Goal: Find specific page/section: Find specific page/section

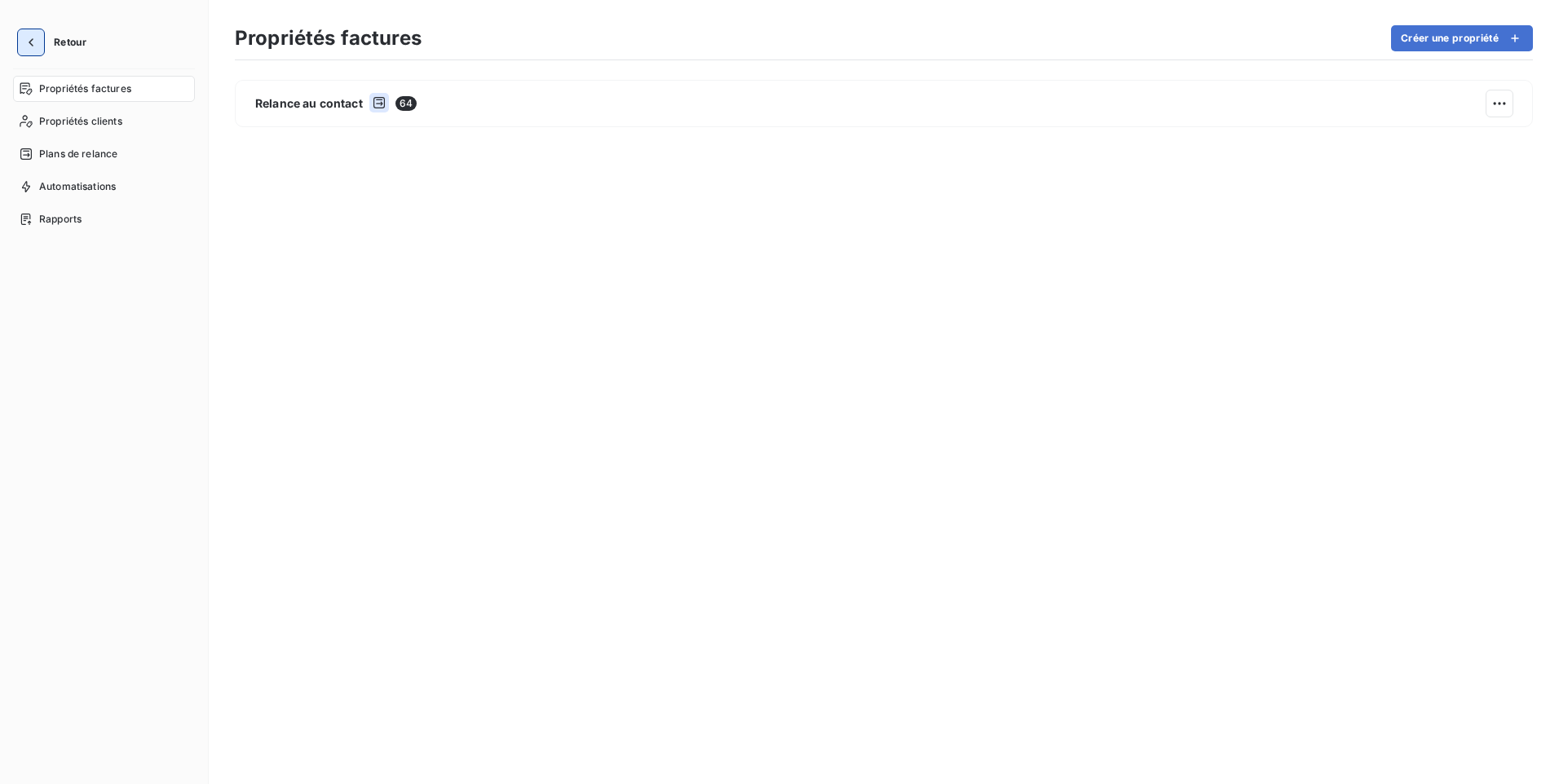
click at [34, 44] on icon "button" at bounding box center [31, 43] width 16 height 16
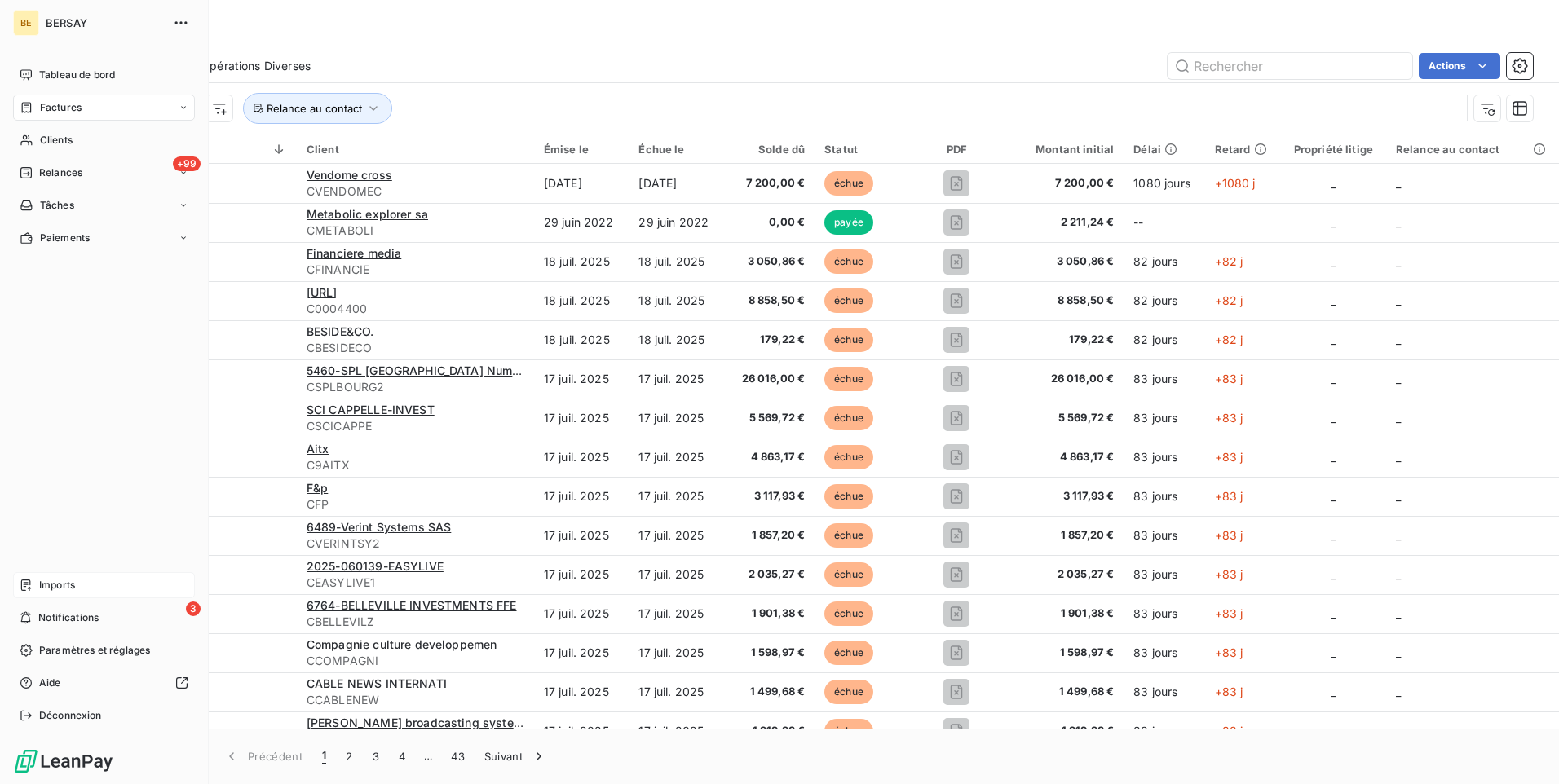
click at [25, 585] on icon at bounding box center [26, 585] width 13 height 13
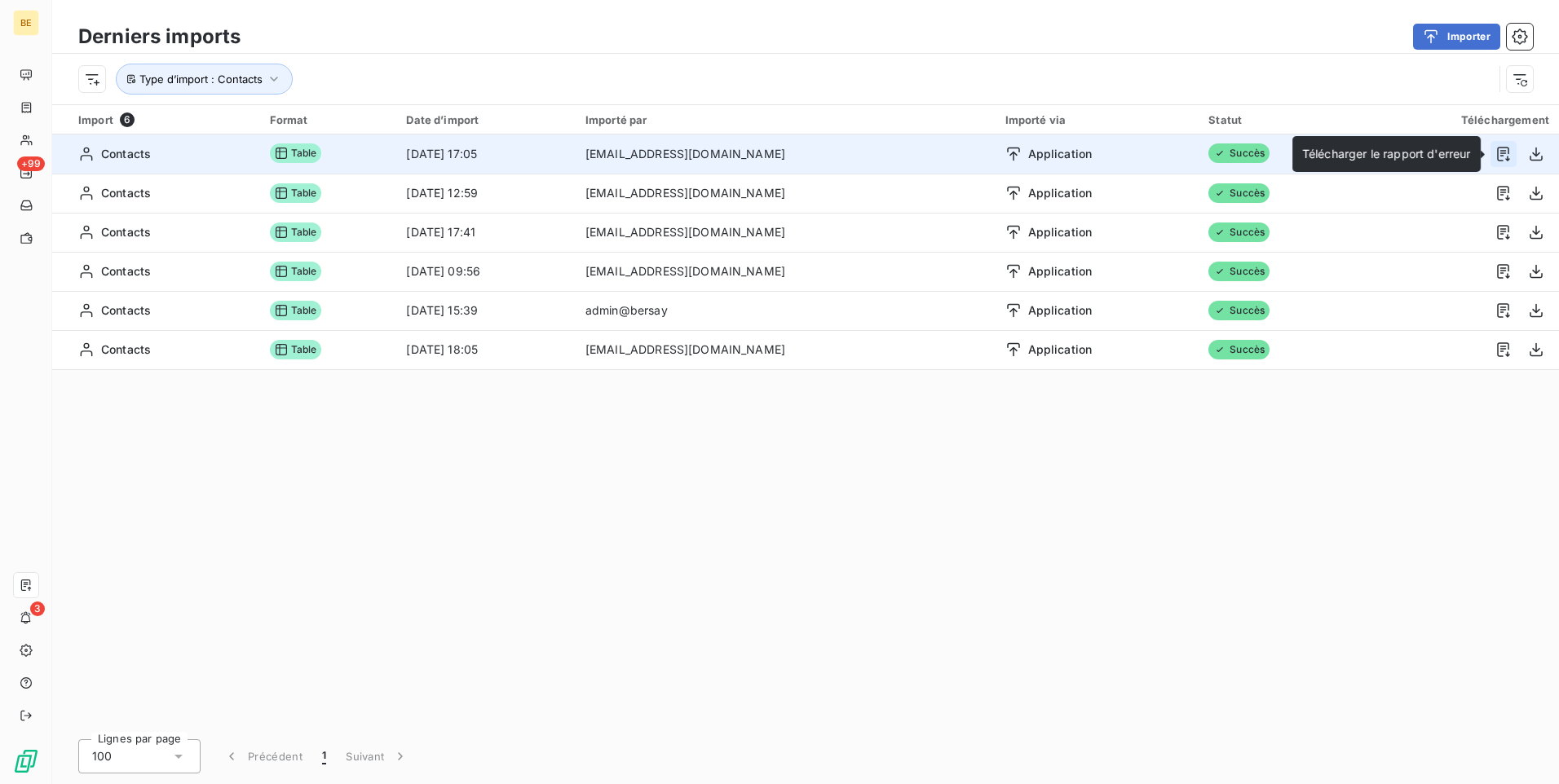
click at [1504, 155] on icon "button" at bounding box center [1503, 154] width 16 height 16
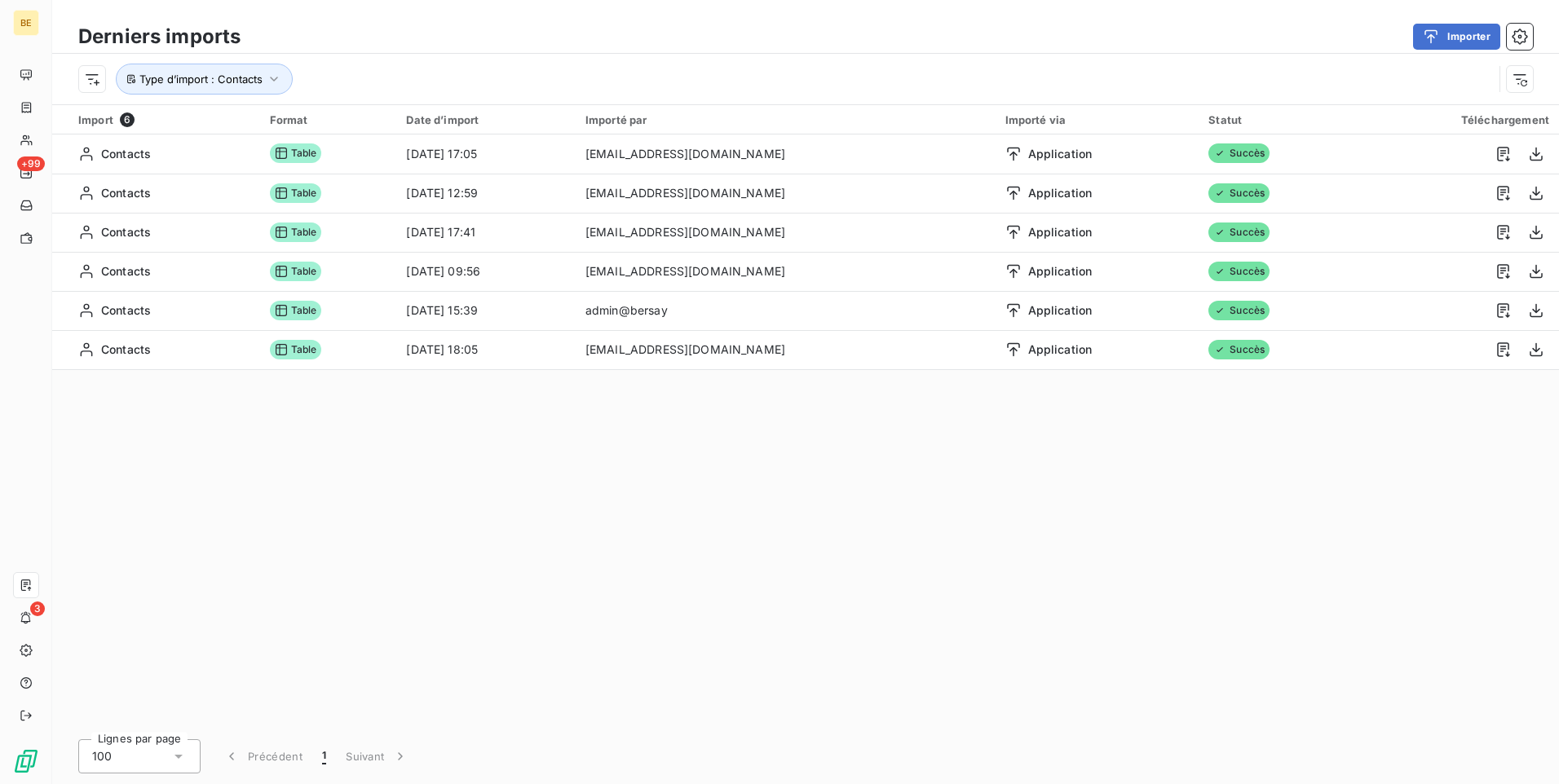
click at [902, 524] on div "Import 6 Format Date d’import Importé par Importé via Statut Téléchargement Con…" at bounding box center [806, 416] width 1507 height 623
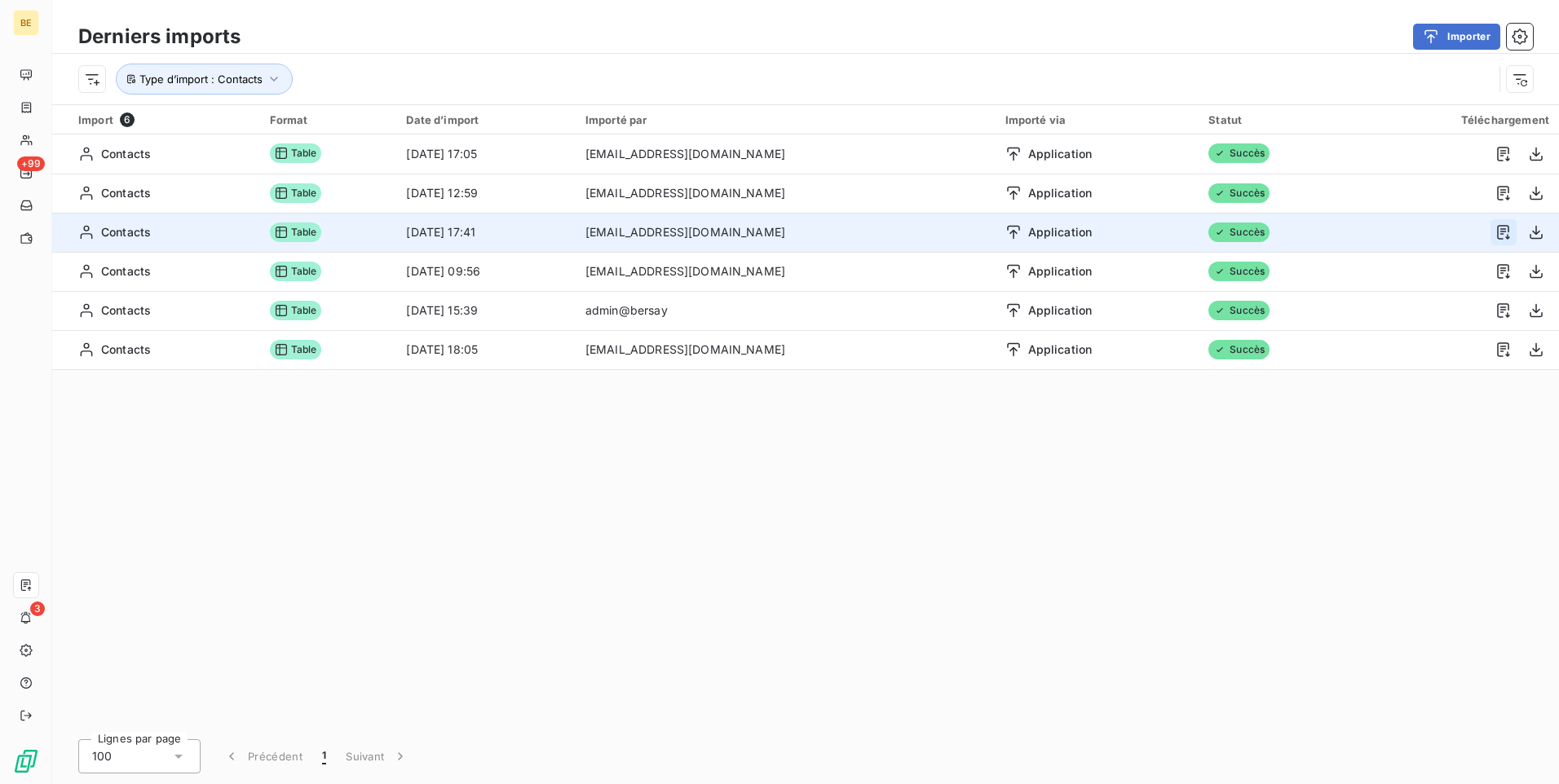
click at [1506, 231] on icon "button" at bounding box center [1503, 232] width 16 height 16
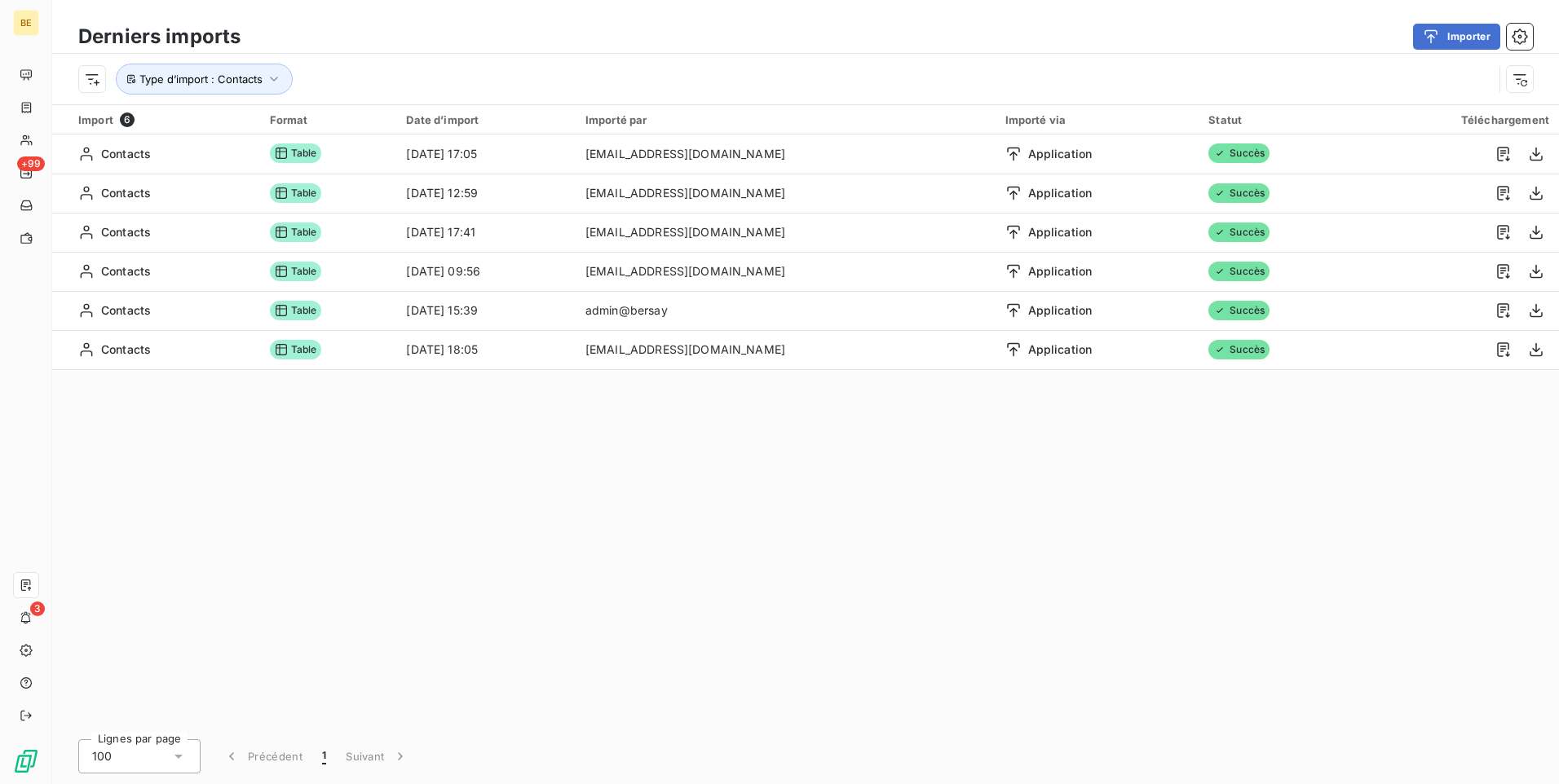
click at [1002, 479] on div "Import 6 Format Date d’import Importé par Importé via Statut Téléchargement Con…" at bounding box center [806, 416] width 1507 height 623
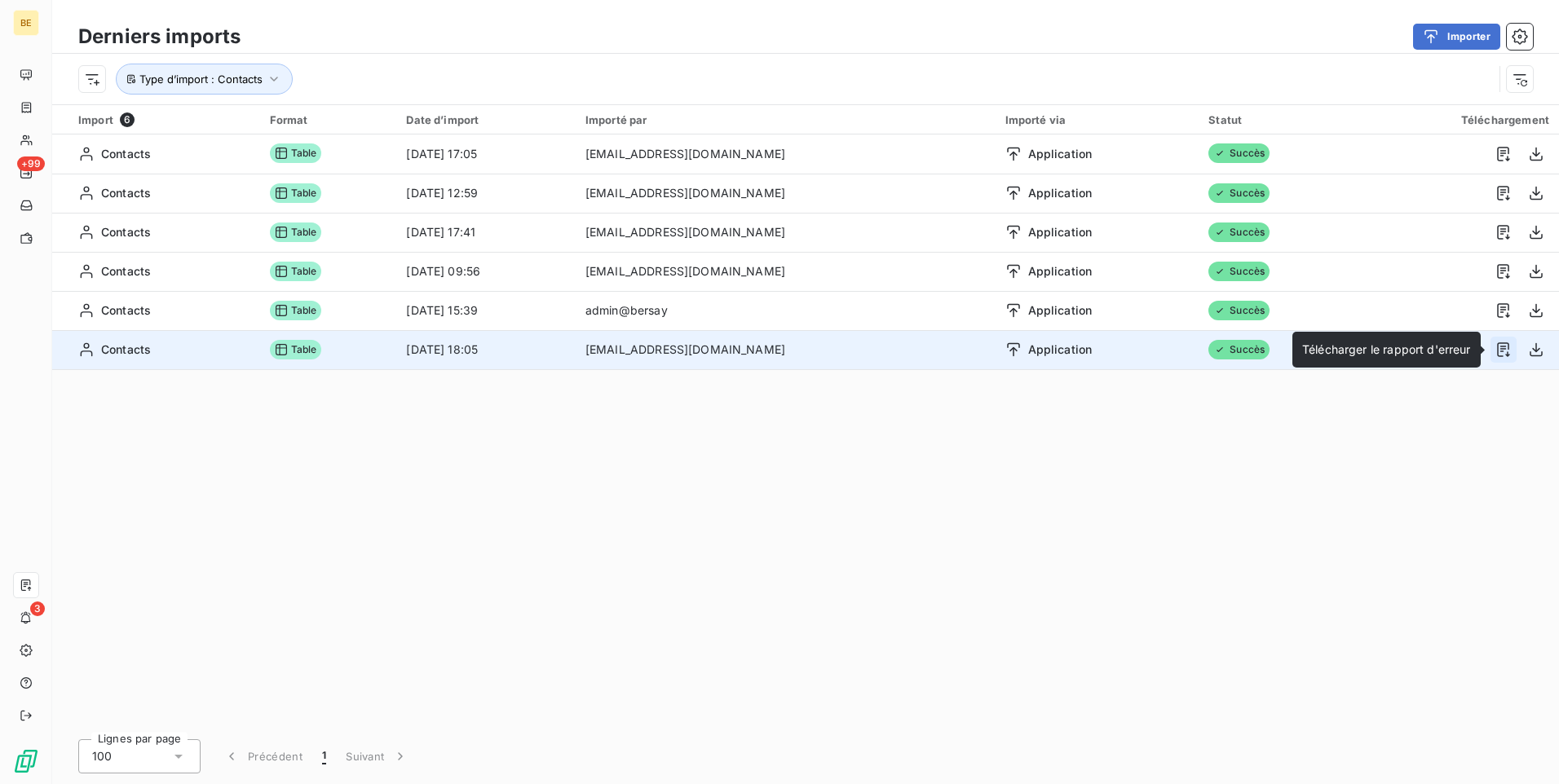
click at [1508, 348] on icon "button" at bounding box center [1503, 349] width 12 height 15
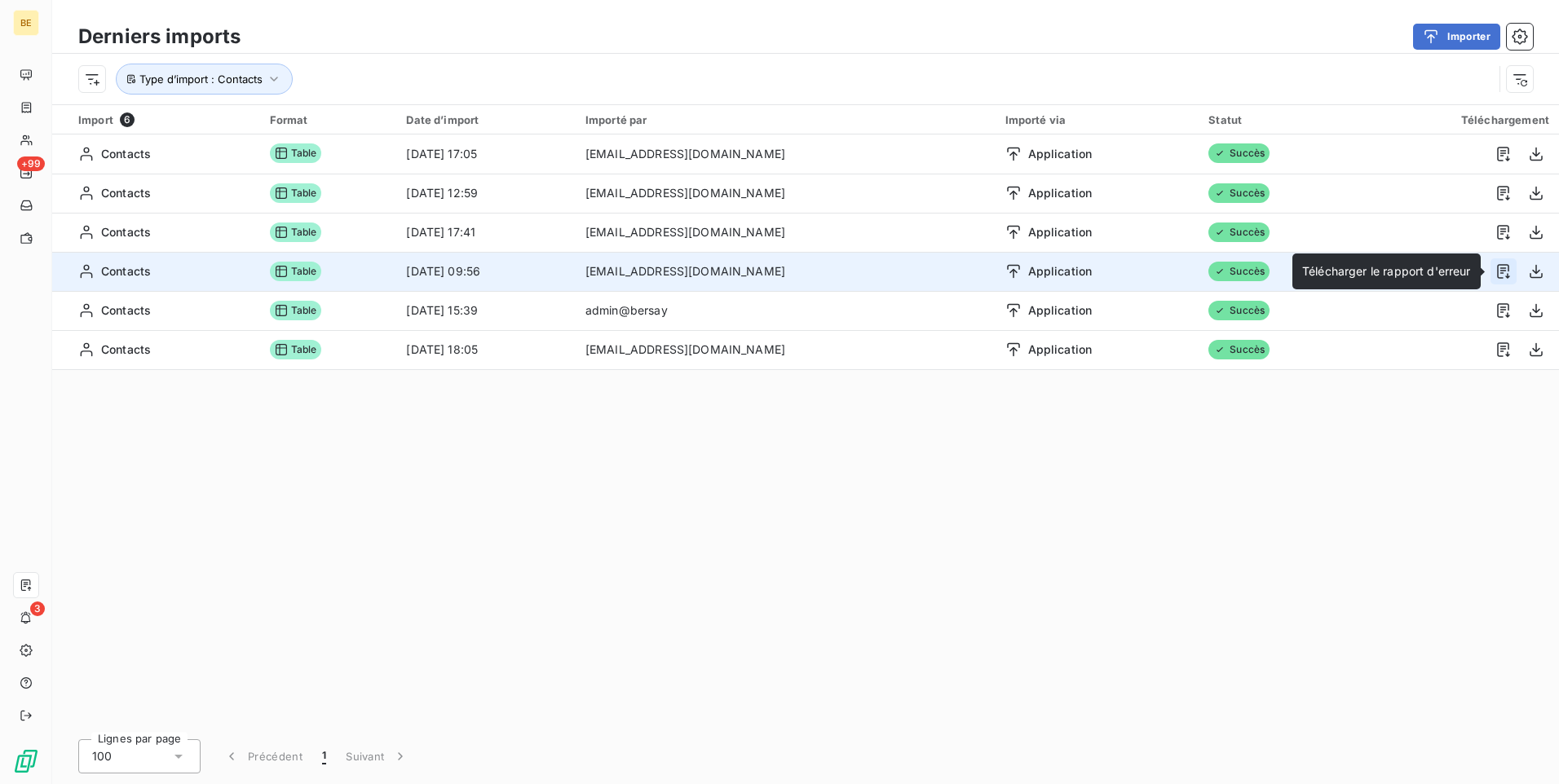
click at [1507, 268] on icon "button" at bounding box center [1503, 272] width 16 height 16
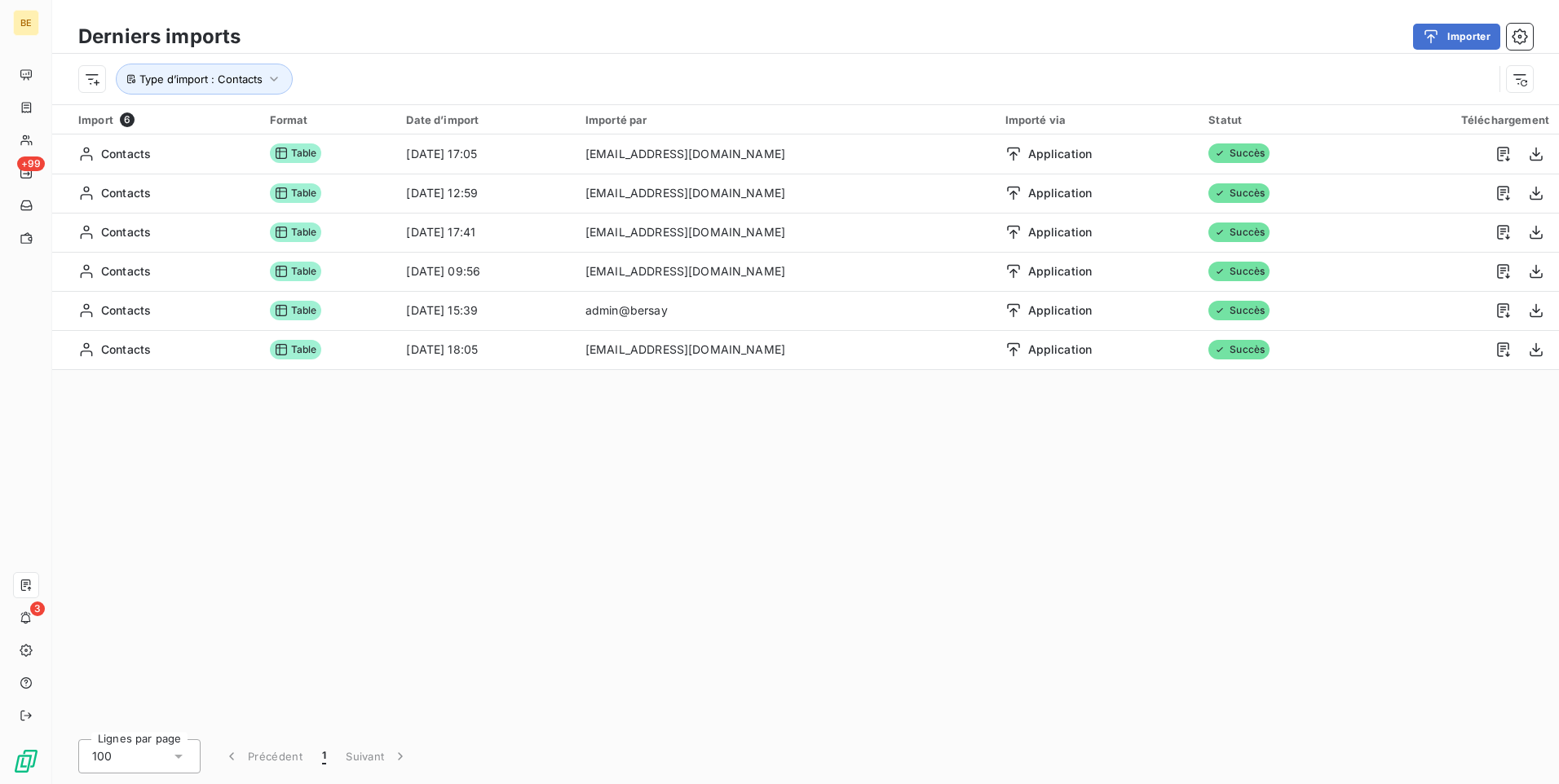
click at [1140, 427] on div "Import 6 Format Date d’import Importé par Importé via Statut Téléchargement Con…" at bounding box center [806, 416] width 1507 height 623
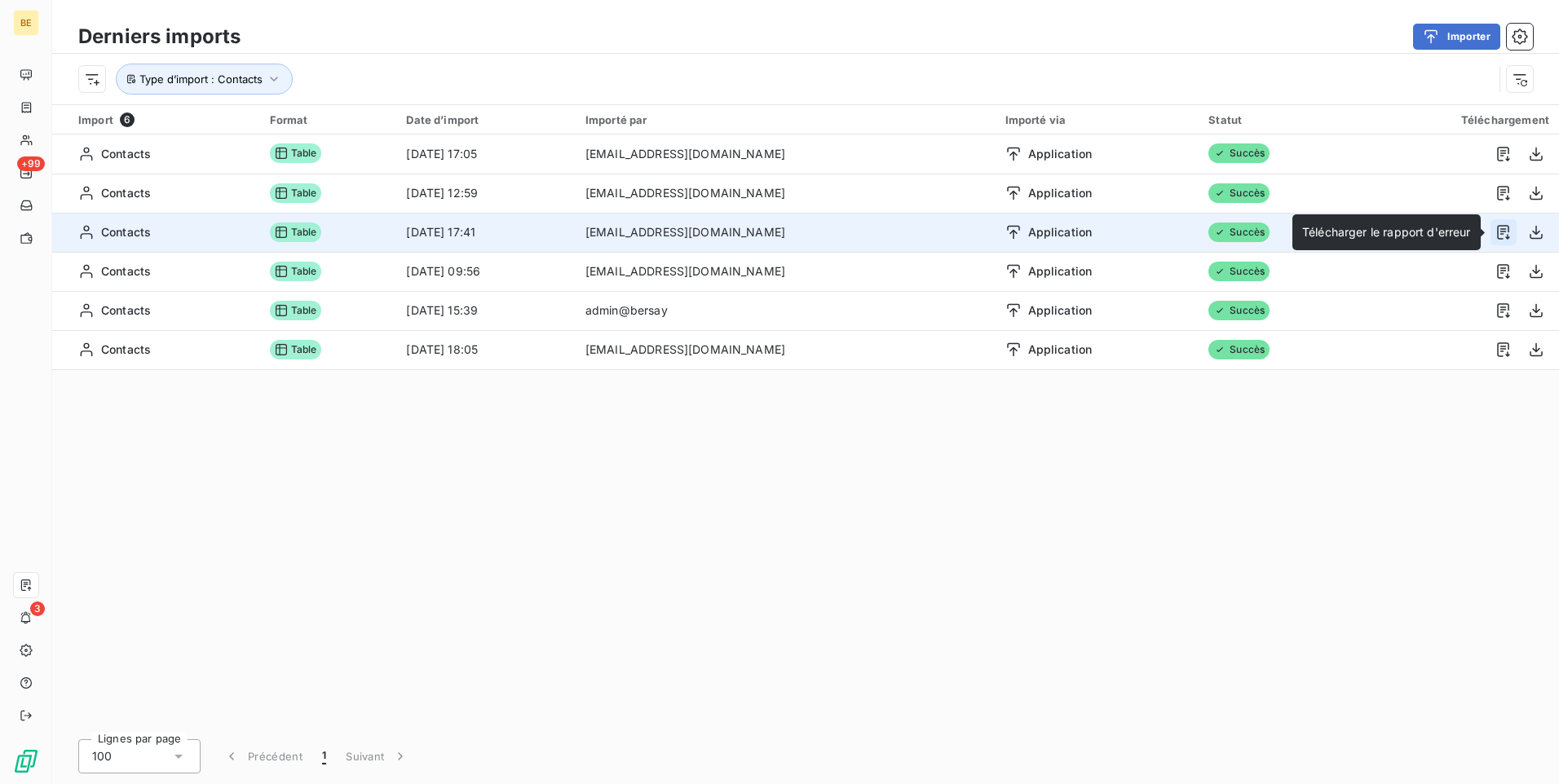
click at [1503, 236] on icon "button" at bounding box center [1503, 232] width 16 height 16
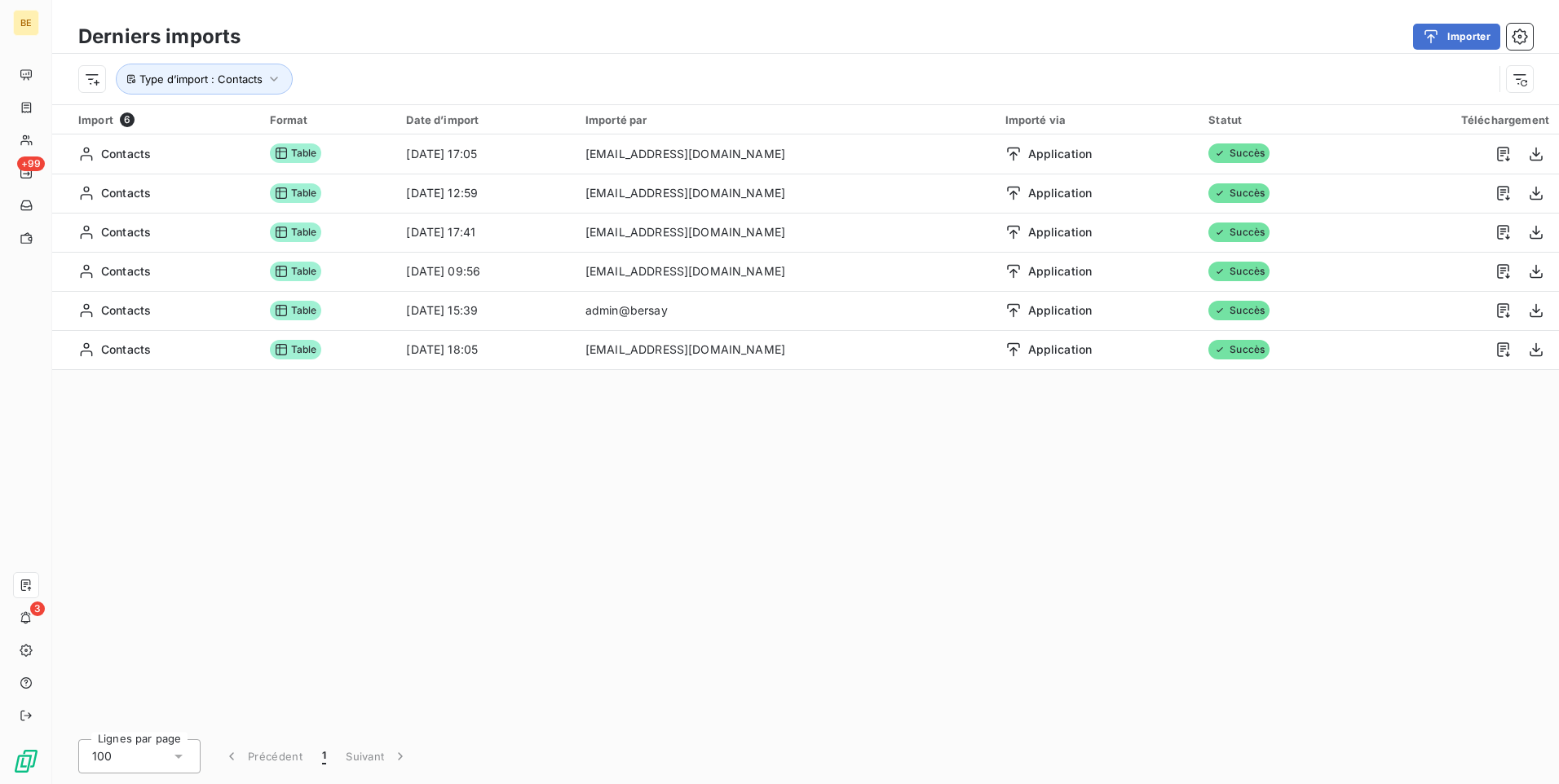
click at [891, 553] on div "Import 6 Format Date d’import Importé par Importé via Statut Téléchargement Con…" at bounding box center [806, 416] width 1507 height 623
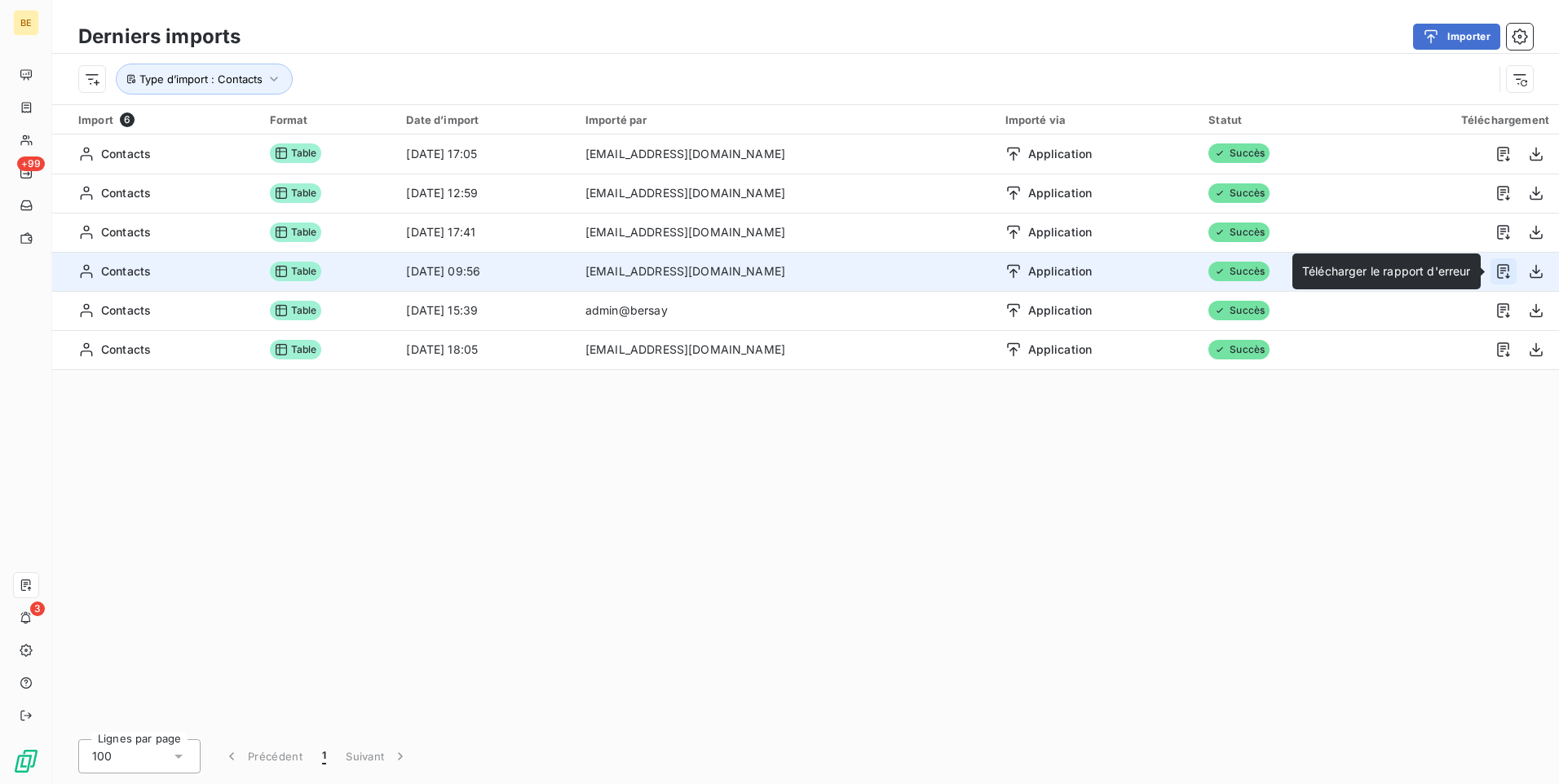
click at [1507, 273] on icon "button" at bounding box center [1503, 272] width 16 height 16
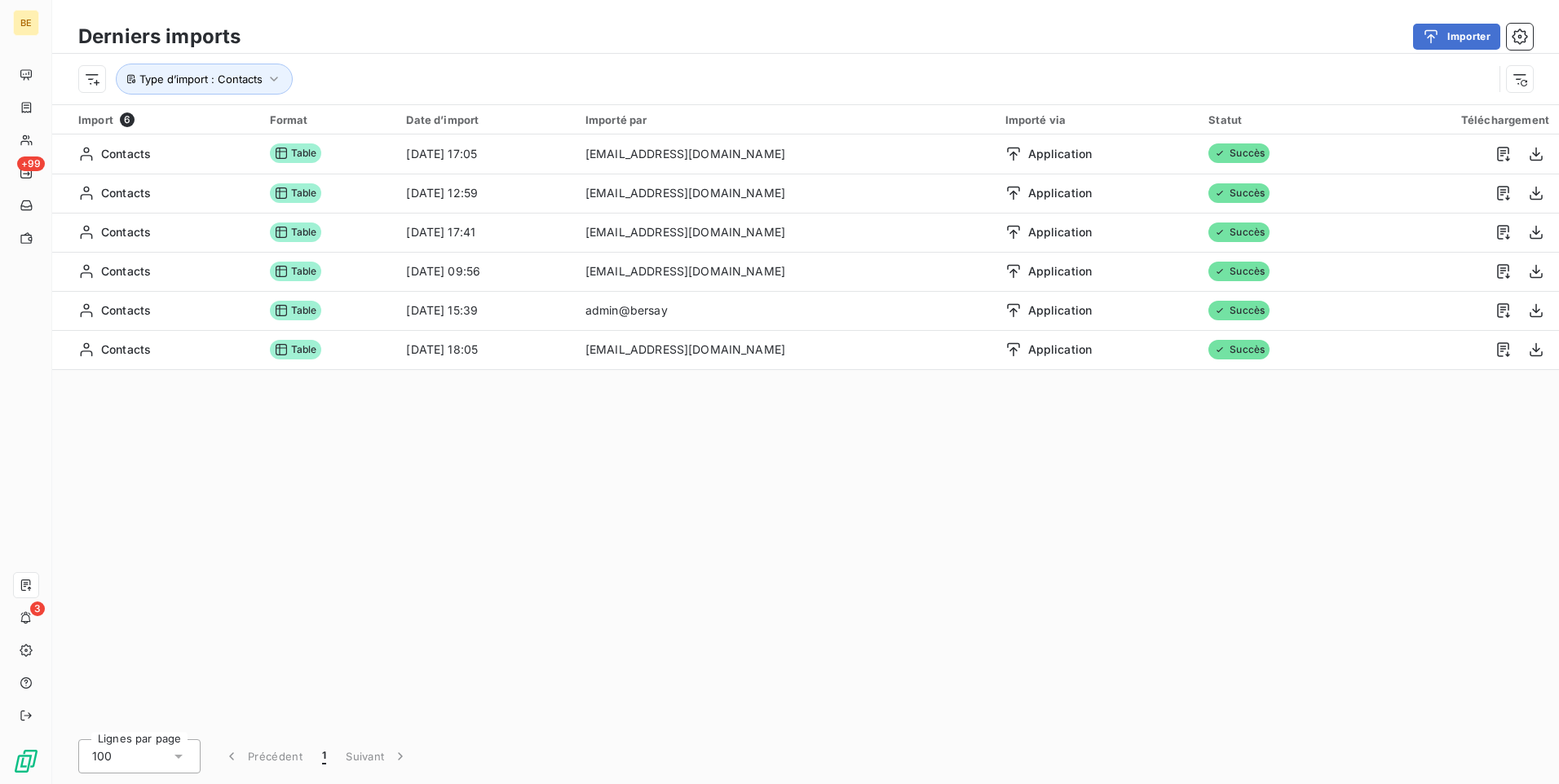
drag, startPoint x: 1062, startPoint y: 452, endPoint x: 1064, endPoint y: 442, distance: 10.2
click at [1062, 452] on div "Import 6 Format Date d’import Importé par Importé via Statut Téléchargement Con…" at bounding box center [806, 416] width 1507 height 623
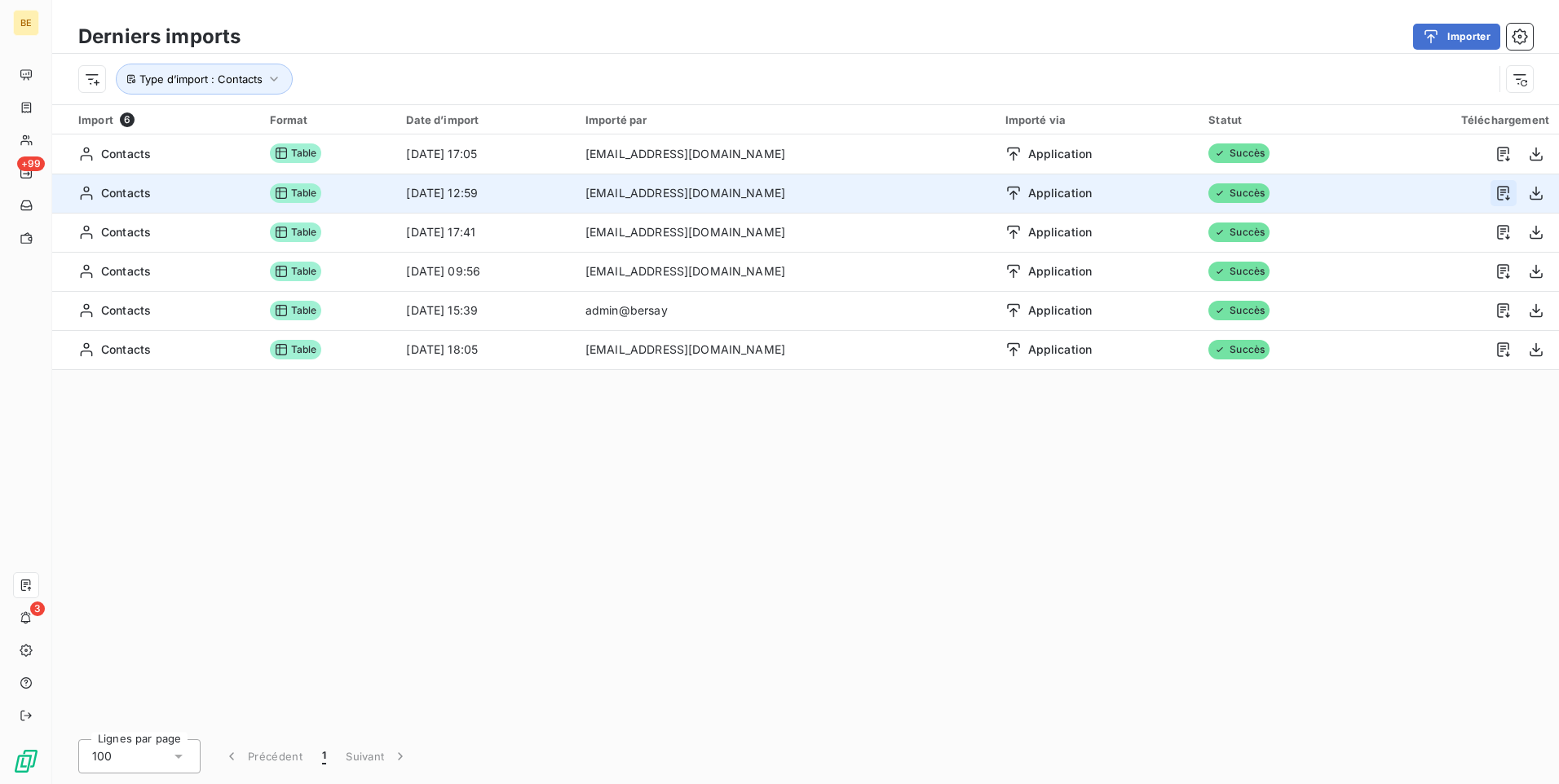
click at [1505, 185] on icon "button" at bounding box center [1503, 193] width 16 height 16
click at [575, 190] on td "[DATE] 12:59" at bounding box center [486, 192] width 179 height 39
click at [575, 191] on td "[DATE] 12:59" at bounding box center [486, 192] width 179 height 39
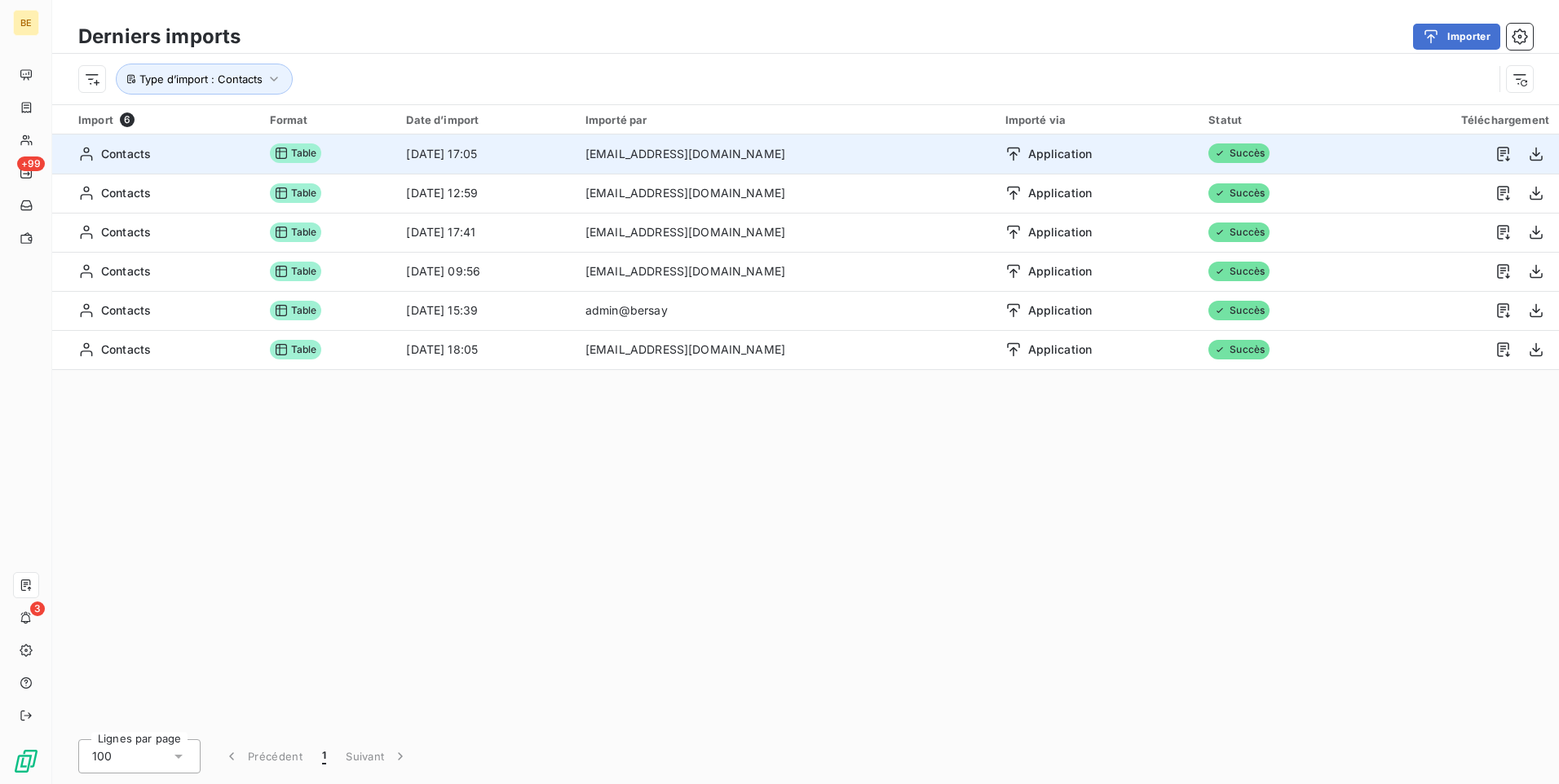
click at [813, 155] on td "[EMAIL_ADDRESS][DOMAIN_NAME]" at bounding box center [785, 154] width 420 height 39
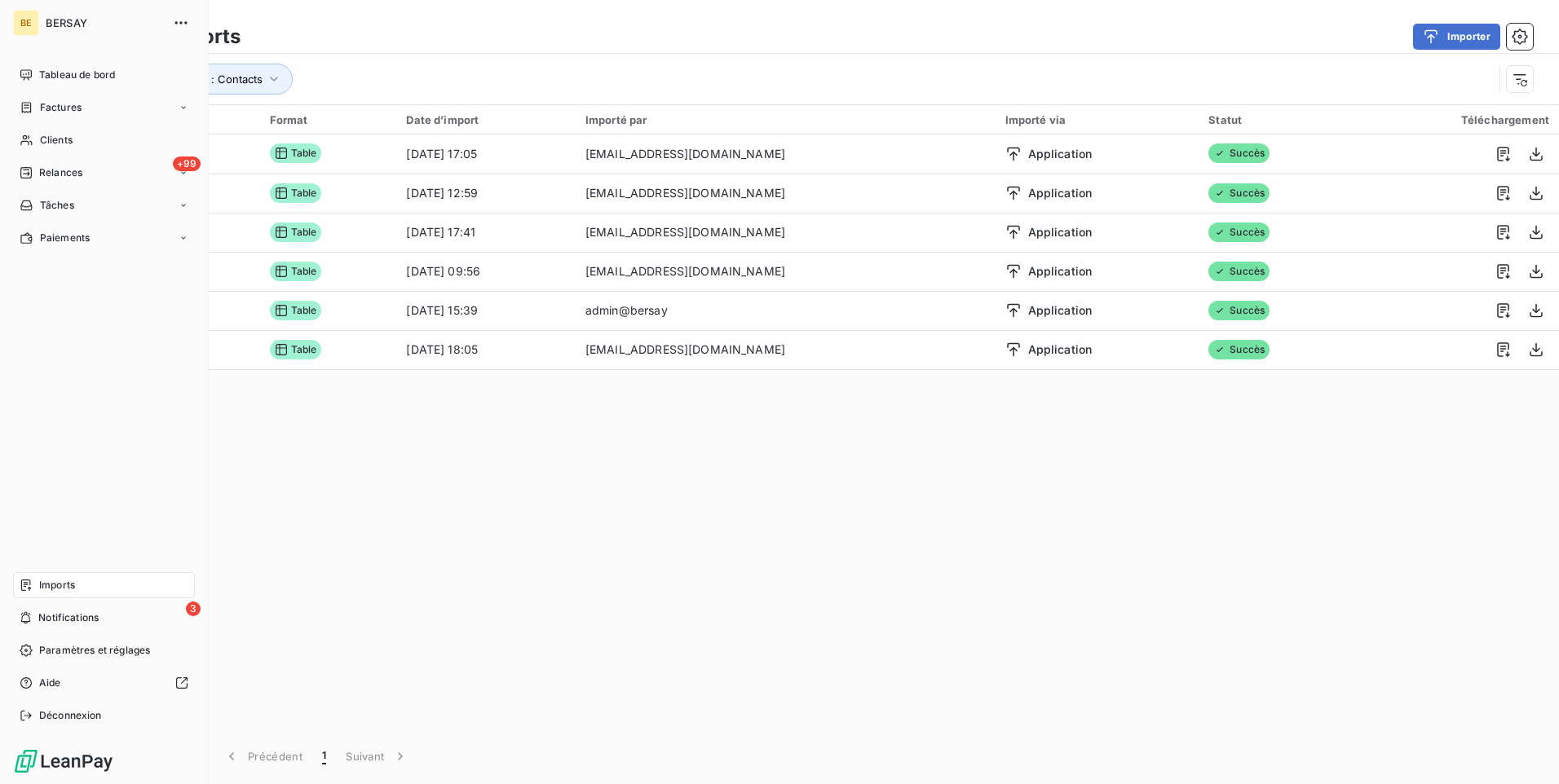
click at [39, 581] on div "Imports" at bounding box center [103, 585] width 181 height 26
click at [75, 588] on span "Imports" at bounding box center [57, 585] width 36 height 15
click at [304, 527] on div "Import 6 Format Date d’import Importé par Importé via Statut Téléchargement Con…" at bounding box center [806, 416] width 1507 height 623
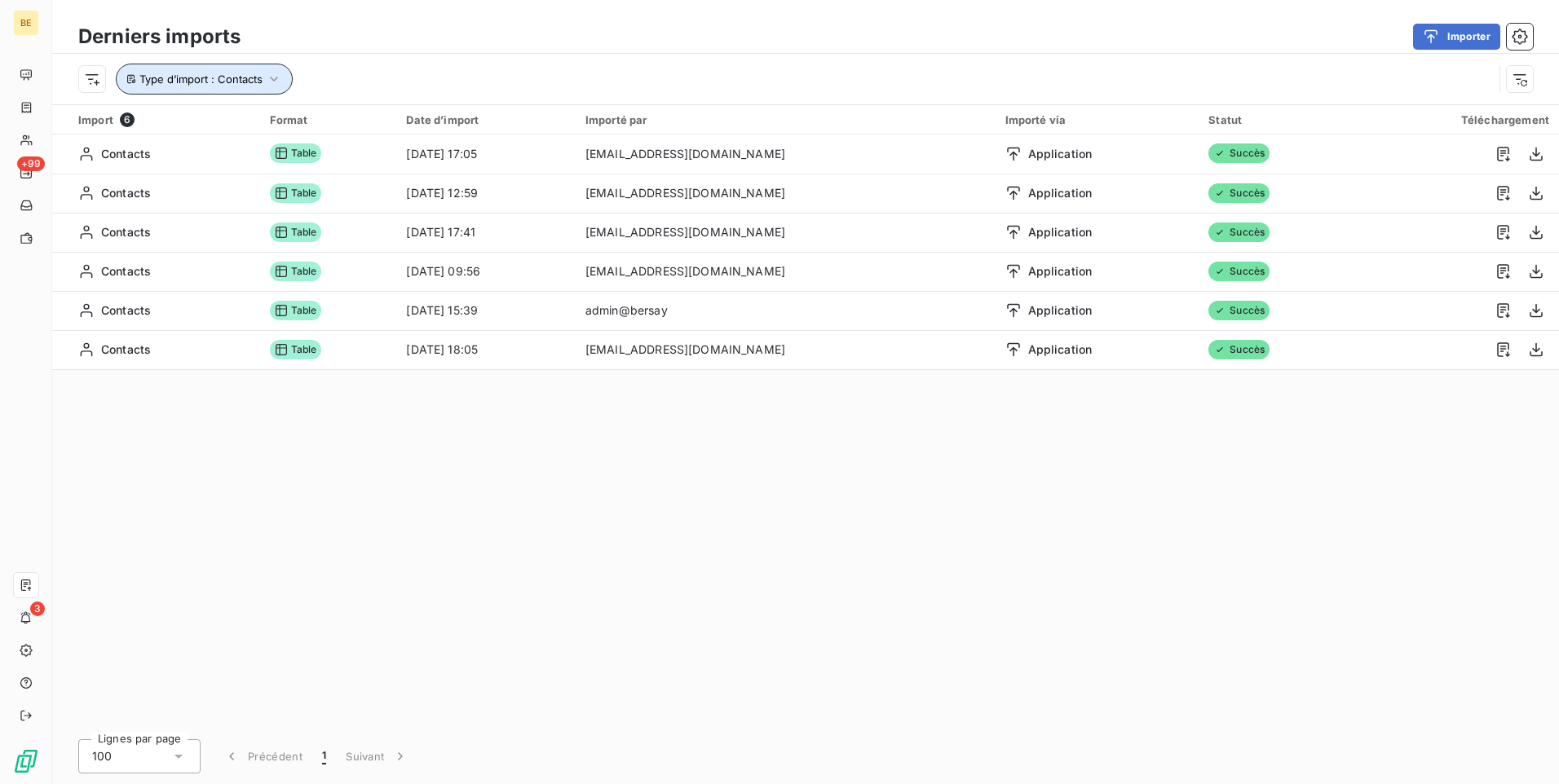
click at [275, 71] on icon "button" at bounding box center [274, 79] width 16 height 16
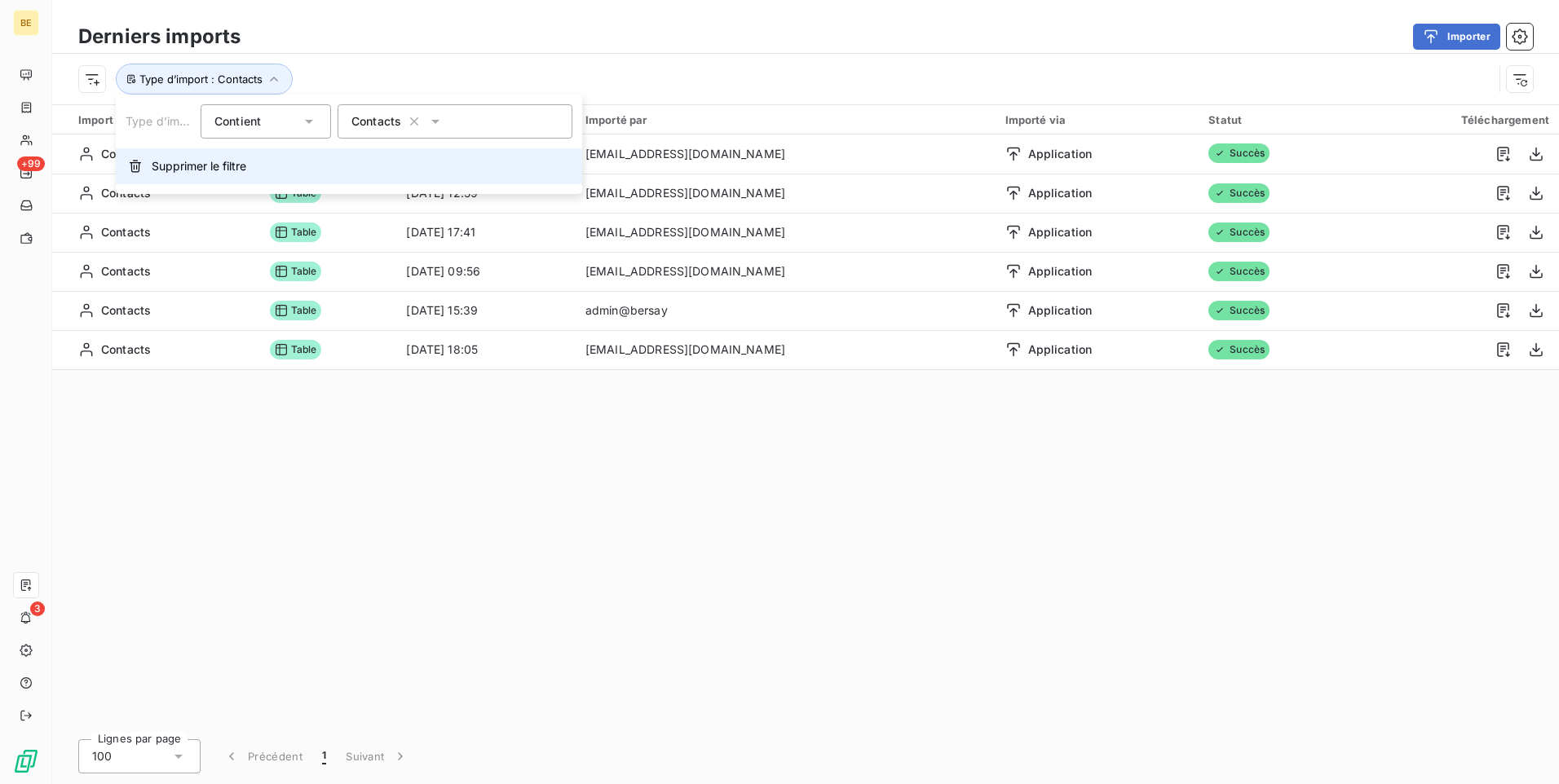
click at [210, 168] on span "Supprimer le filtre" at bounding box center [198, 167] width 94 height 16
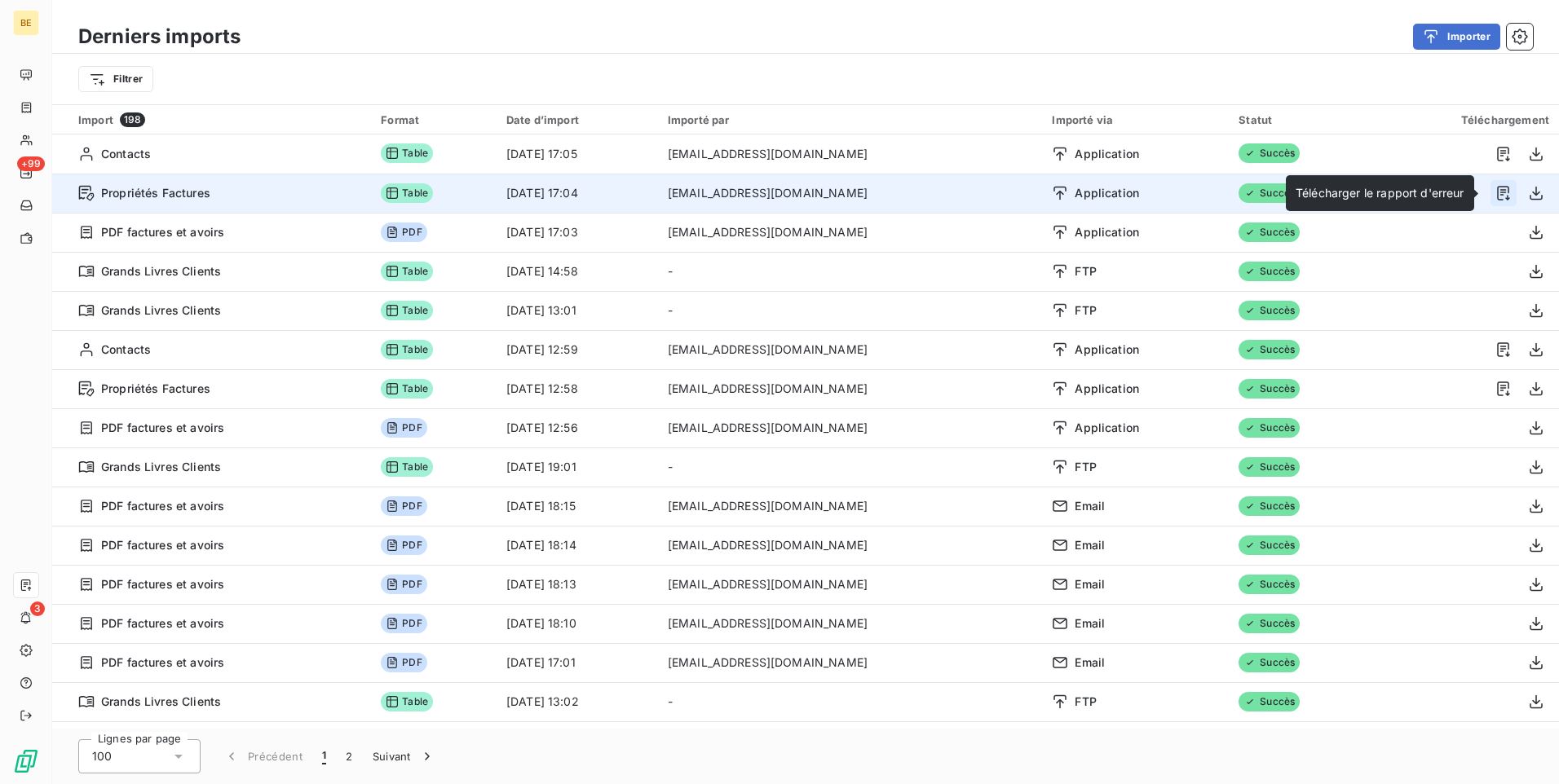
click at [1497, 190] on icon "button" at bounding box center [1503, 193] width 16 height 16
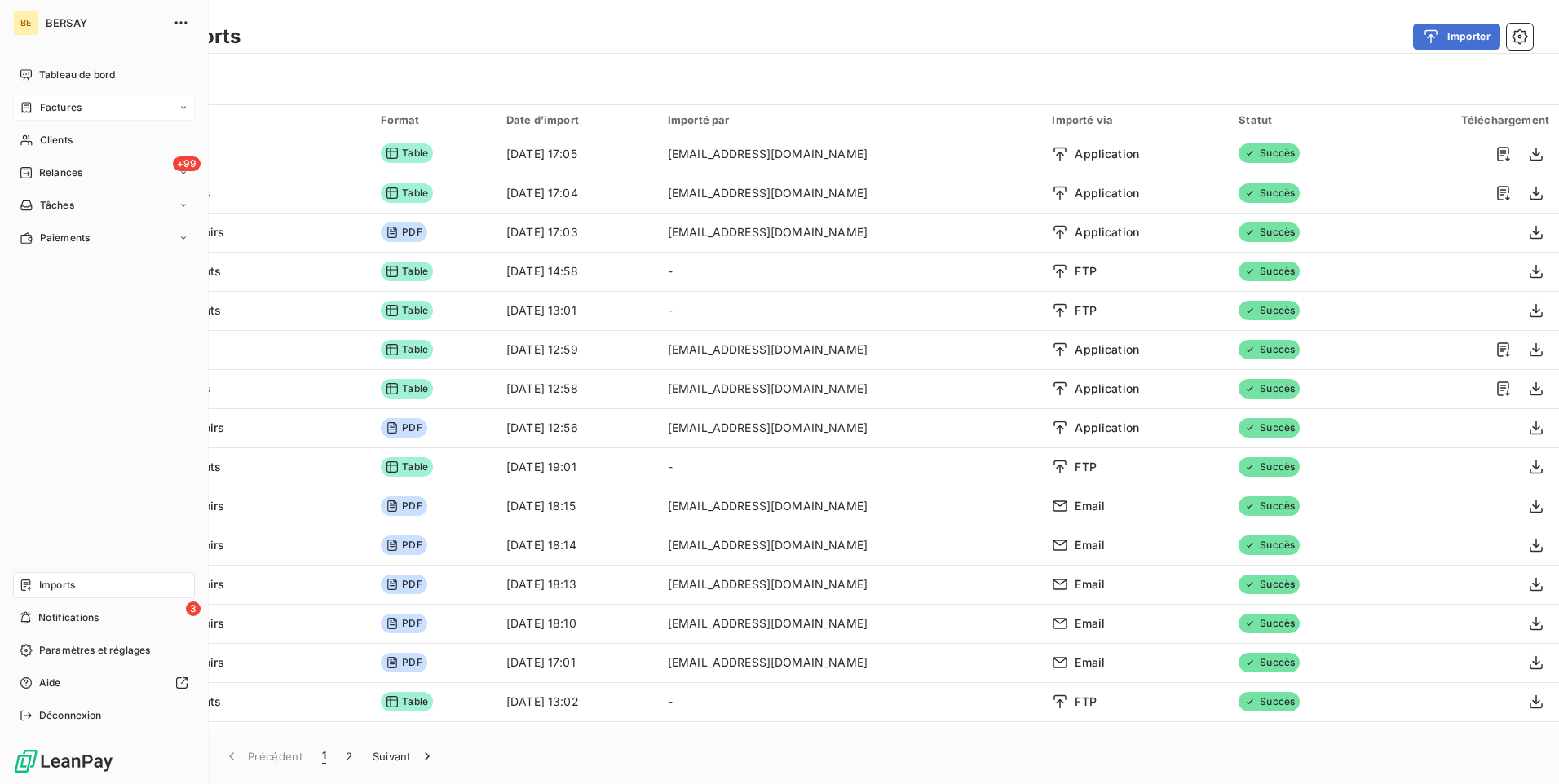
click at [53, 108] on span "Factures" at bounding box center [60, 107] width 42 height 15
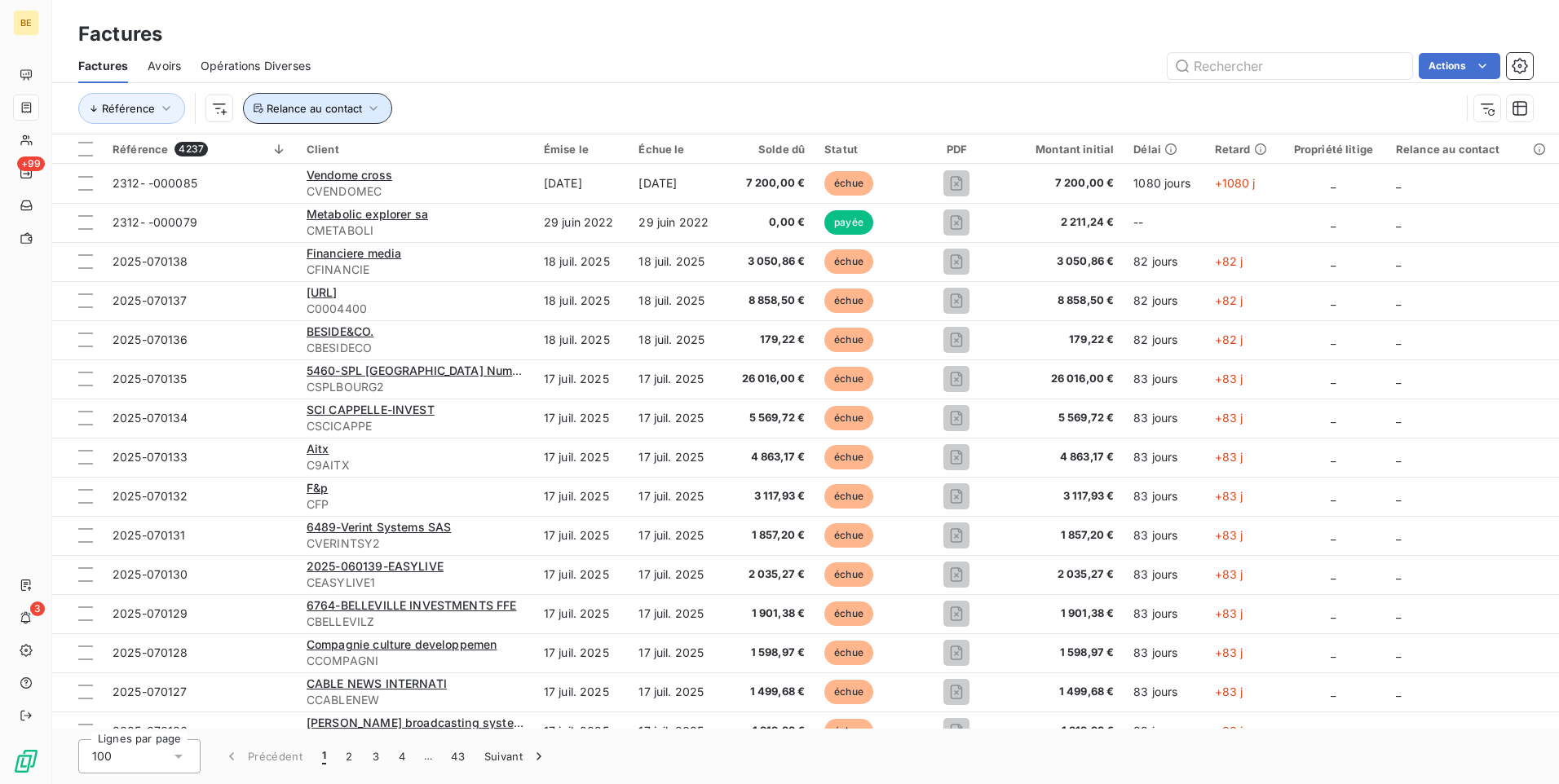
click at [373, 103] on icon "button" at bounding box center [373, 108] width 16 height 16
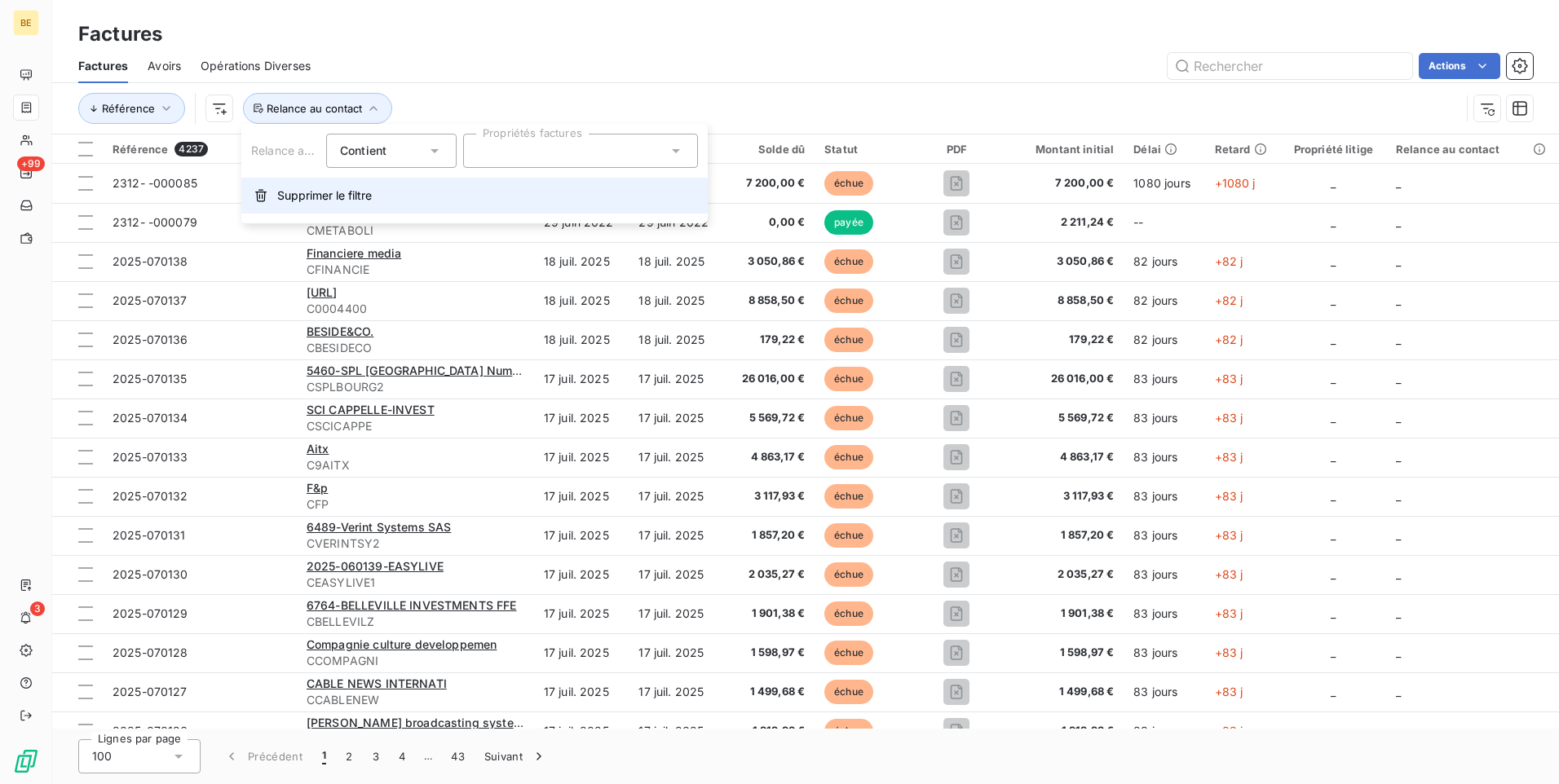
click at [300, 191] on span "Supprimer le filtre" at bounding box center [324, 195] width 94 height 16
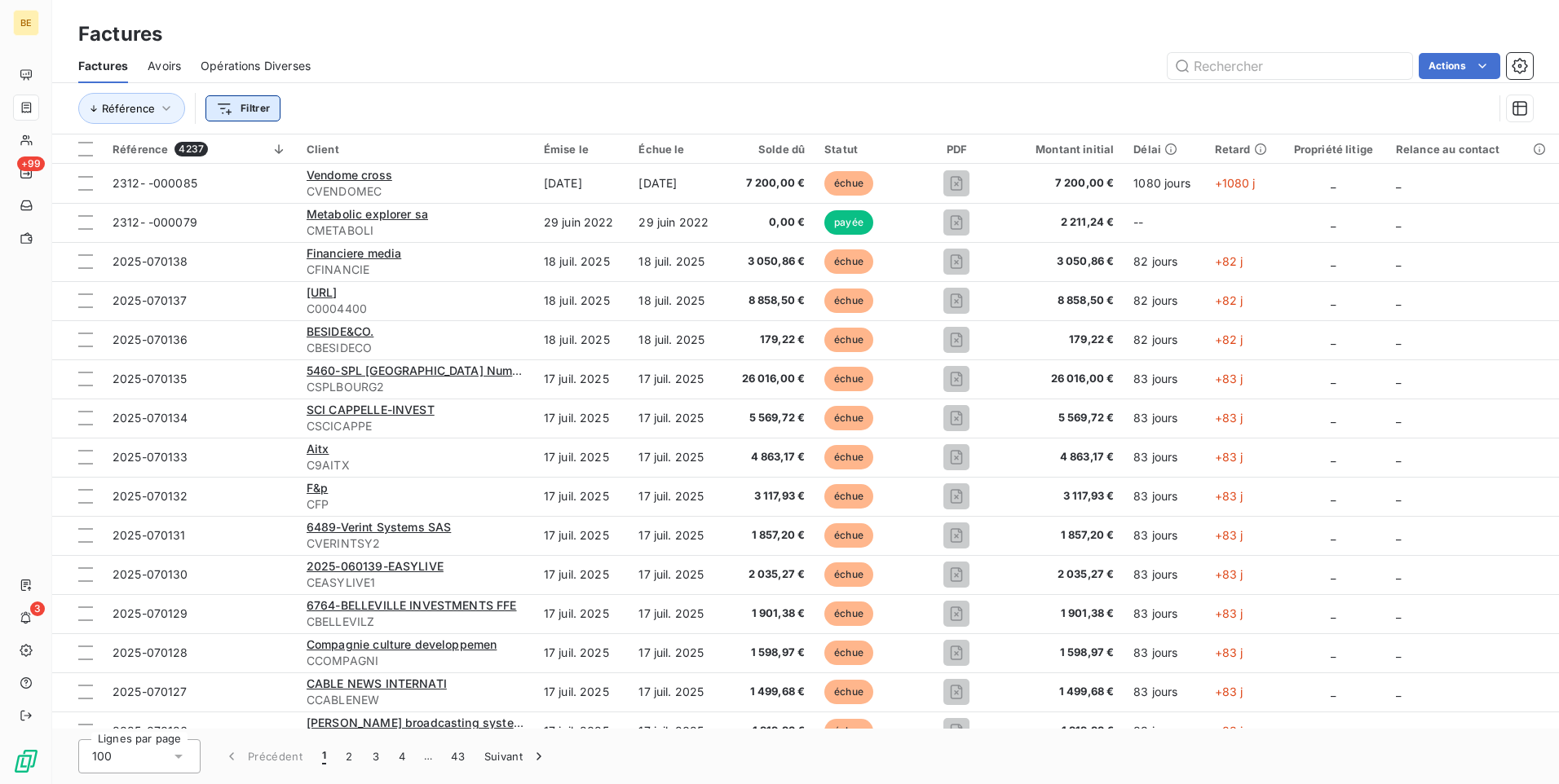
click at [255, 112] on html "BE +99 3 Factures Factures Avoirs Opérations Diverses Actions Référence Filtrer…" at bounding box center [780, 392] width 1559 height 784
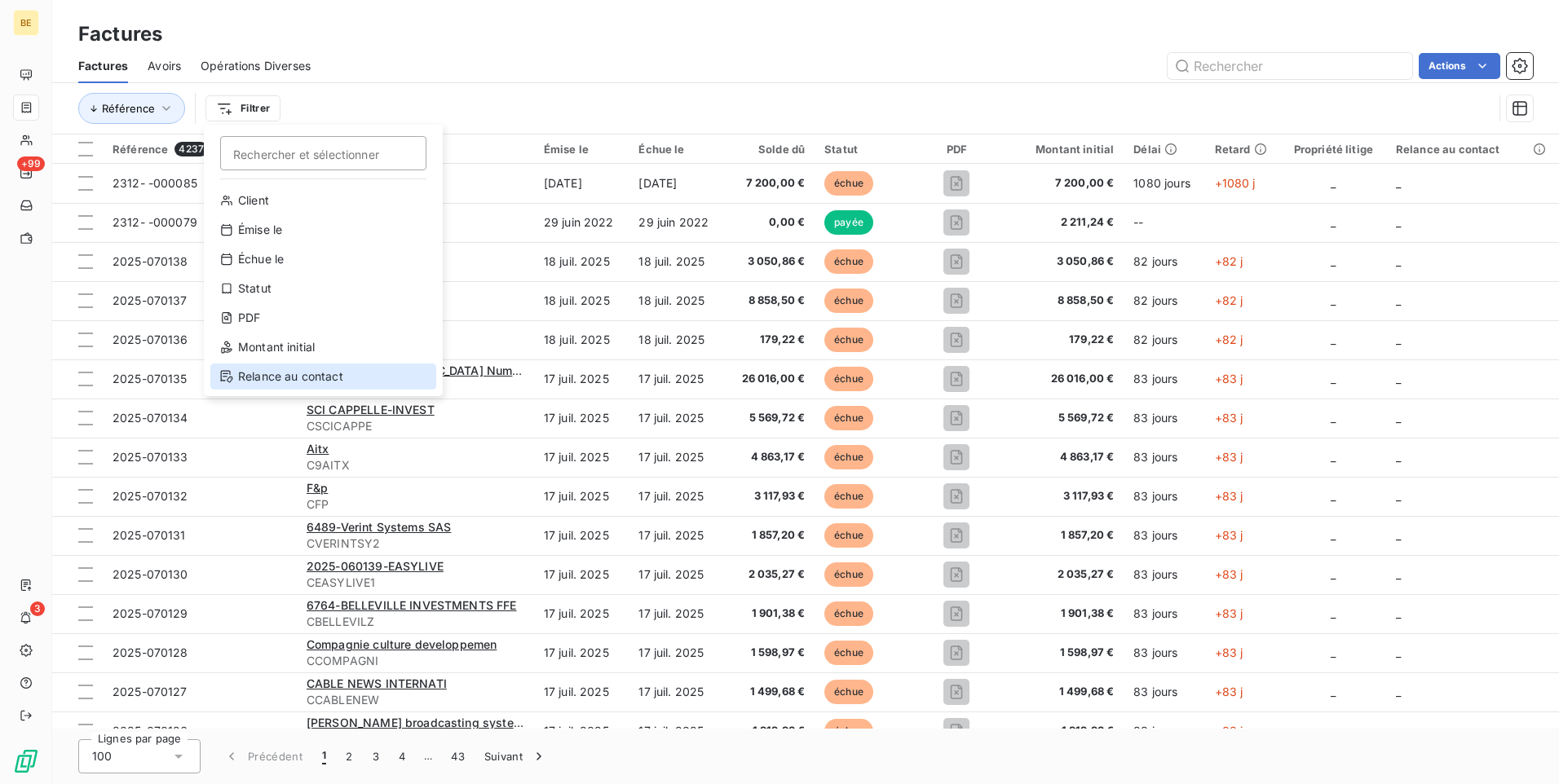
click at [298, 374] on div "Relance au contact" at bounding box center [323, 377] width 226 height 26
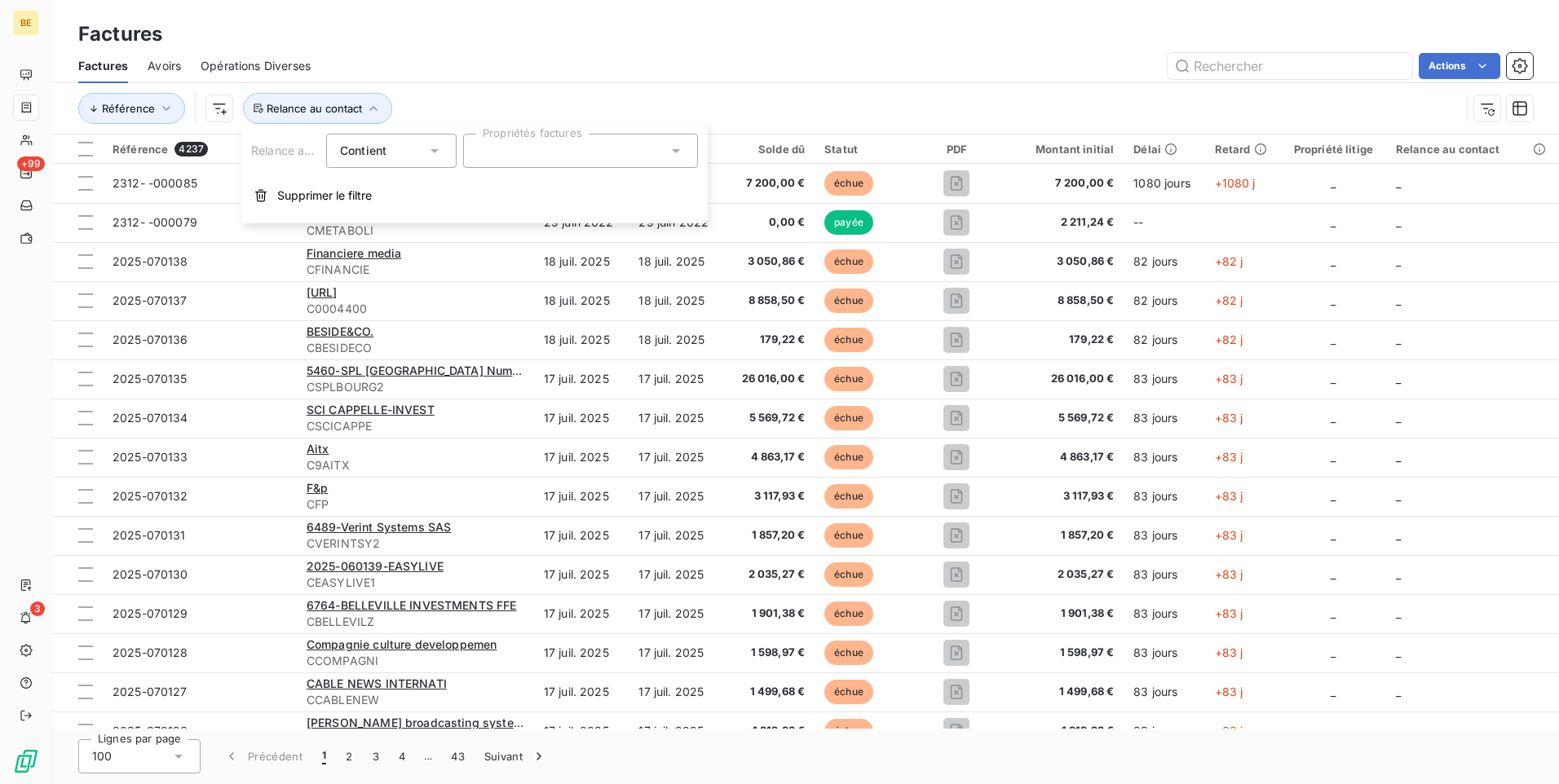
click at [501, 154] on div at bounding box center [580, 151] width 235 height 35
type input "[PHONE_NUMBER]"
click at [538, 185] on div "[PHONE_NUMBER]" at bounding box center [543, 191] width 91 height 20
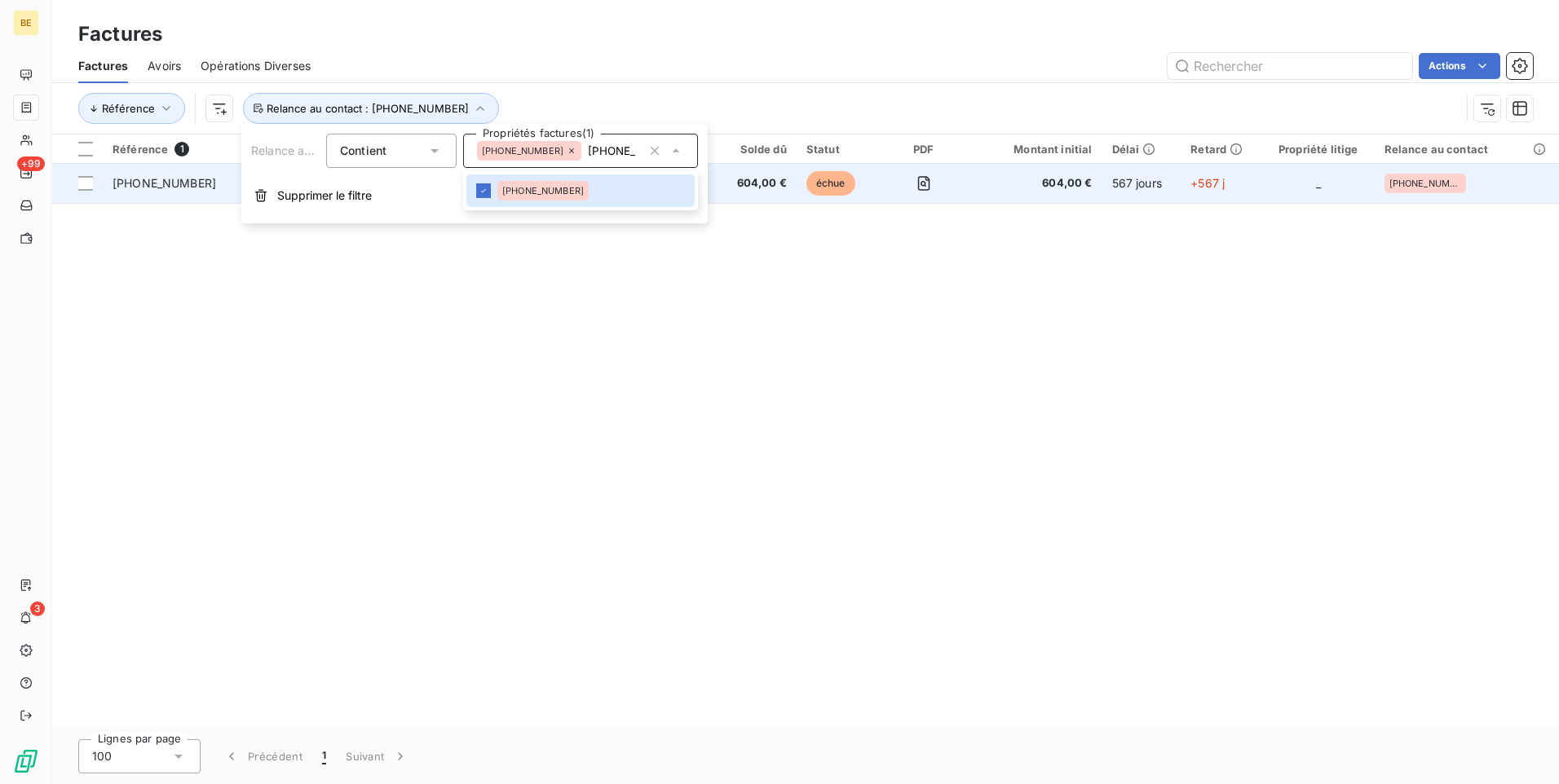
click at [997, 180] on span "604,00 €" at bounding box center [1035, 183] width 114 height 16
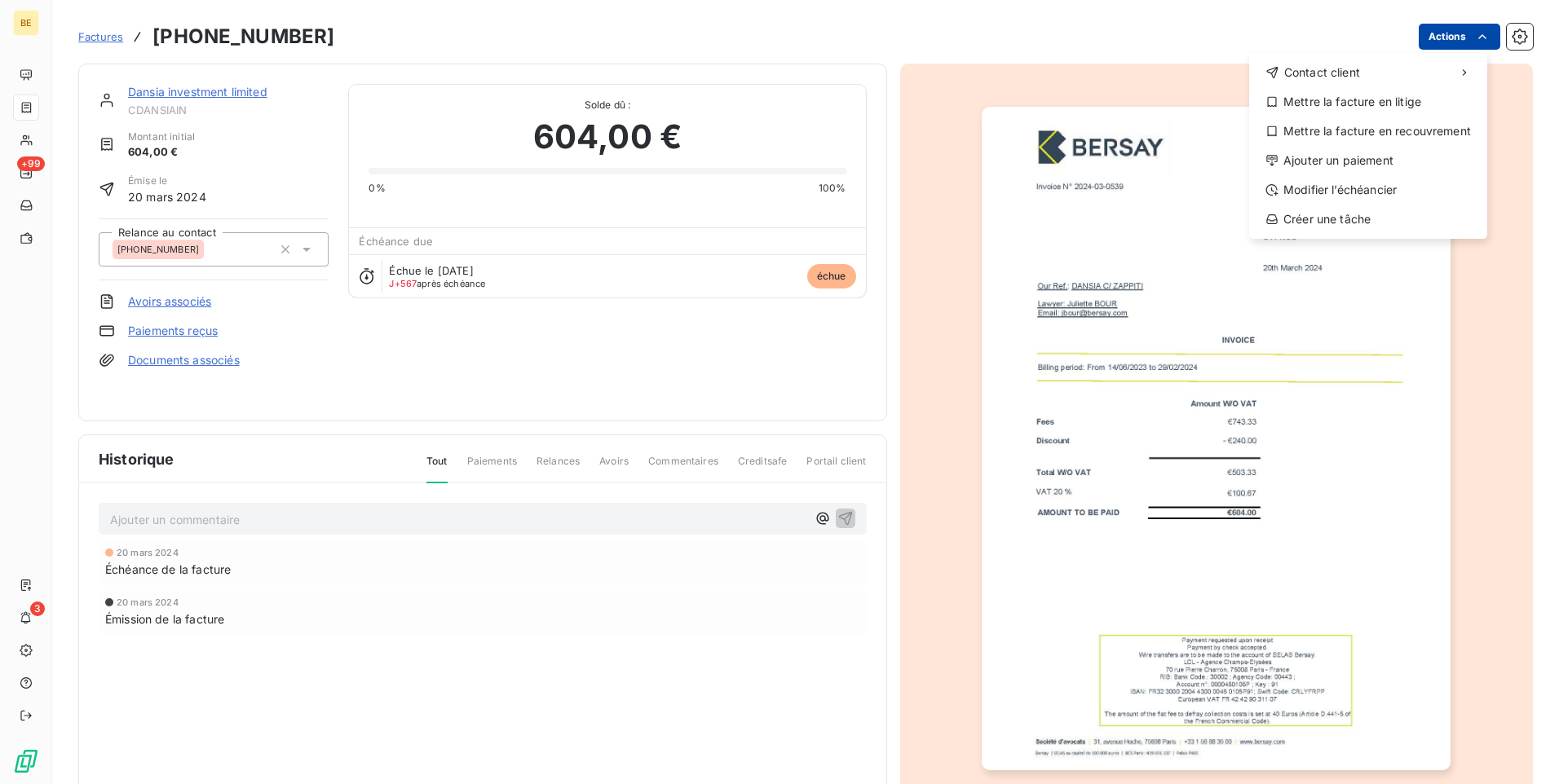
click at [1462, 35] on html "BE +99 3 Factures [PHONE_NUMBER] Actions Contact client Mettre la facture en li…" at bounding box center [780, 392] width 1559 height 784
click at [1502, 32] on html "BE +99 3 Factures [PHONE_NUMBER] Actions Contact client Mettre la facture en li…" at bounding box center [780, 392] width 1559 height 784
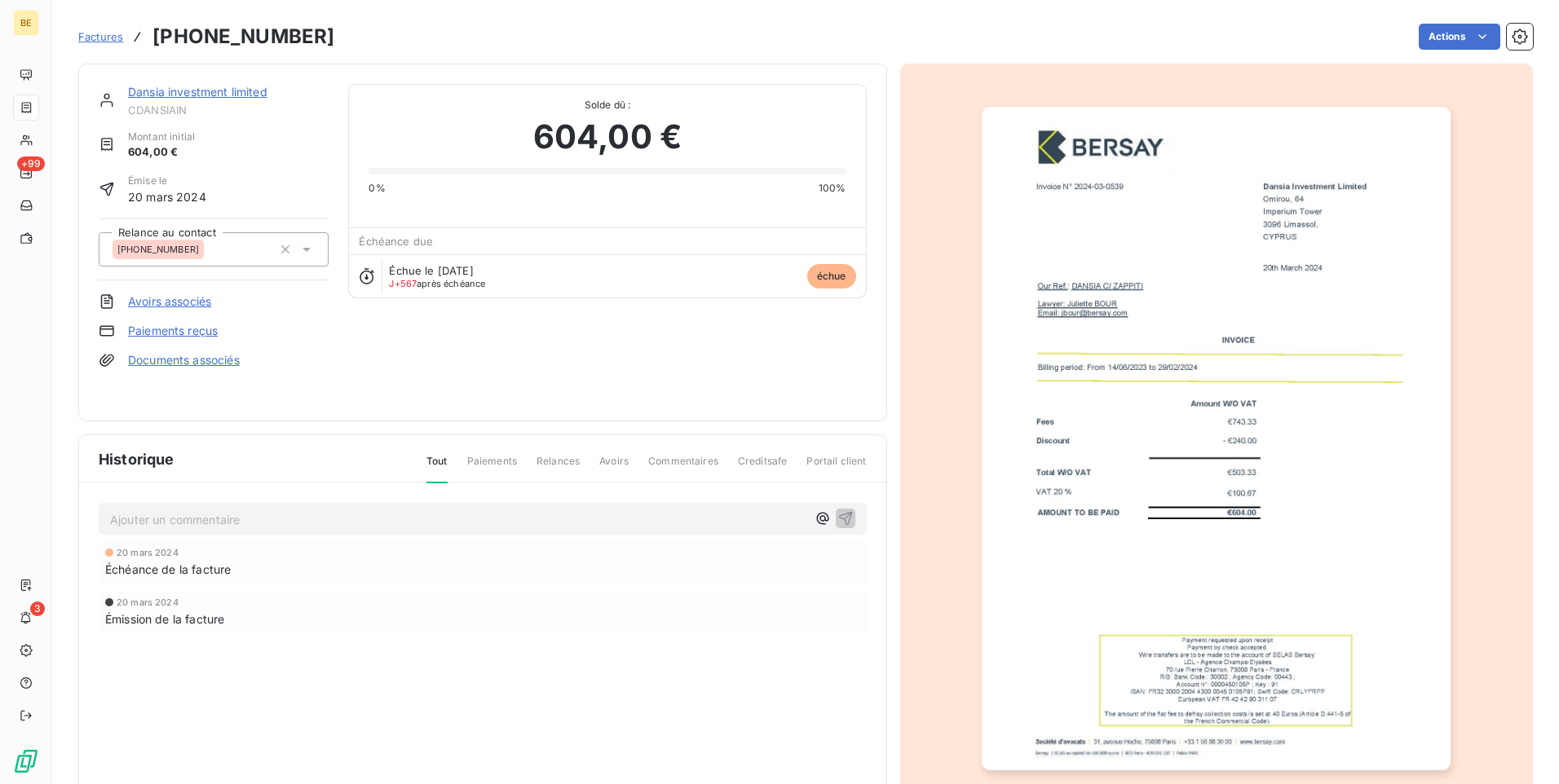
click at [1512, 32] on icon "button" at bounding box center [1520, 37] width 16 height 16
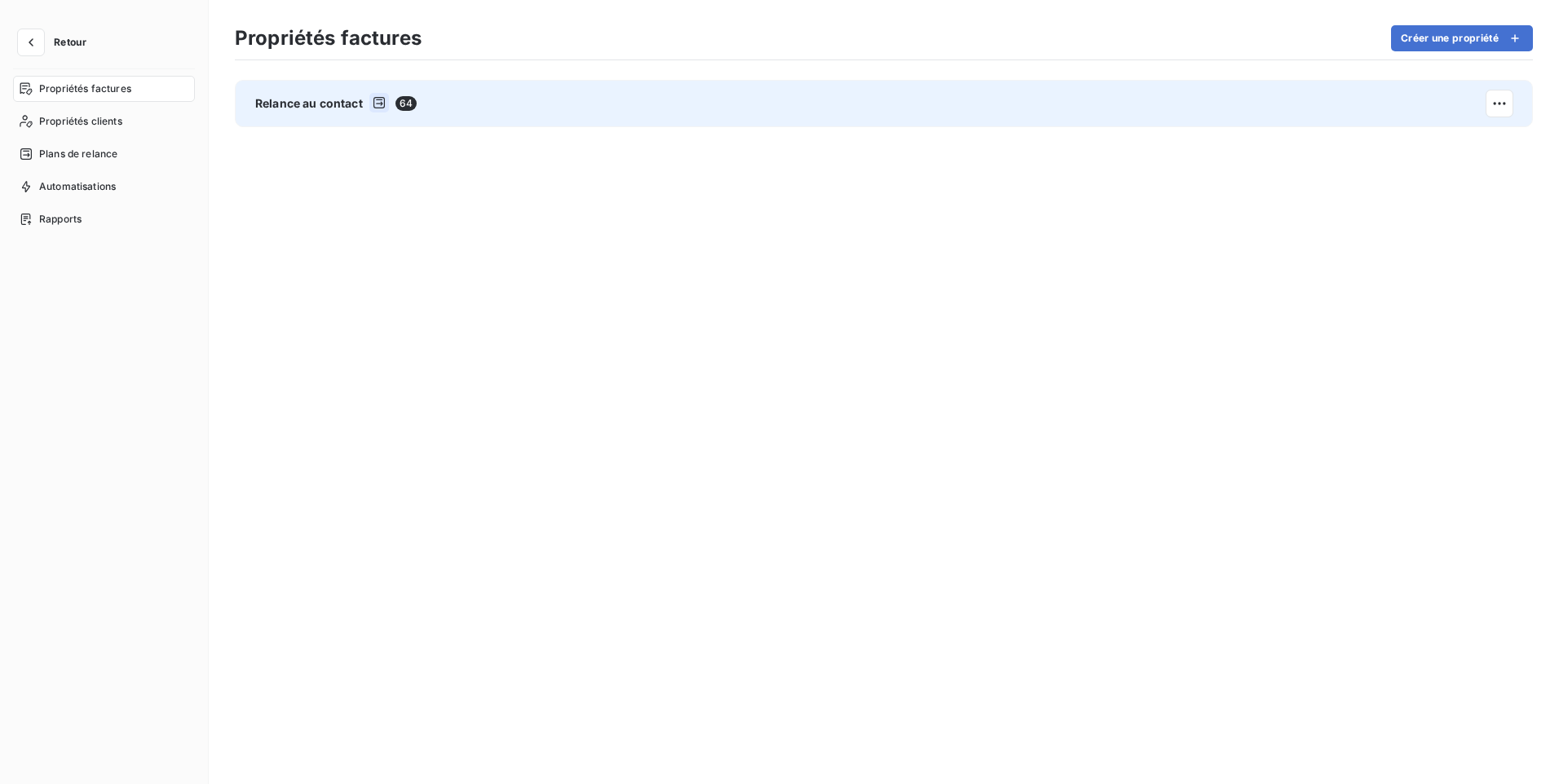
click at [406, 96] on span "64" at bounding box center [406, 103] width 21 height 15
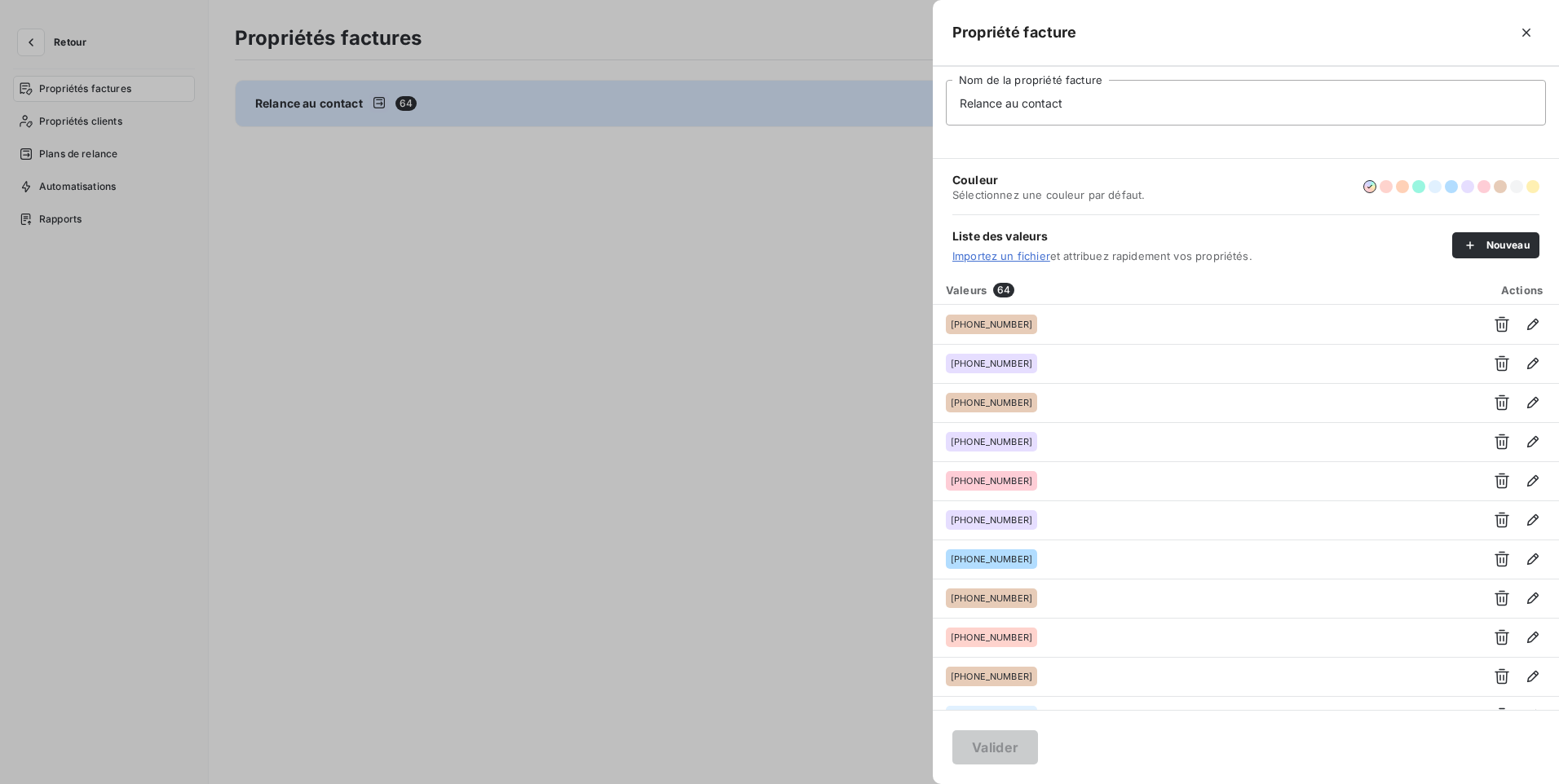
click at [679, 230] on div at bounding box center [780, 392] width 1559 height 784
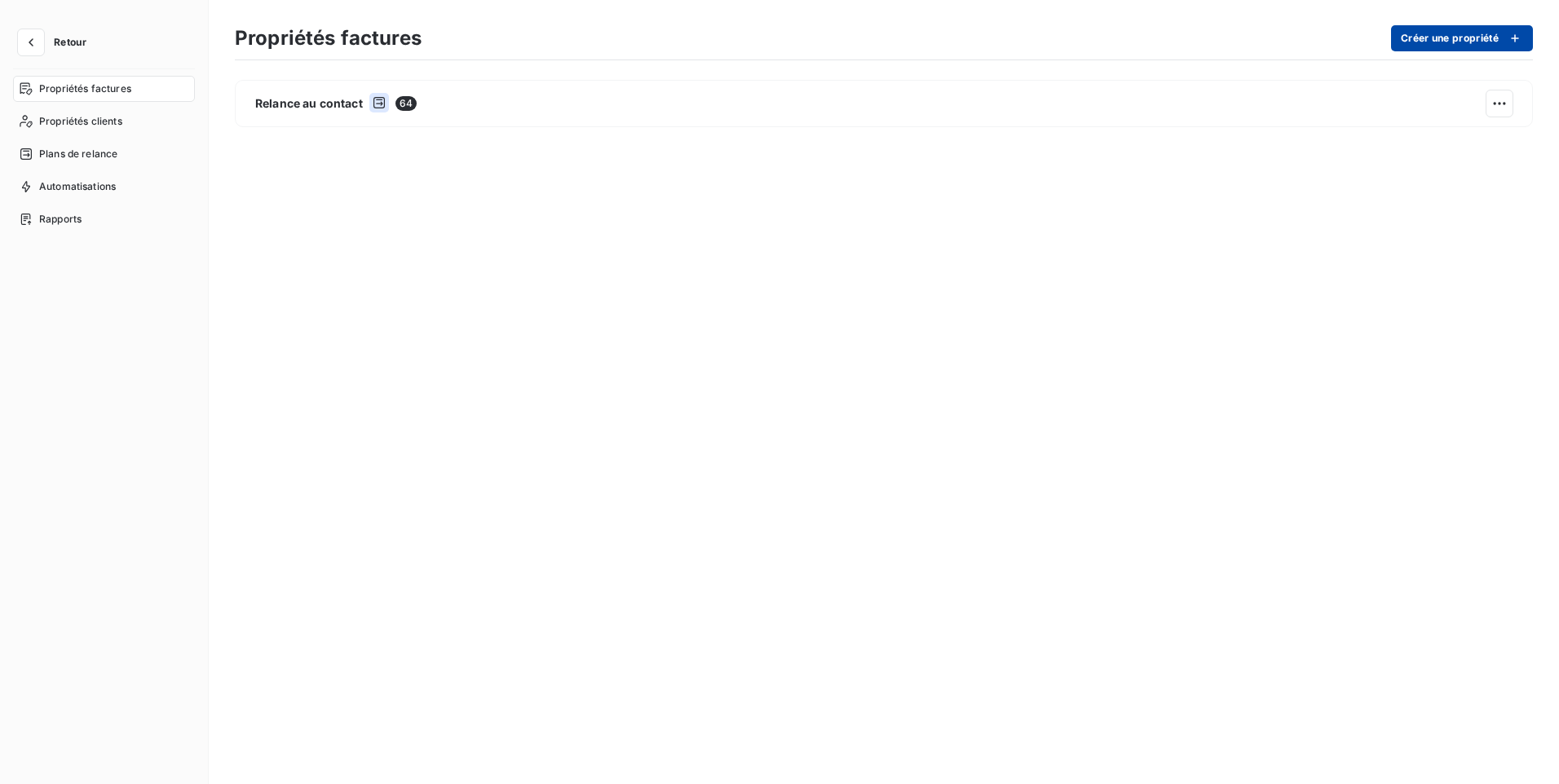
click at [1503, 35] on div "button" at bounding box center [1510, 38] width 25 height 16
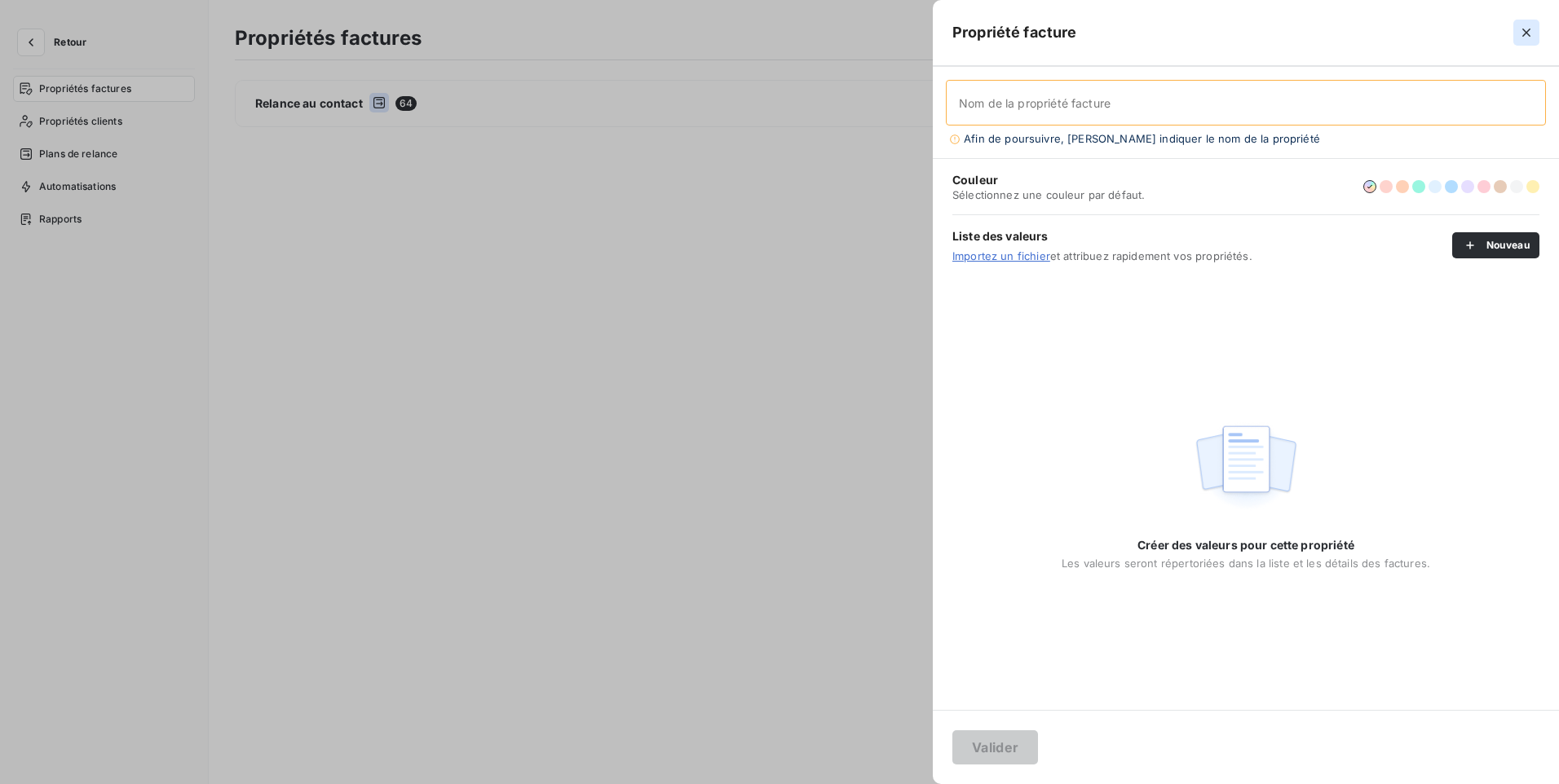
click at [1525, 37] on icon "button" at bounding box center [1526, 33] width 16 height 16
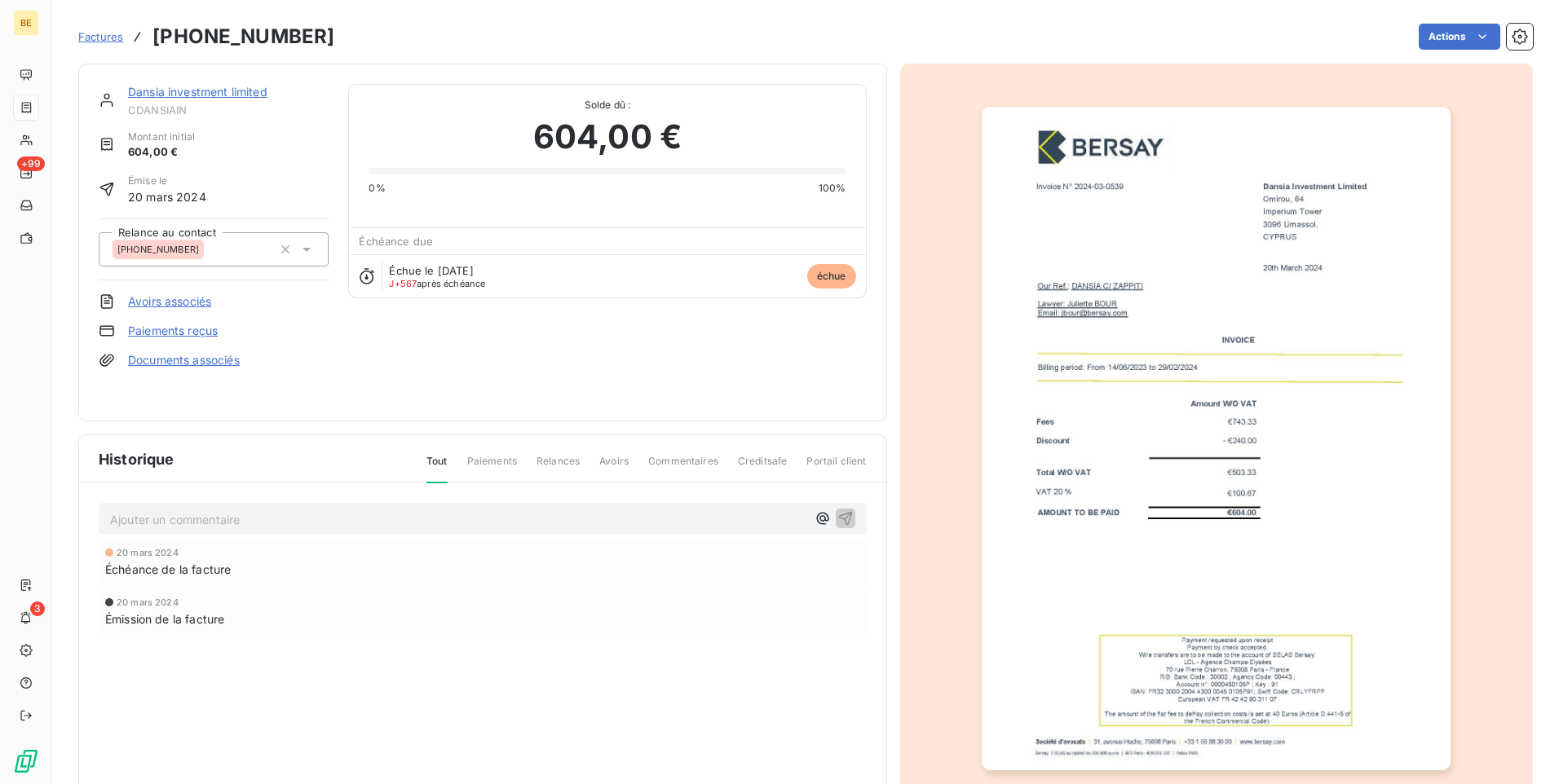
click at [487, 460] on span "Paiements" at bounding box center [492, 468] width 50 height 28
click at [466, 538] on div "Ajouter un commentaire ﻿ [DATE] Échéance de la facture [DATE] Émission de la fa…" at bounding box center [483, 592] width 807 height 216
click at [481, 466] on span "Paiements" at bounding box center [492, 468] width 50 height 28
click at [559, 463] on span "Relances" at bounding box center [558, 468] width 44 height 28
click at [611, 459] on span "Avoirs" at bounding box center [614, 468] width 30 height 28
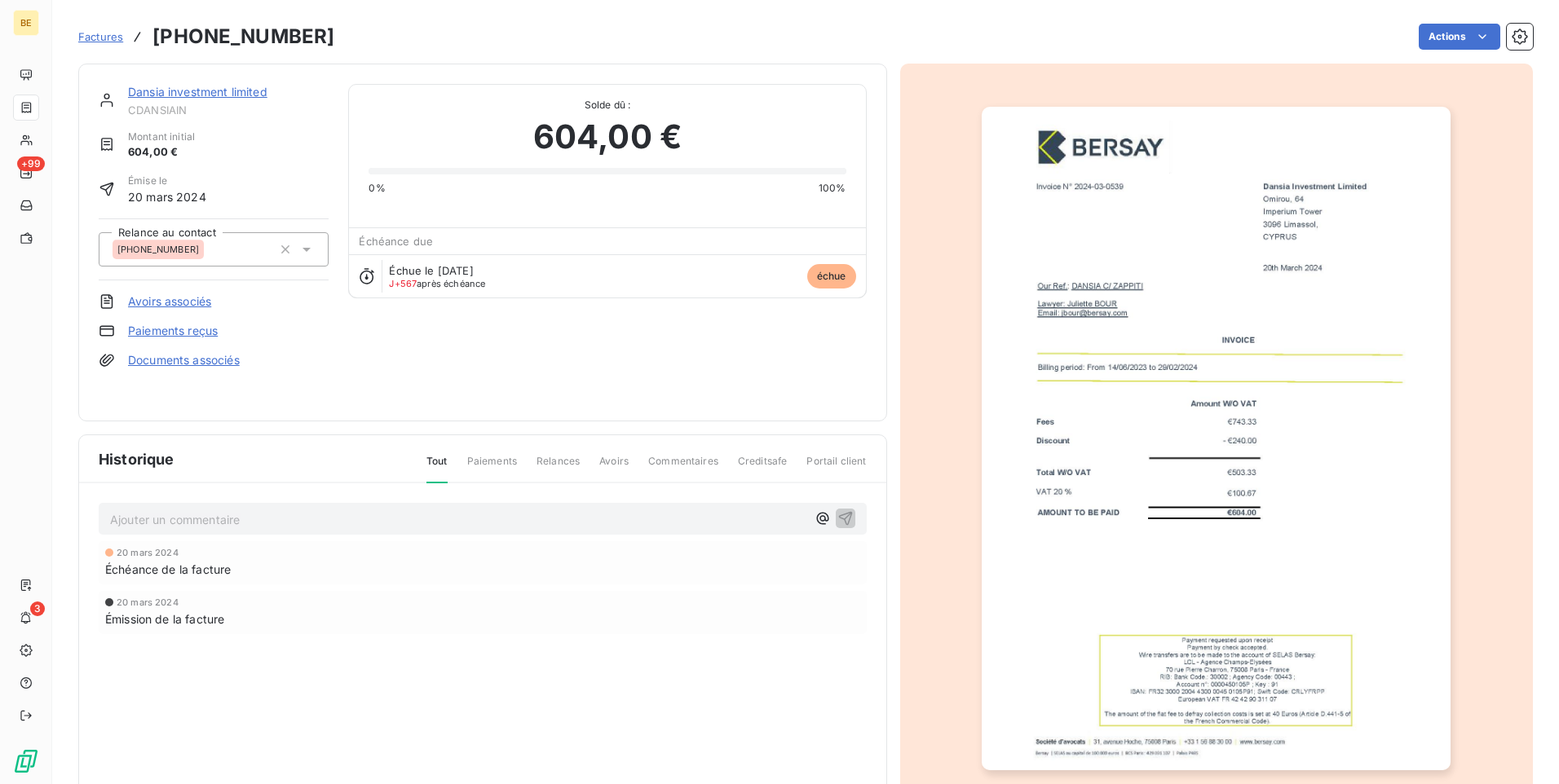
click at [306, 360] on div "Documents associés" at bounding box center [213, 360] width 230 height 16
click at [169, 92] on link "Dansia investment limited" at bounding box center [197, 92] width 140 height 14
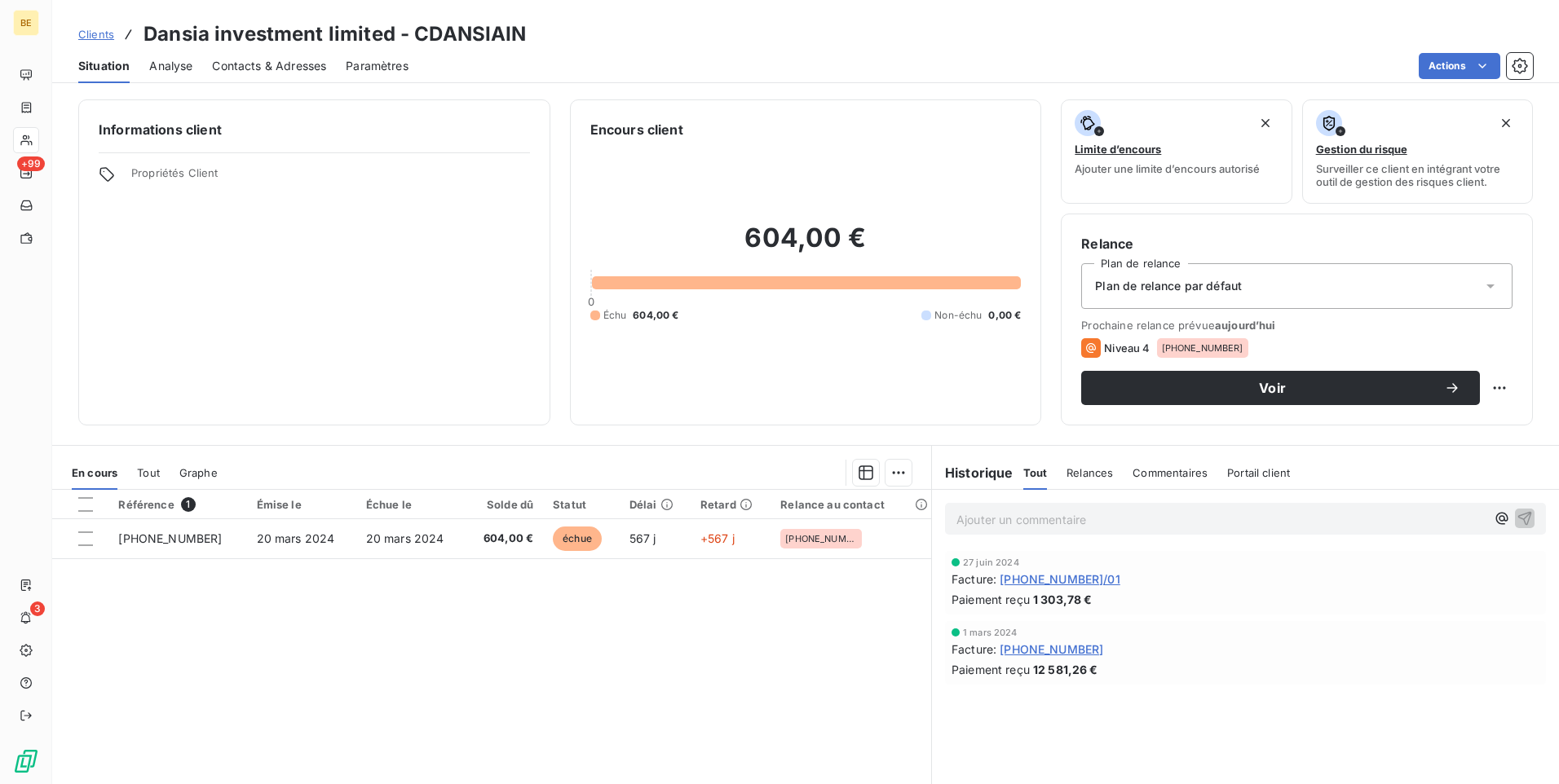
click at [292, 57] on span "Contacts & Adresses" at bounding box center [269, 65] width 114 height 16
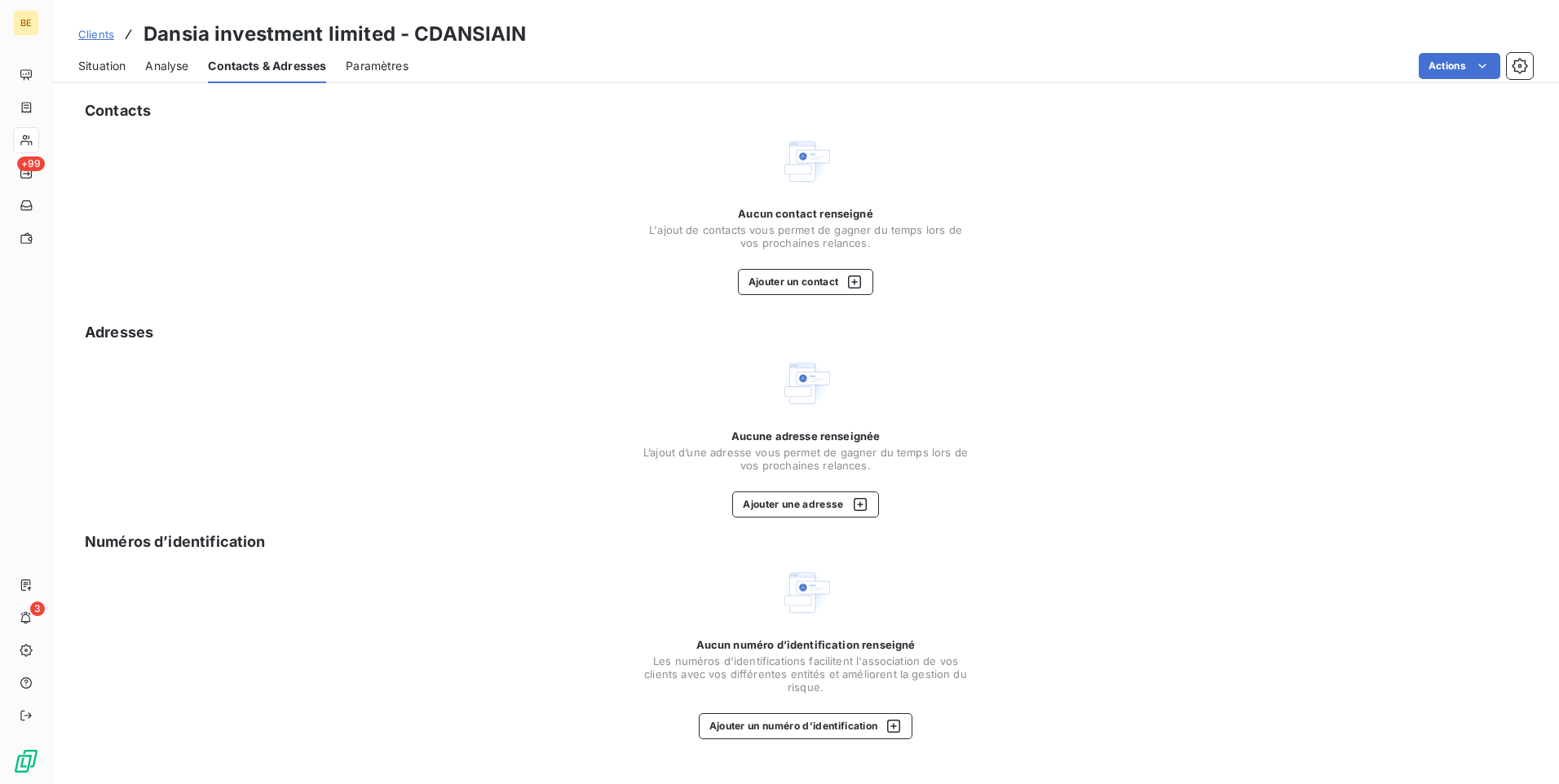
click at [1273, 219] on div "Aucun contact renseigné L'ajout de contacts vous permet de gagner du temps lors…" at bounding box center [805, 214] width 1455 height 160
click at [378, 66] on span "Paramètres" at bounding box center [377, 65] width 62 height 16
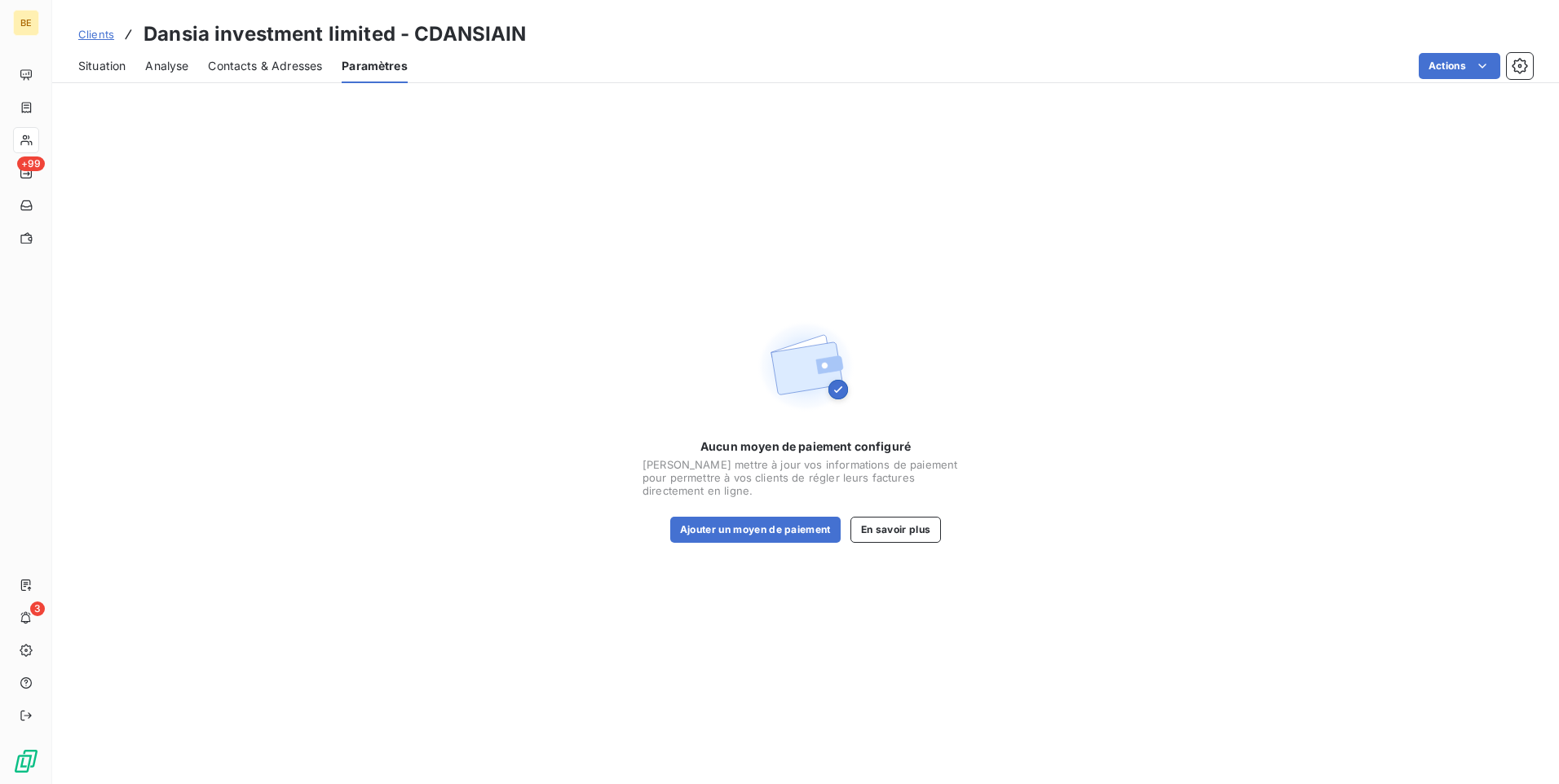
click at [257, 49] on div "Contacts & Adresses" at bounding box center [265, 65] width 114 height 35
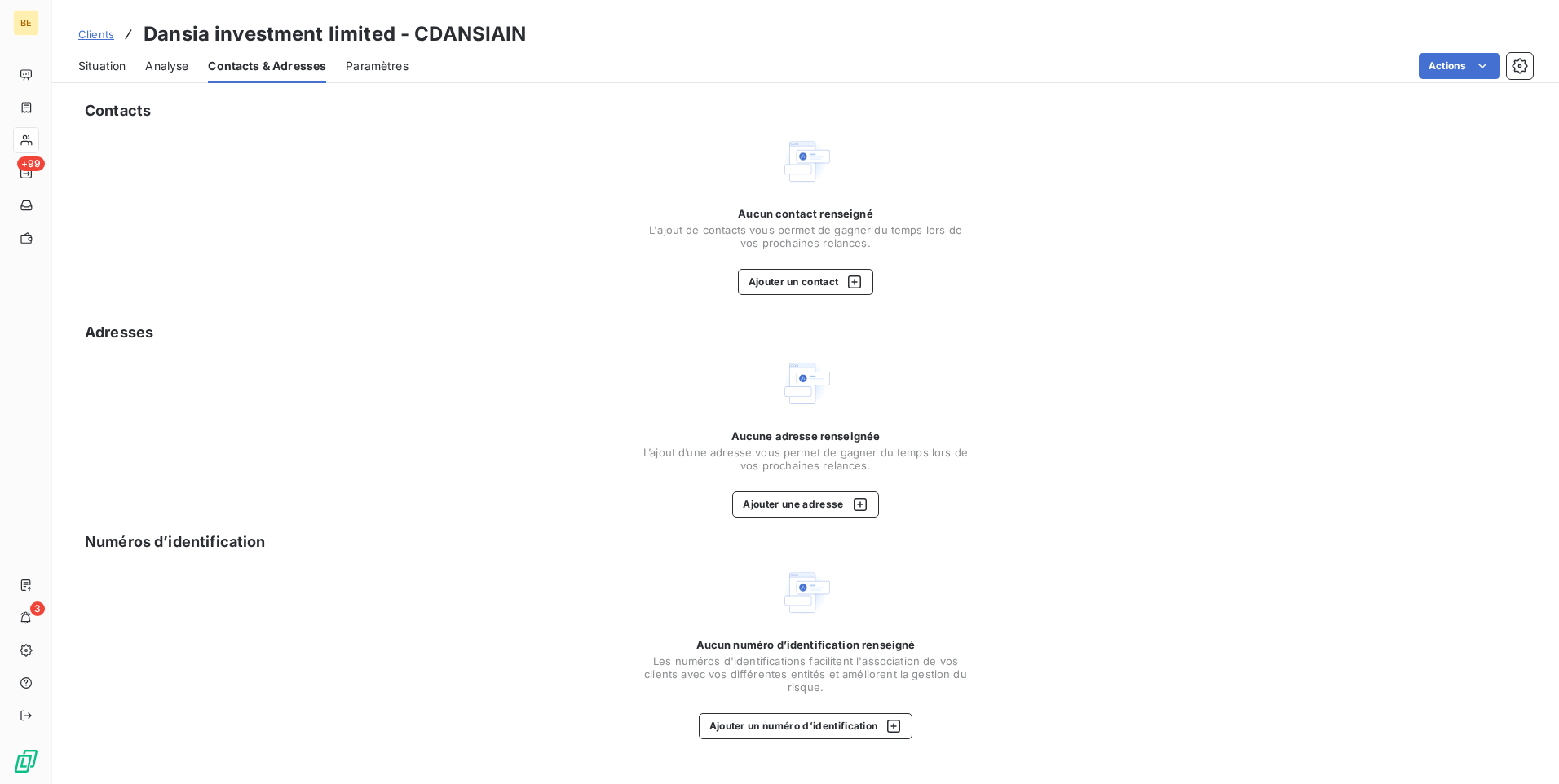
click at [100, 67] on span "Situation" at bounding box center [102, 65] width 48 height 16
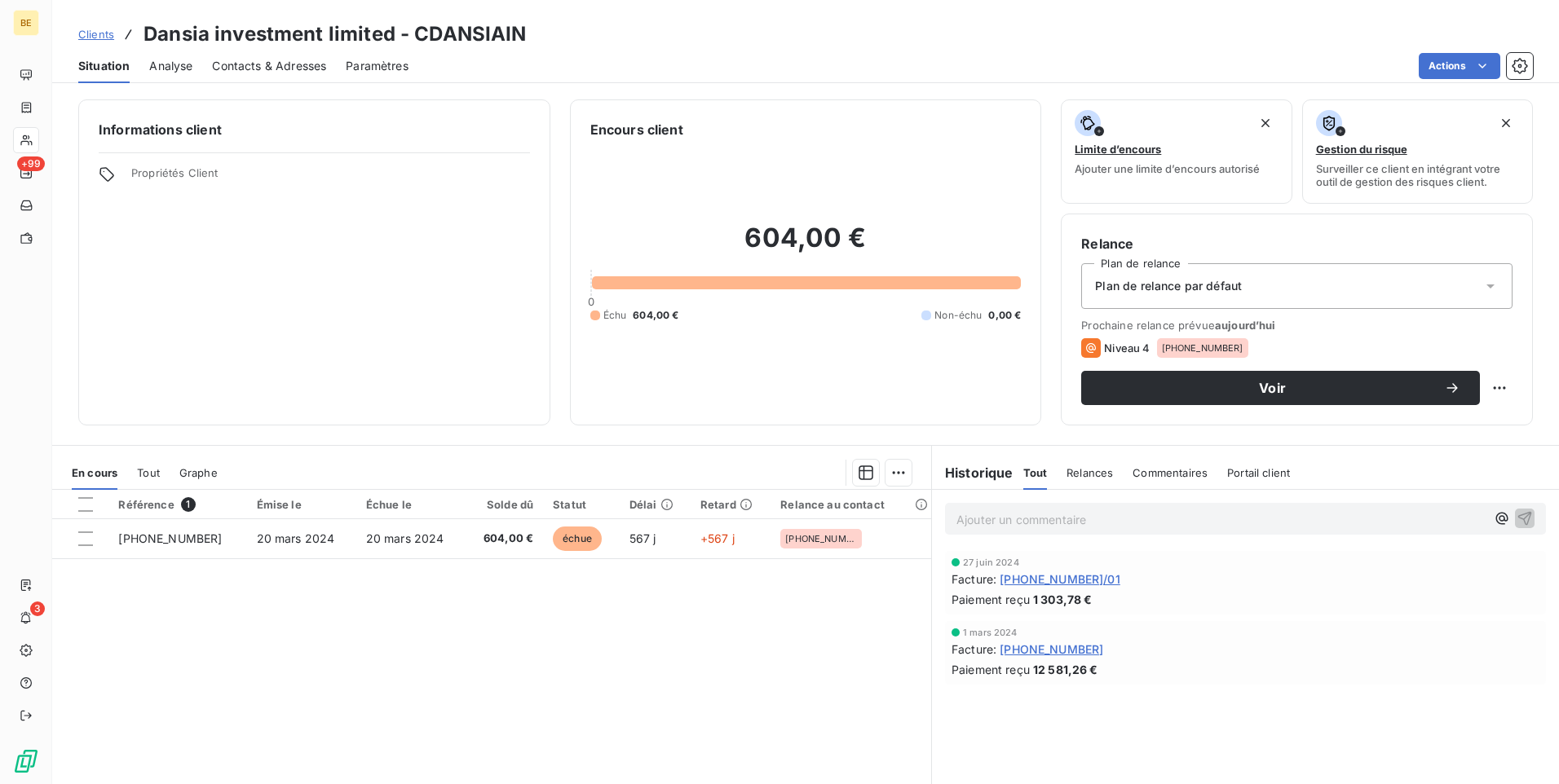
click at [177, 62] on span "Analyse" at bounding box center [171, 65] width 44 height 16
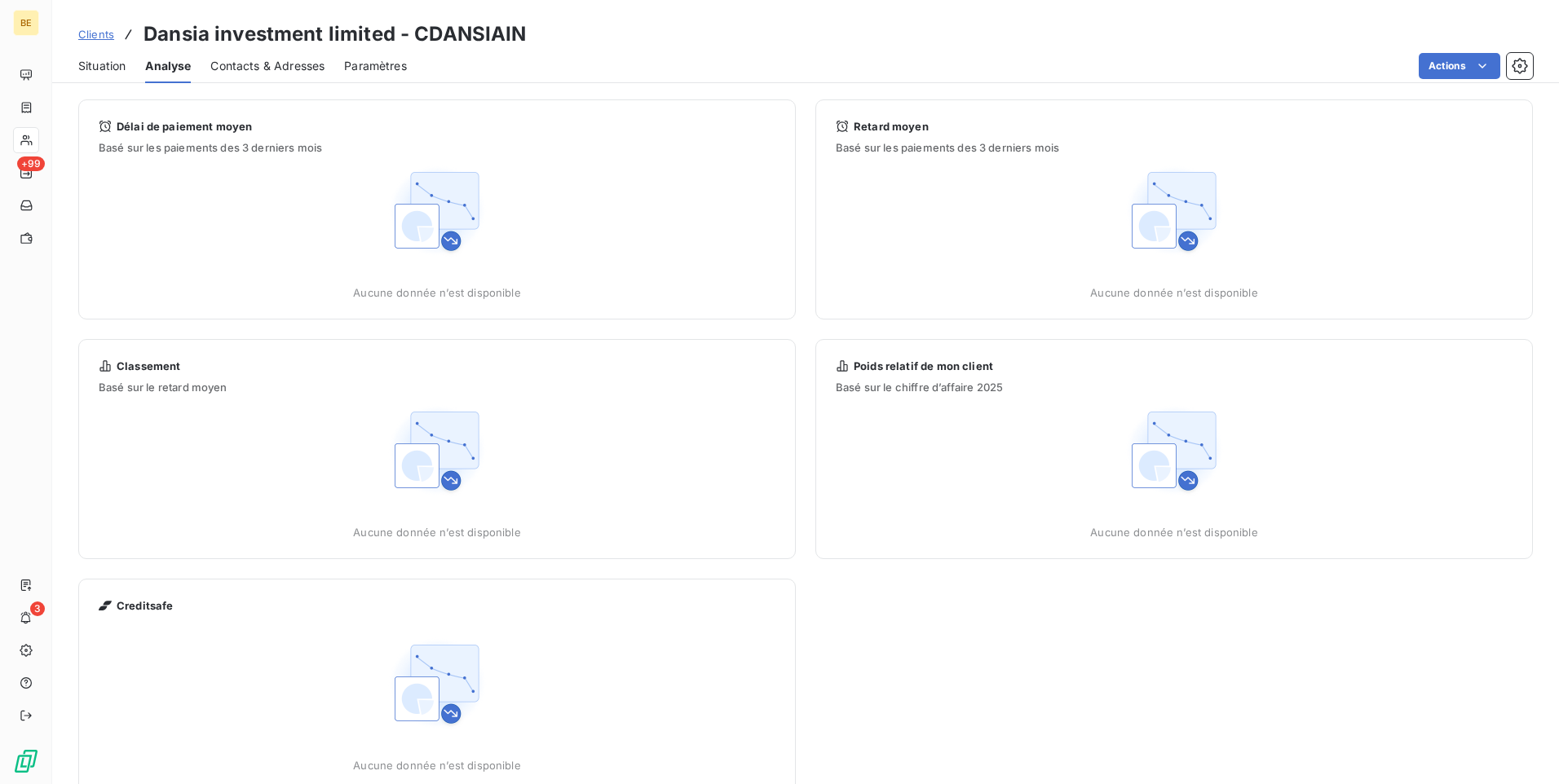
click at [269, 69] on span "Contacts & Adresses" at bounding box center [267, 65] width 114 height 16
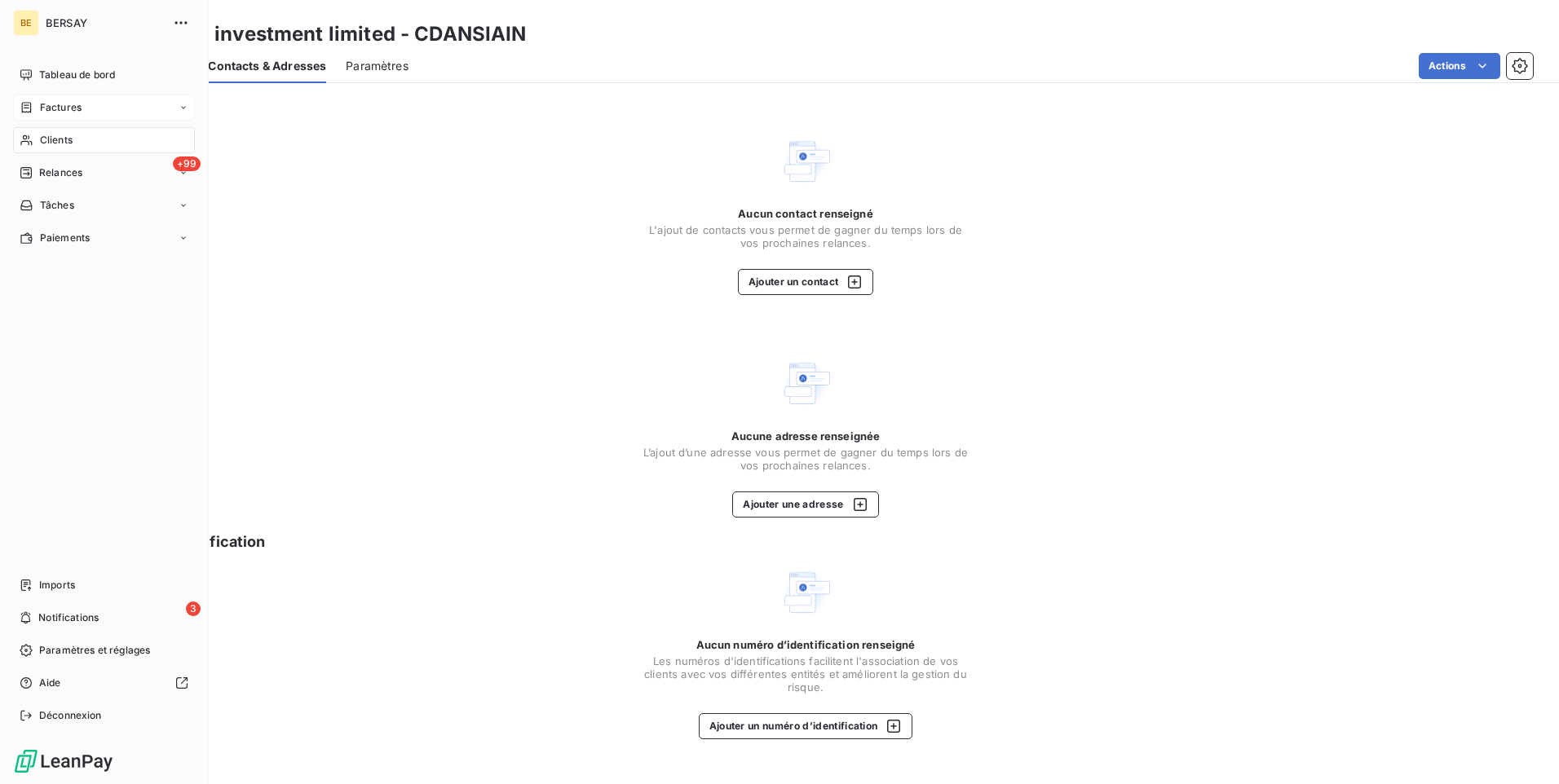
click at [181, 112] on div "Factures" at bounding box center [103, 107] width 181 height 26
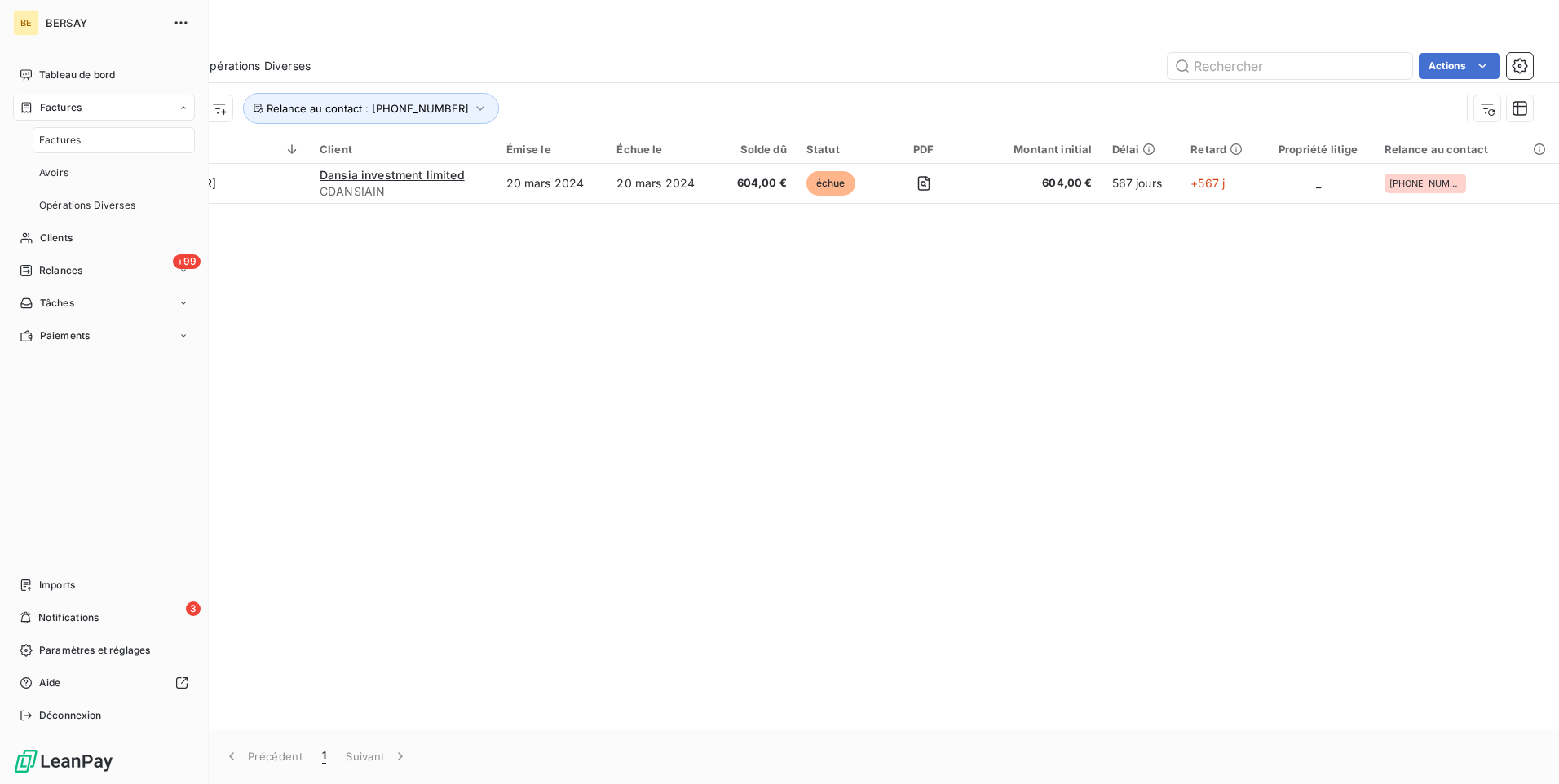
click at [105, 142] on div "Factures" at bounding box center [114, 140] width 163 height 26
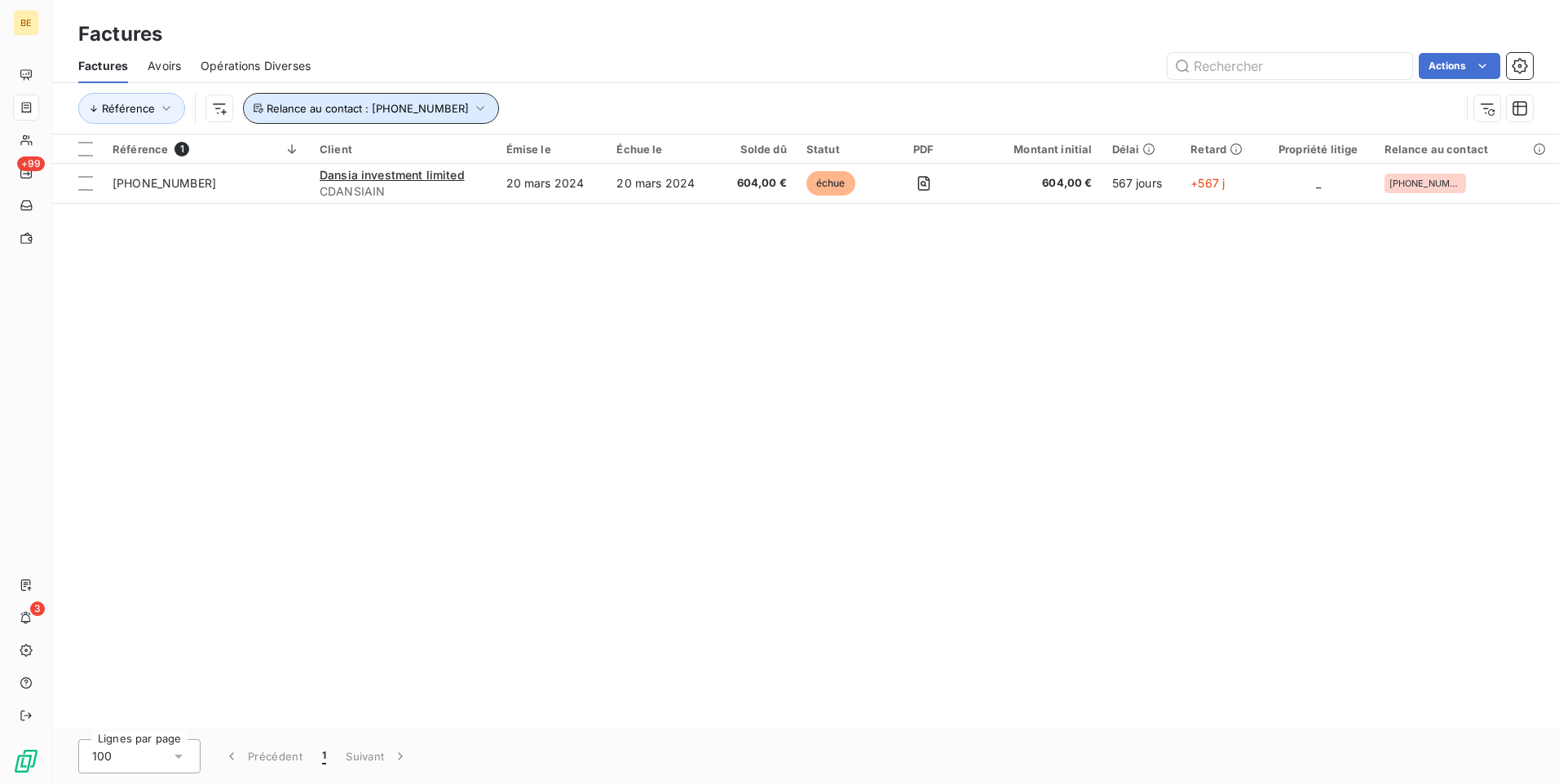
click at [434, 109] on span "Relance au contact : [PHONE_NUMBER]" at bounding box center [368, 108] width 202 height 13
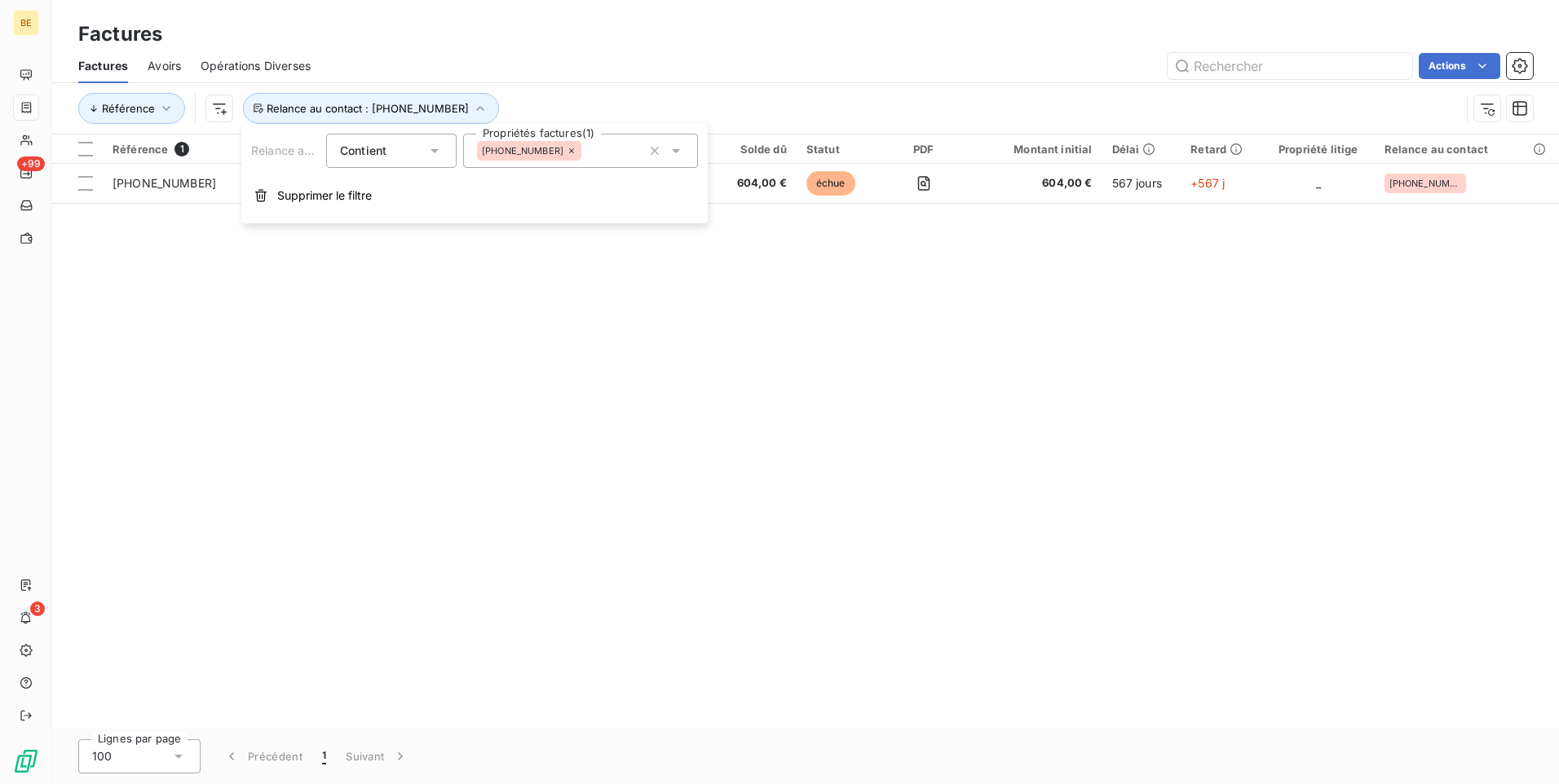
click at [566, 150] on icon at bounding box center [571, 151] width 10 height 10
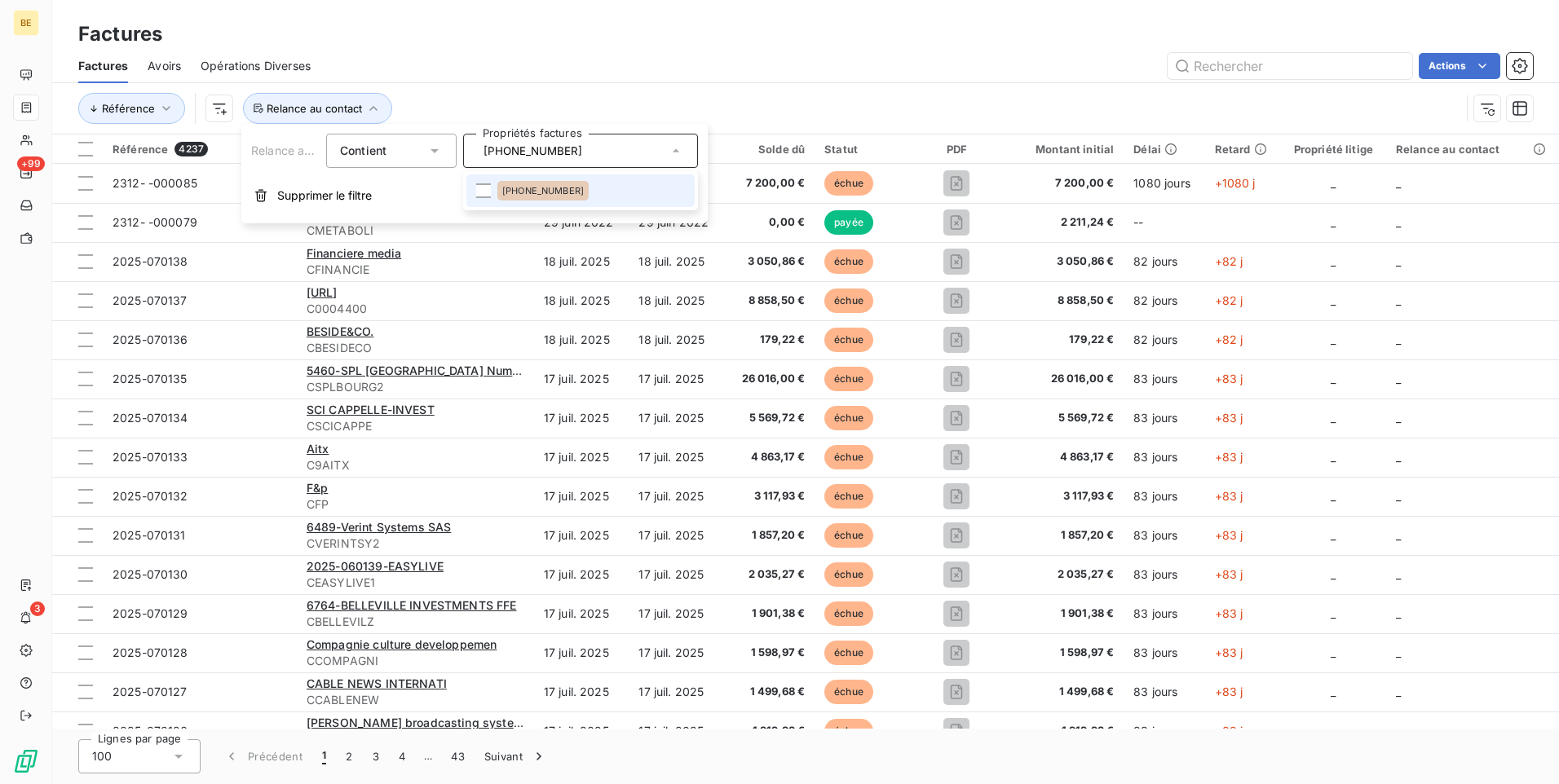
type input "[PHONE_NUMBER]"
click at [543, 194] on span "[PHONE_NUMBER]" at bounding box center [543, 190] width 81 height 10
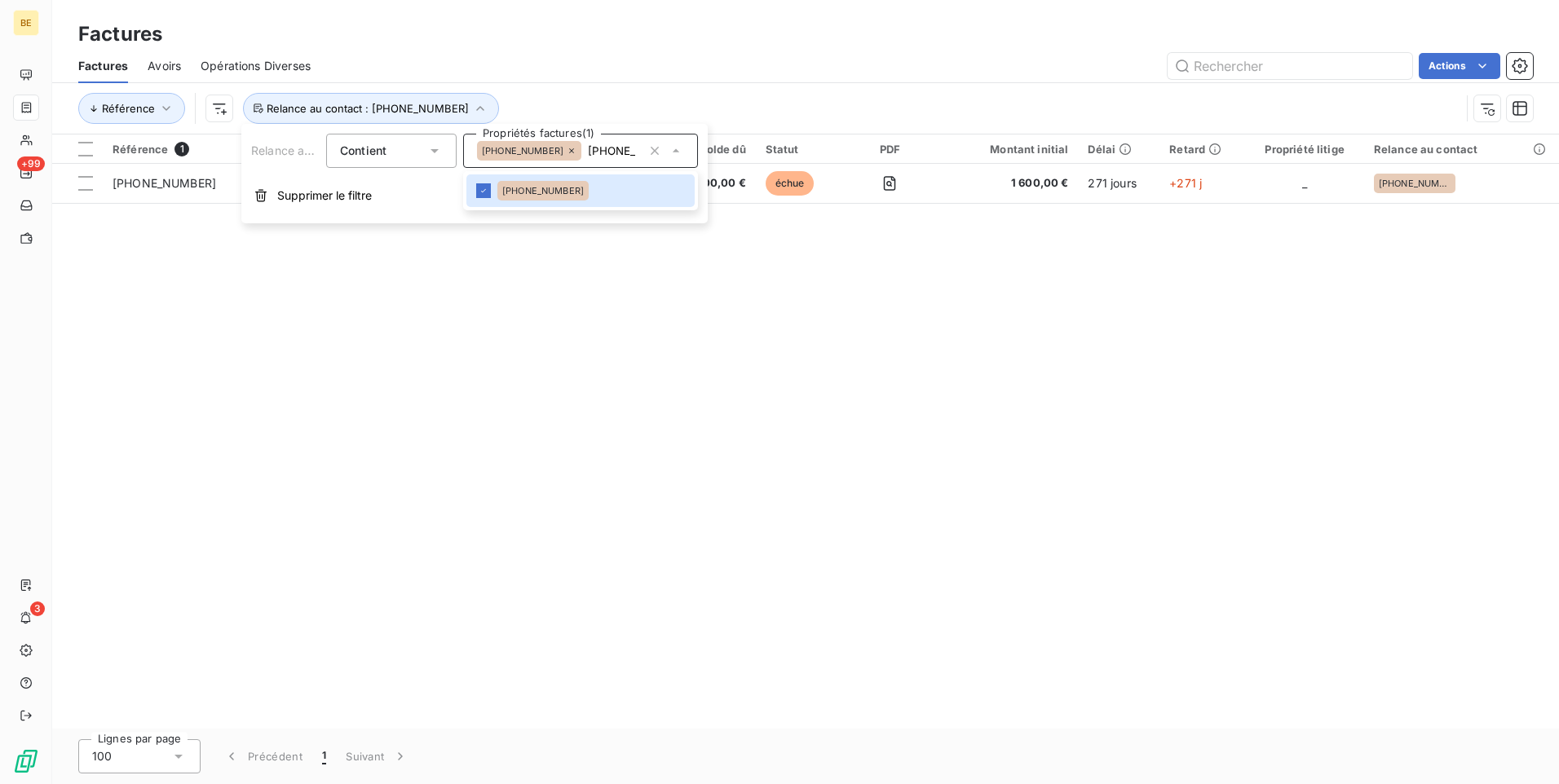
click at [525, 315] on div "Référence 1 Client Émise le Échue le Solde dû Statut PDF Montant initial Délai …" at bounding box center [806, 431] width 1507 height 594
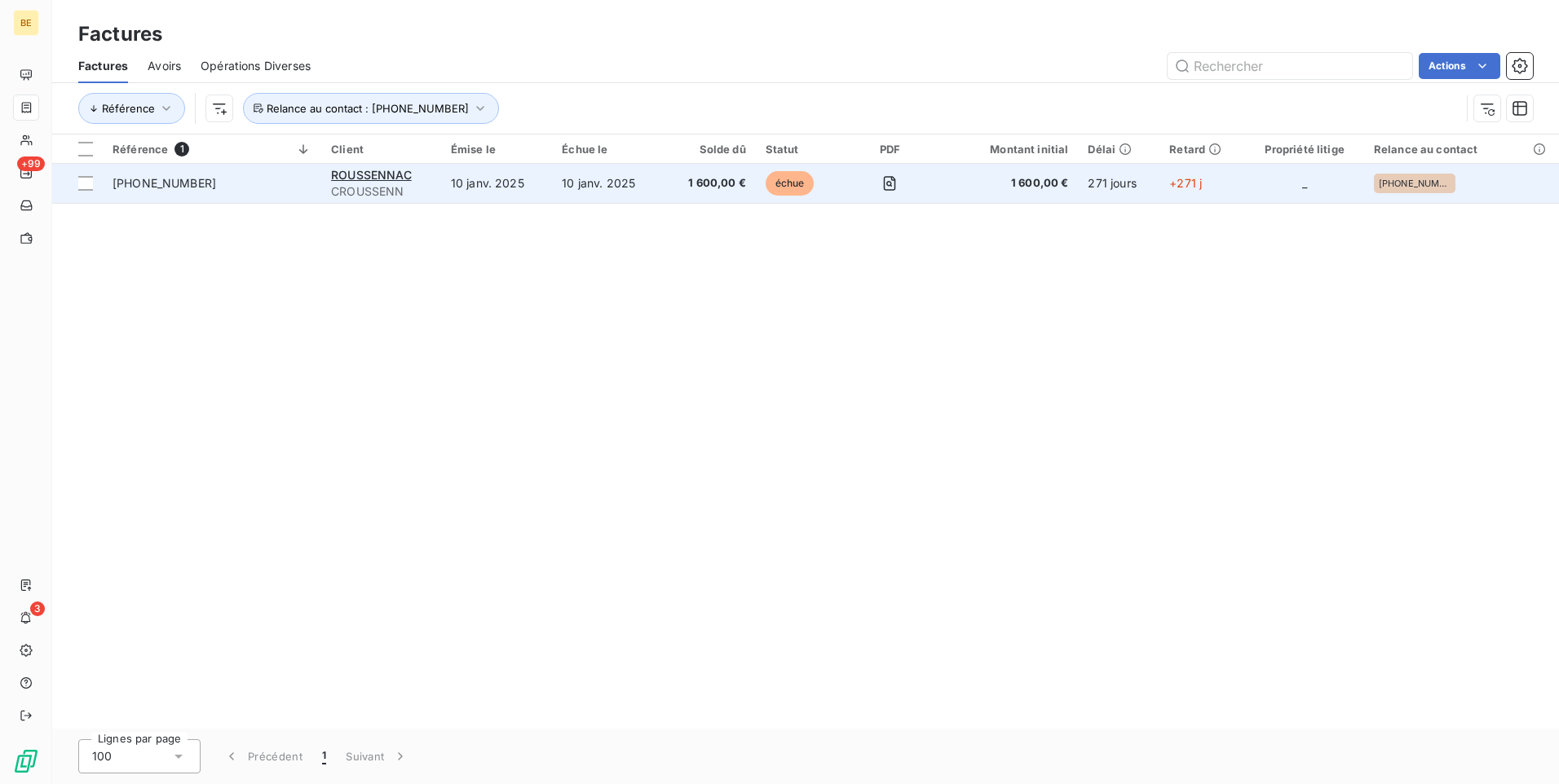
click at [459, 181] on td "10 janv. 2025" at bounding box center [497, 182] width 111 height 39
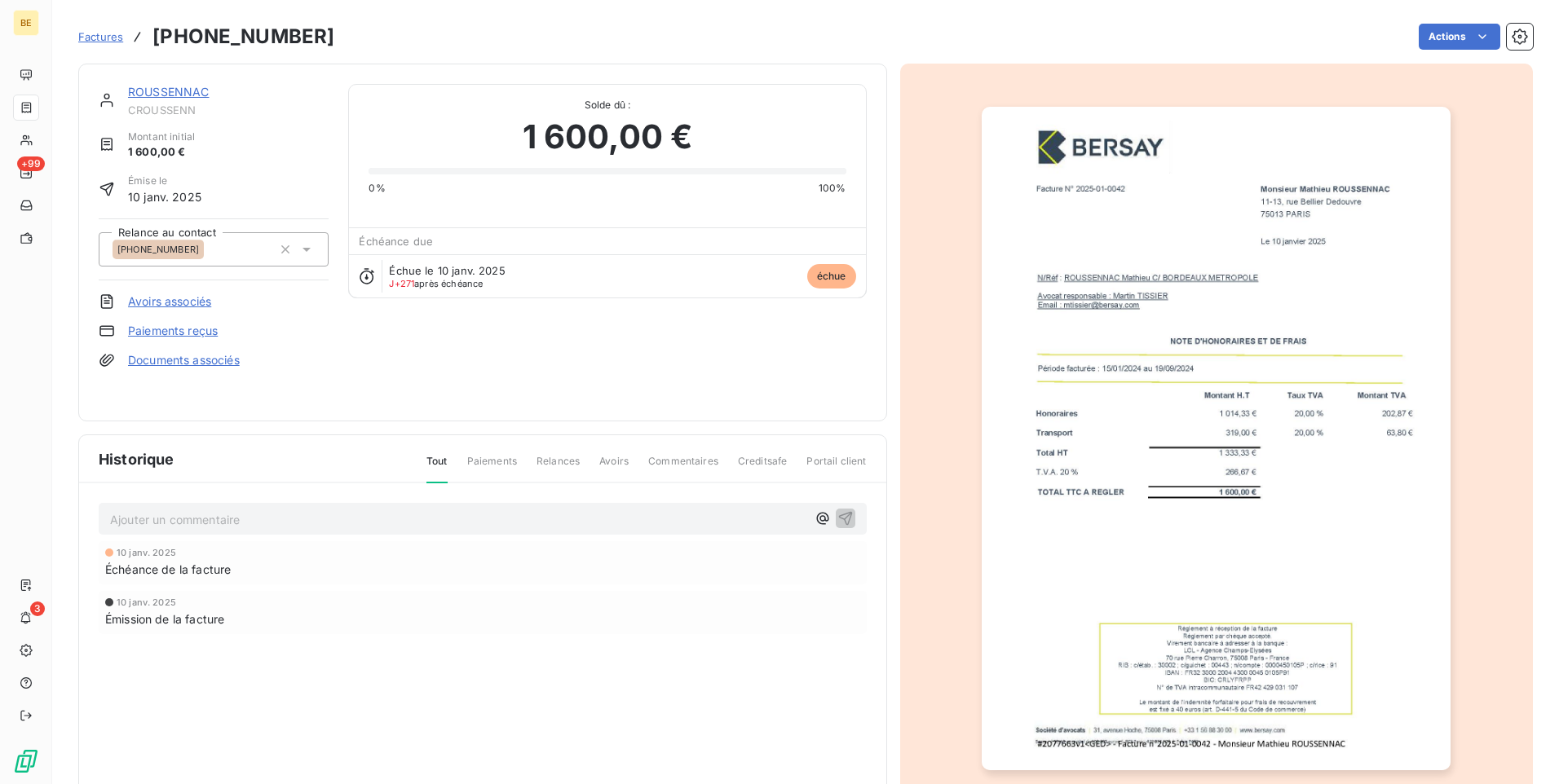
click at [184, 86] on link "ROUSSENNAC" at bounding box center [169, 92] width 81 height 14
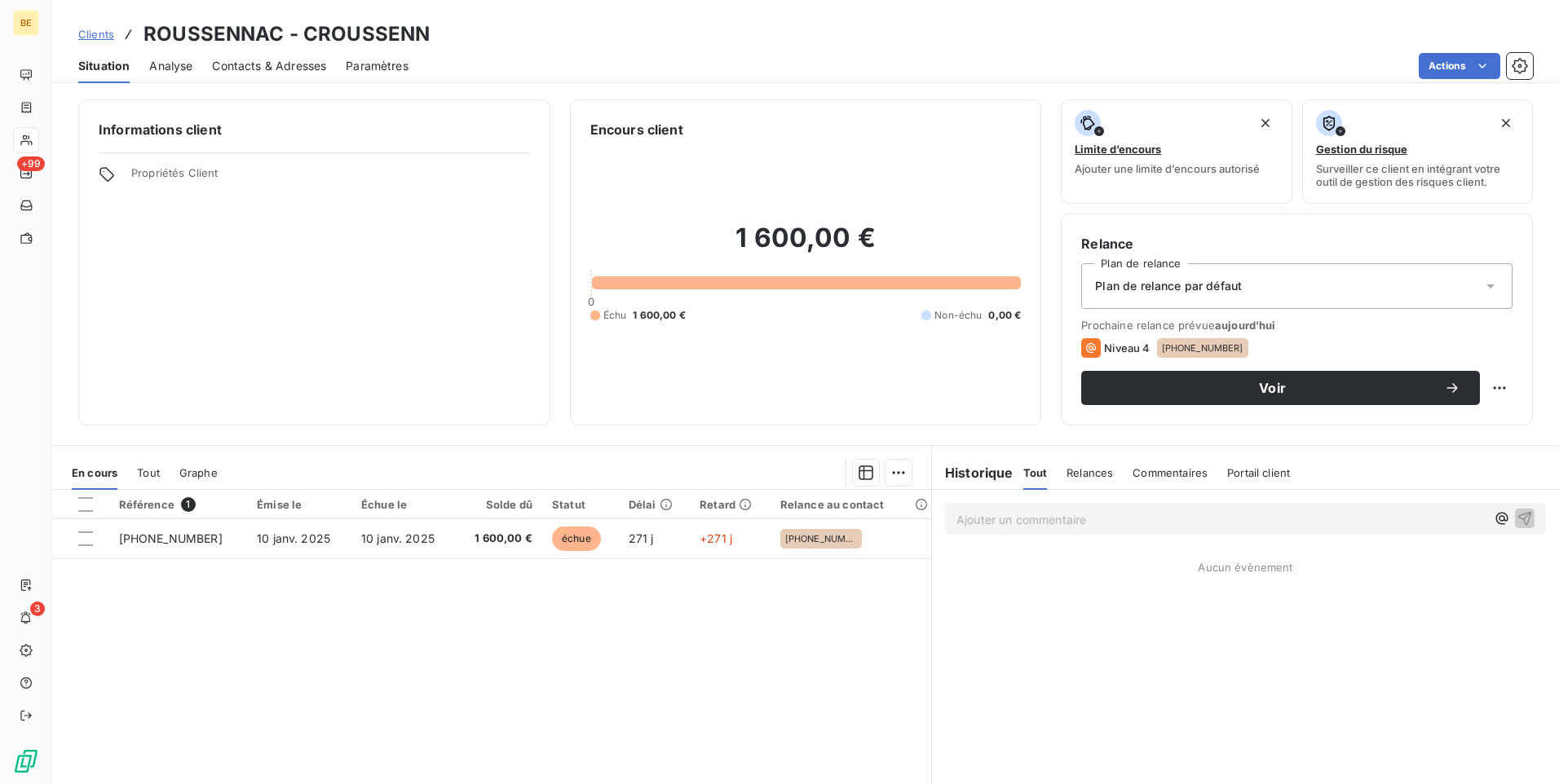
click at [280, 68] on span "Contacts & Adresses" at bounding box center [269, 65] width 114 height 16
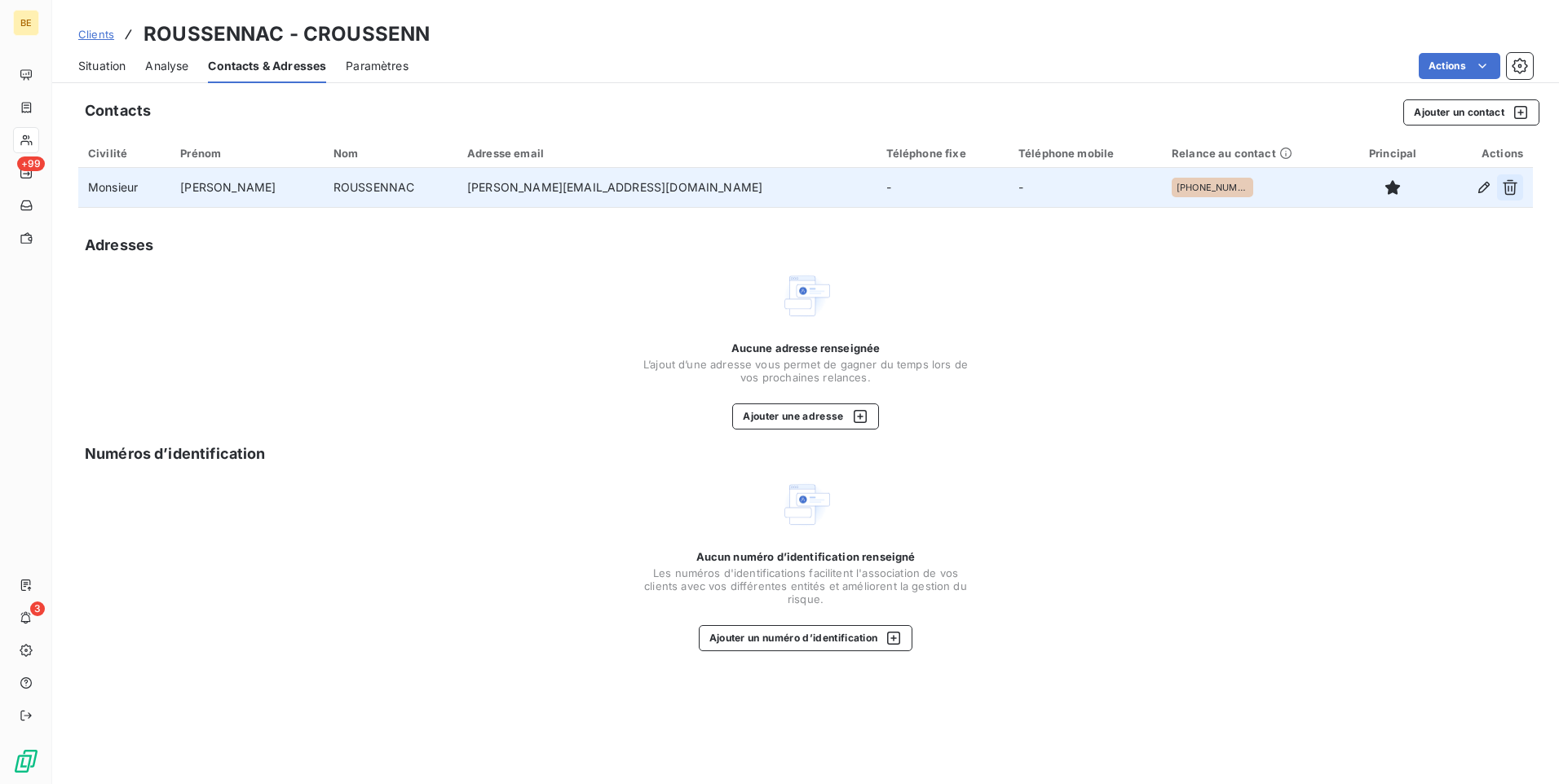
click at [1516, 182] on icon "button" at bounding box center [1509, 188] width 15 height 16
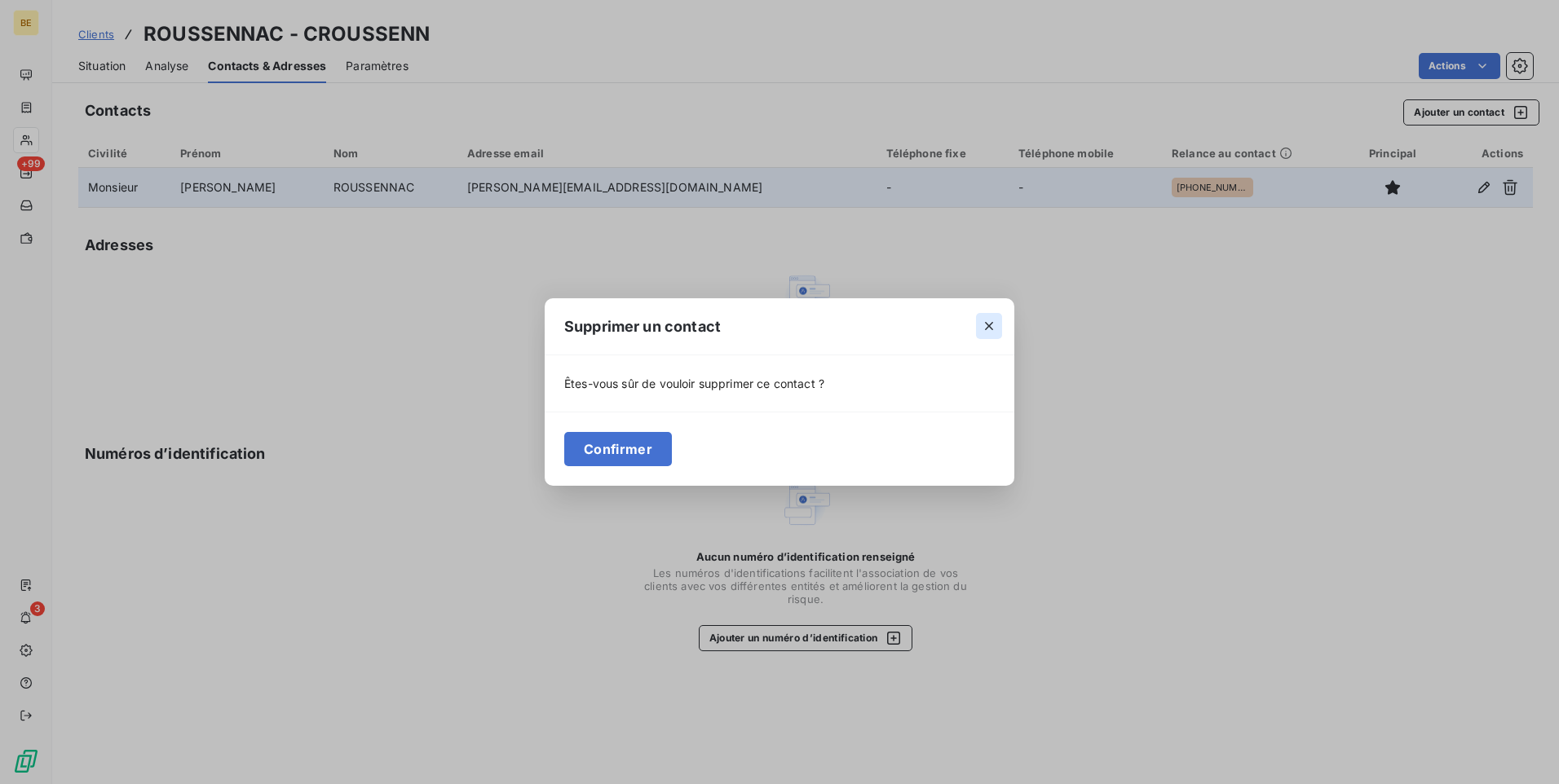
click at [992, 323] on icon "button" at bounding box center [989, 327] width 8 height 8
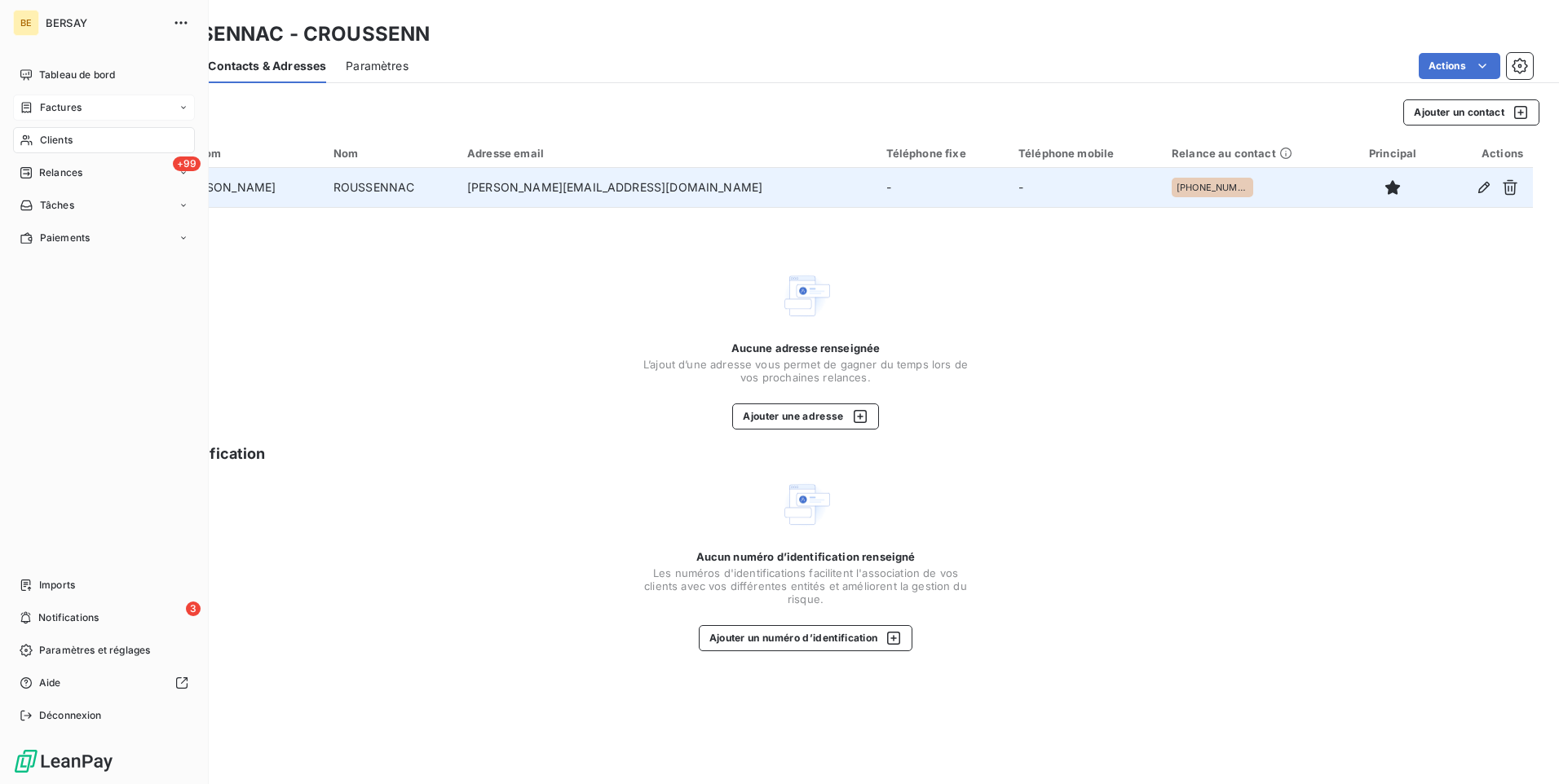
click at [189, 102] on div "Factures" at bounding box center [103, 107] width 181 height 26
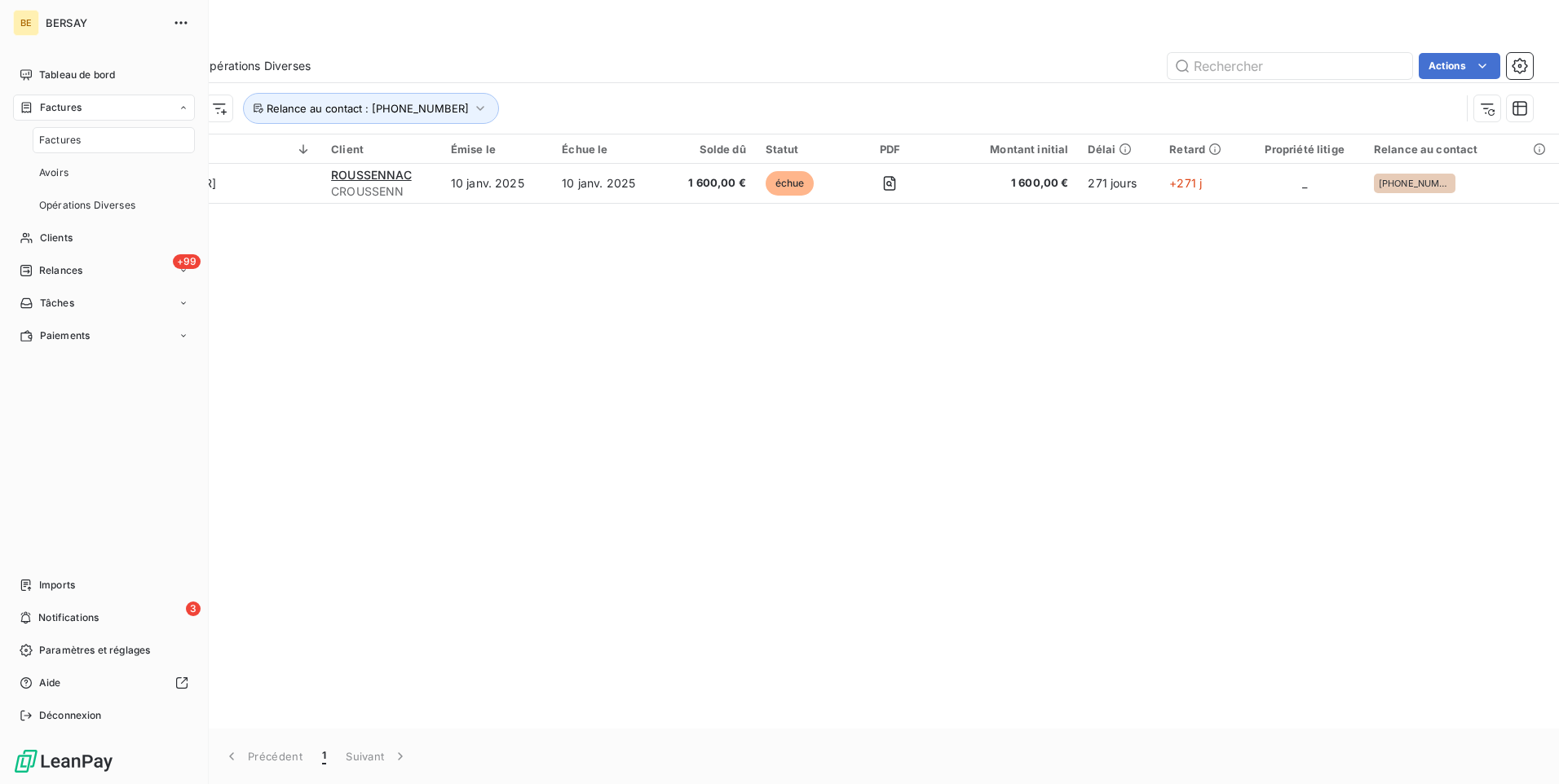
click at [105, 138] on div "Factures" at bounding box center [114, 140] width 163 height 26
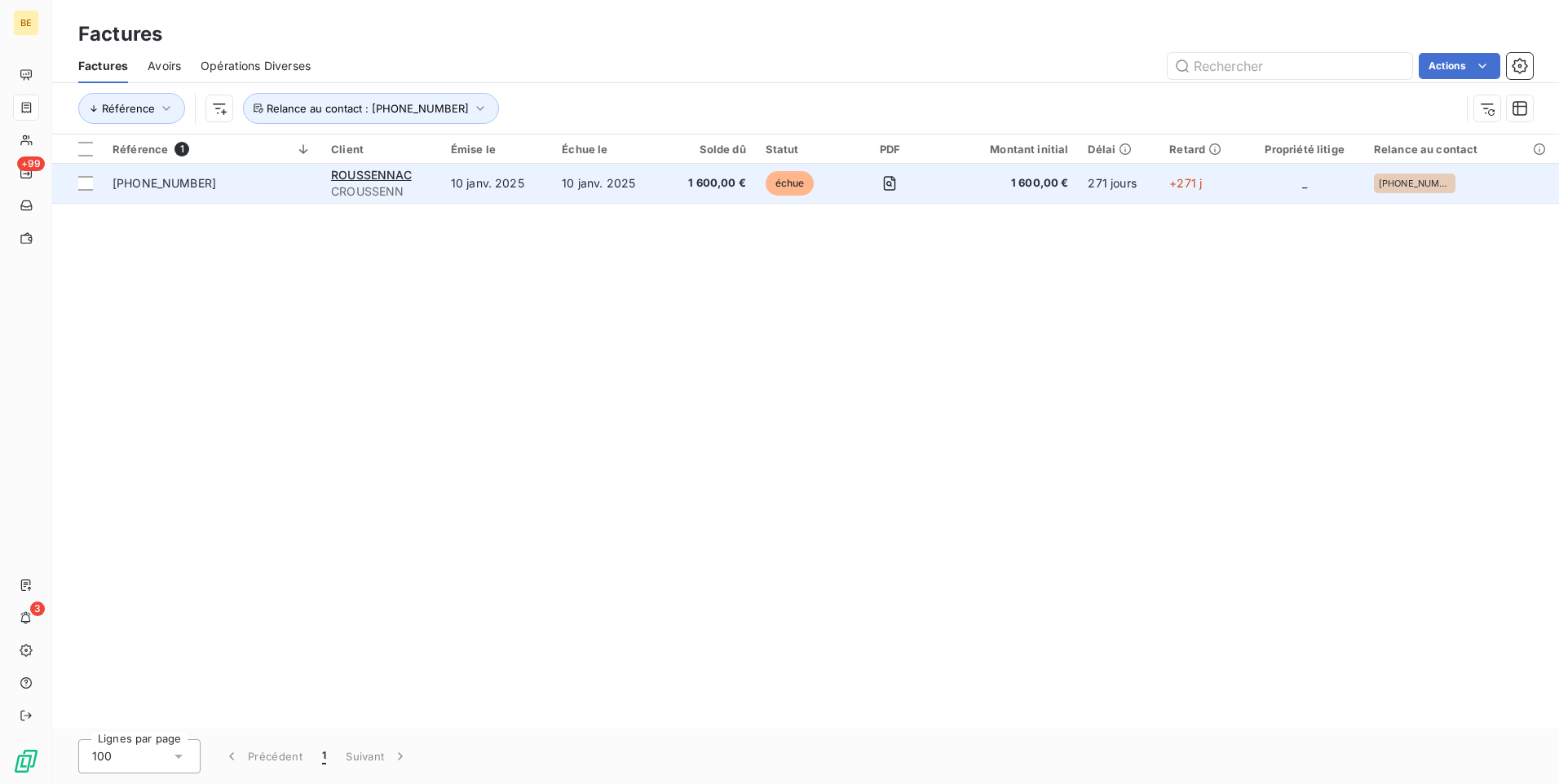
click at [509, 186] on td "10 janv. 2025" at bounding box center [497, 182] width 111 height 39
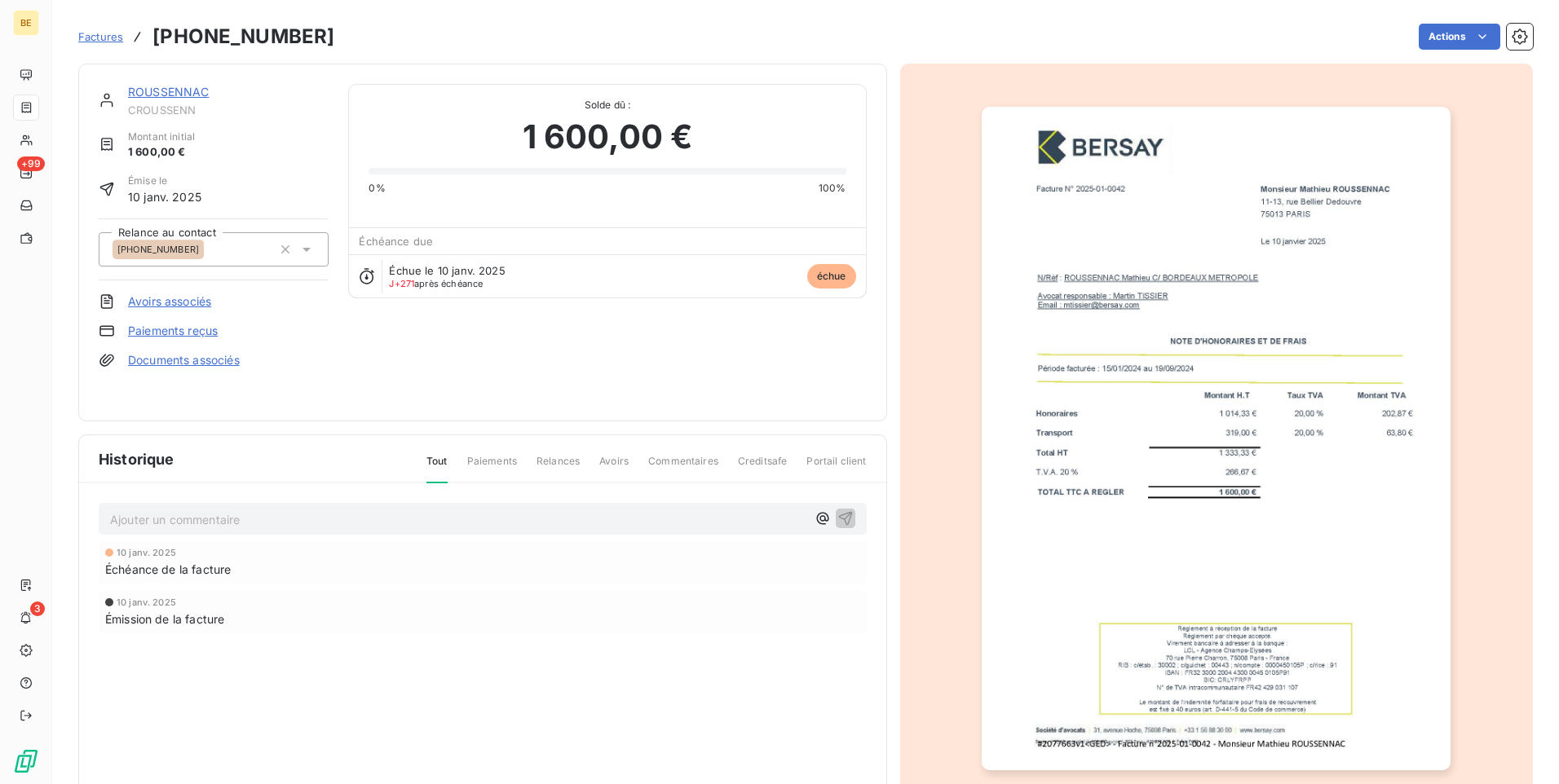
click at [158, 87] on link "ROUSSENNAC" at bounding box center [169, 92] width 81 height 14
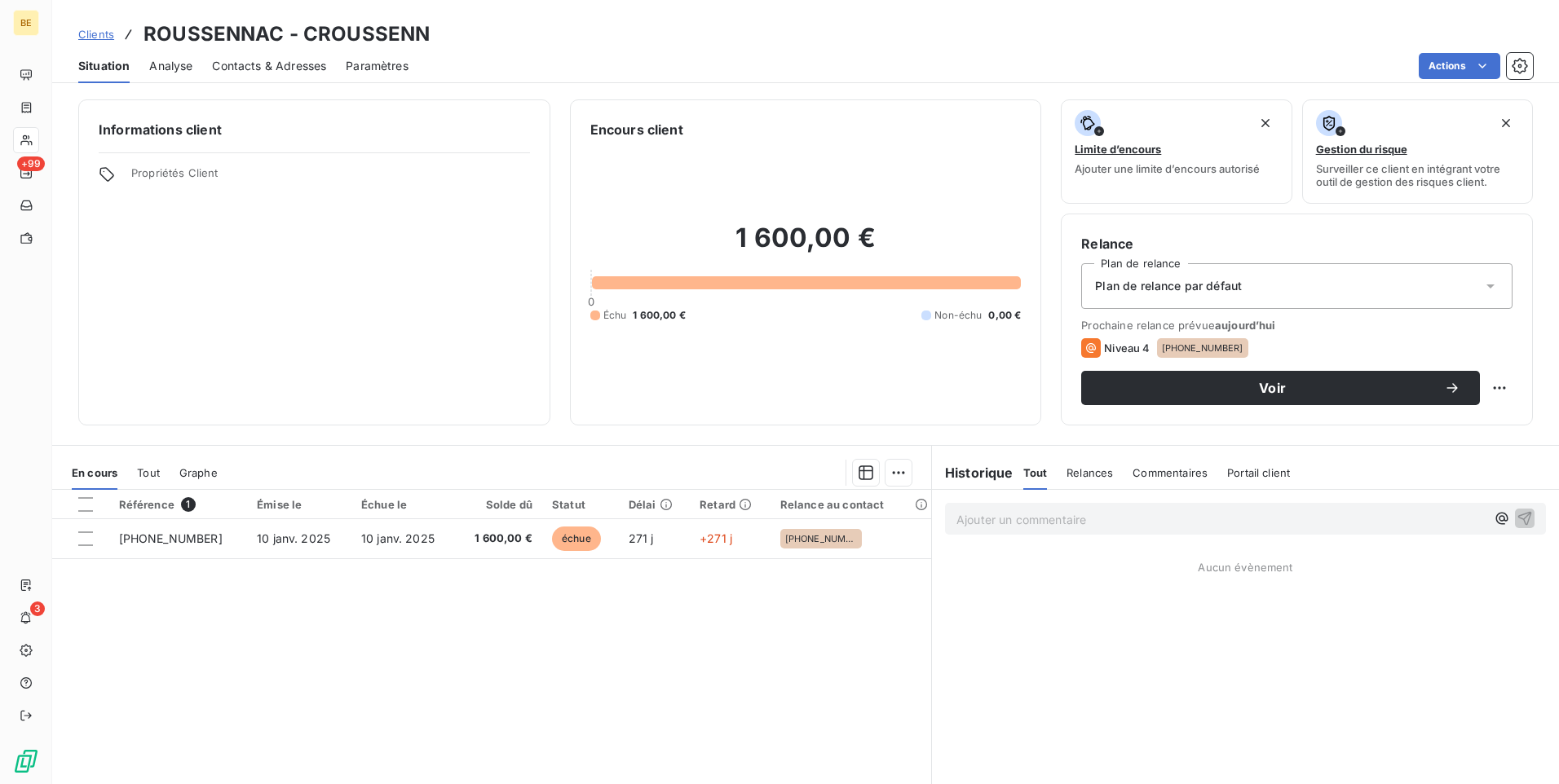
click at [273, 56] on div "Contacts & Adresses" at bounding box center [269, 65] width 114 height 35
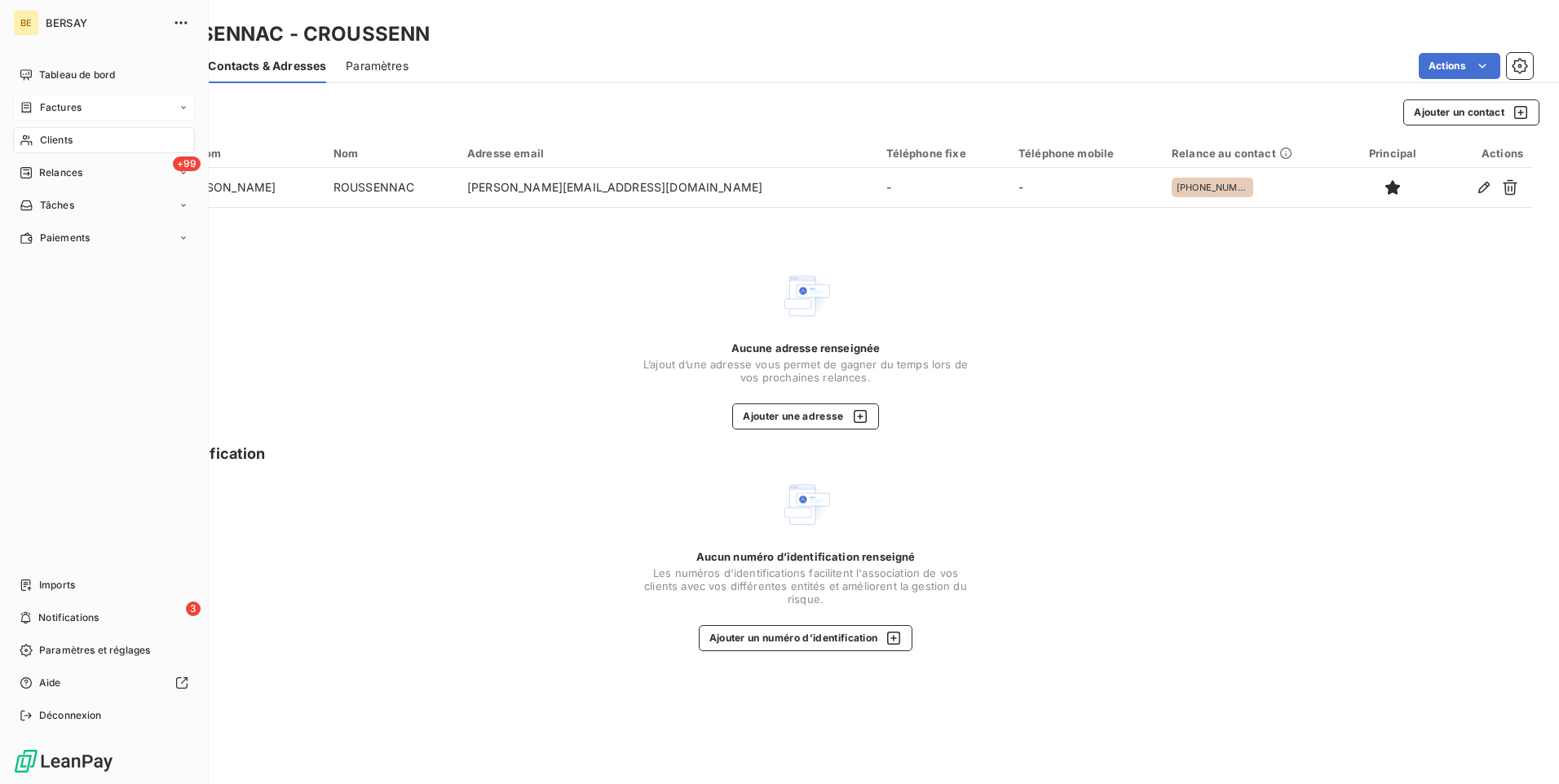
click at [182, 112] on icon at bounding box center [183, 108] width 10 height 10
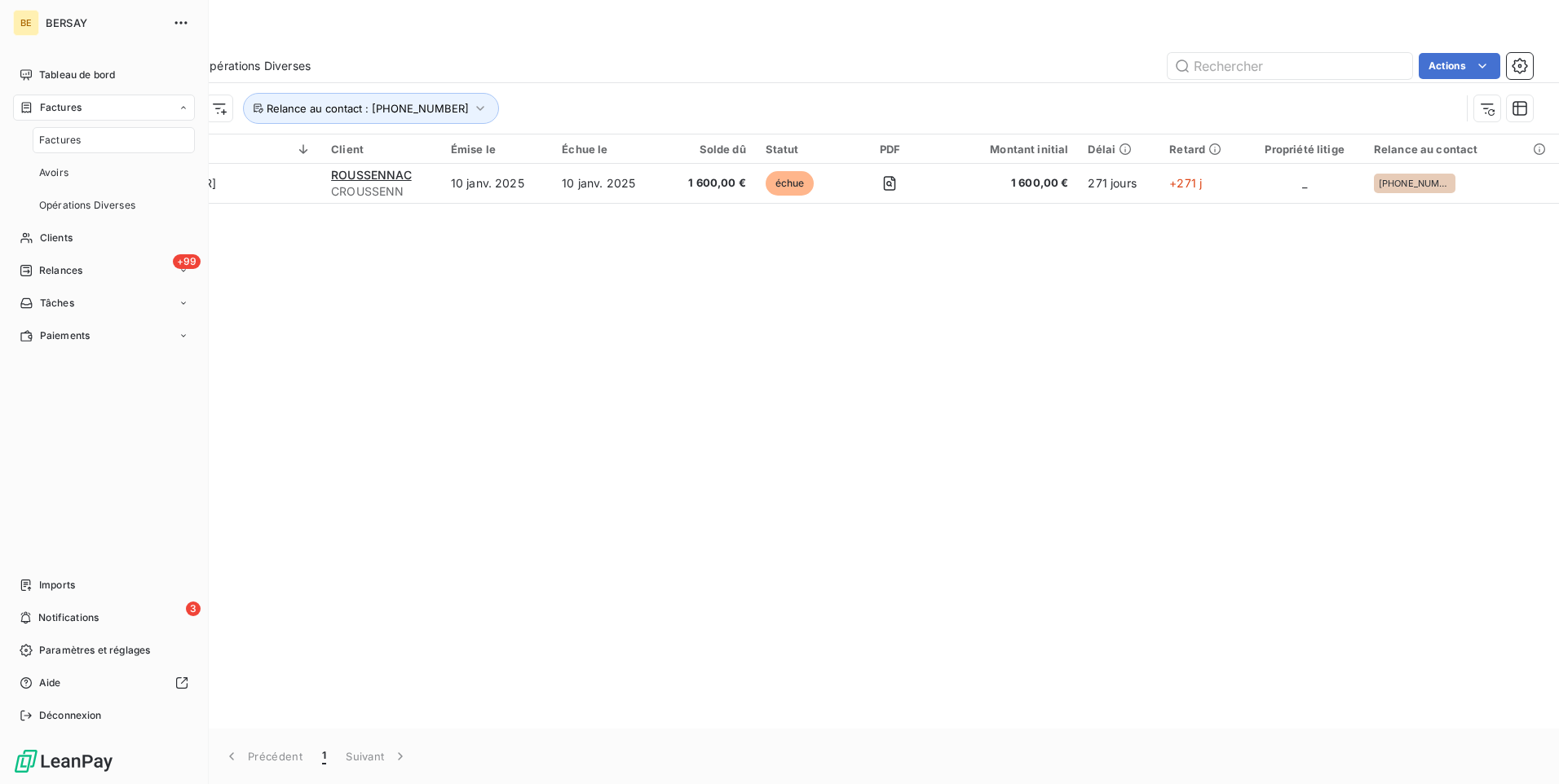
click at [145, 135] on div "Factures" at bounding box center [114, 140] width 163 height 26
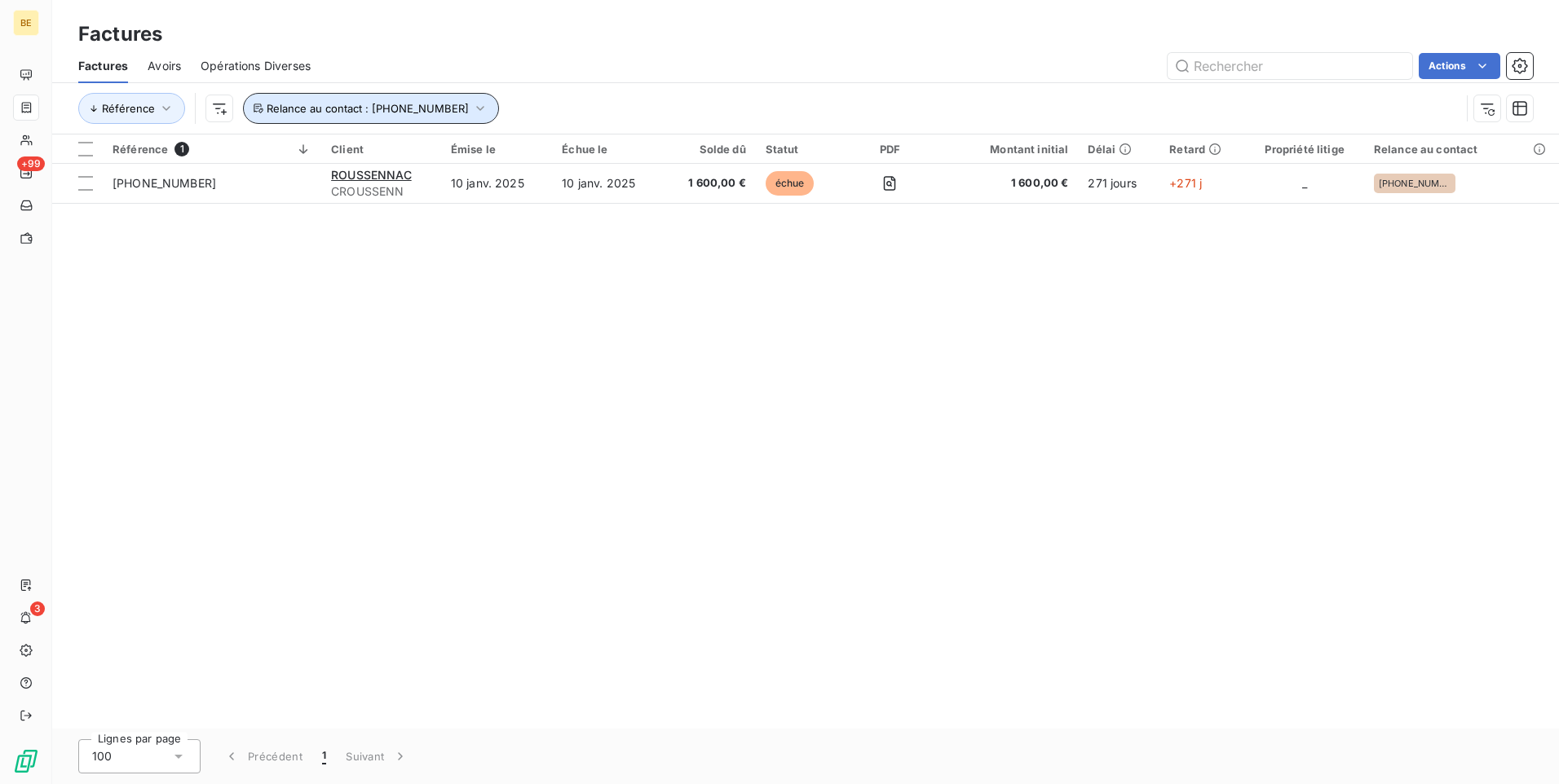
click at [452, 99] on button "Relance au contact : [PHONE_NUMBER]" at bounding box center [371, 108] width 256 height 31
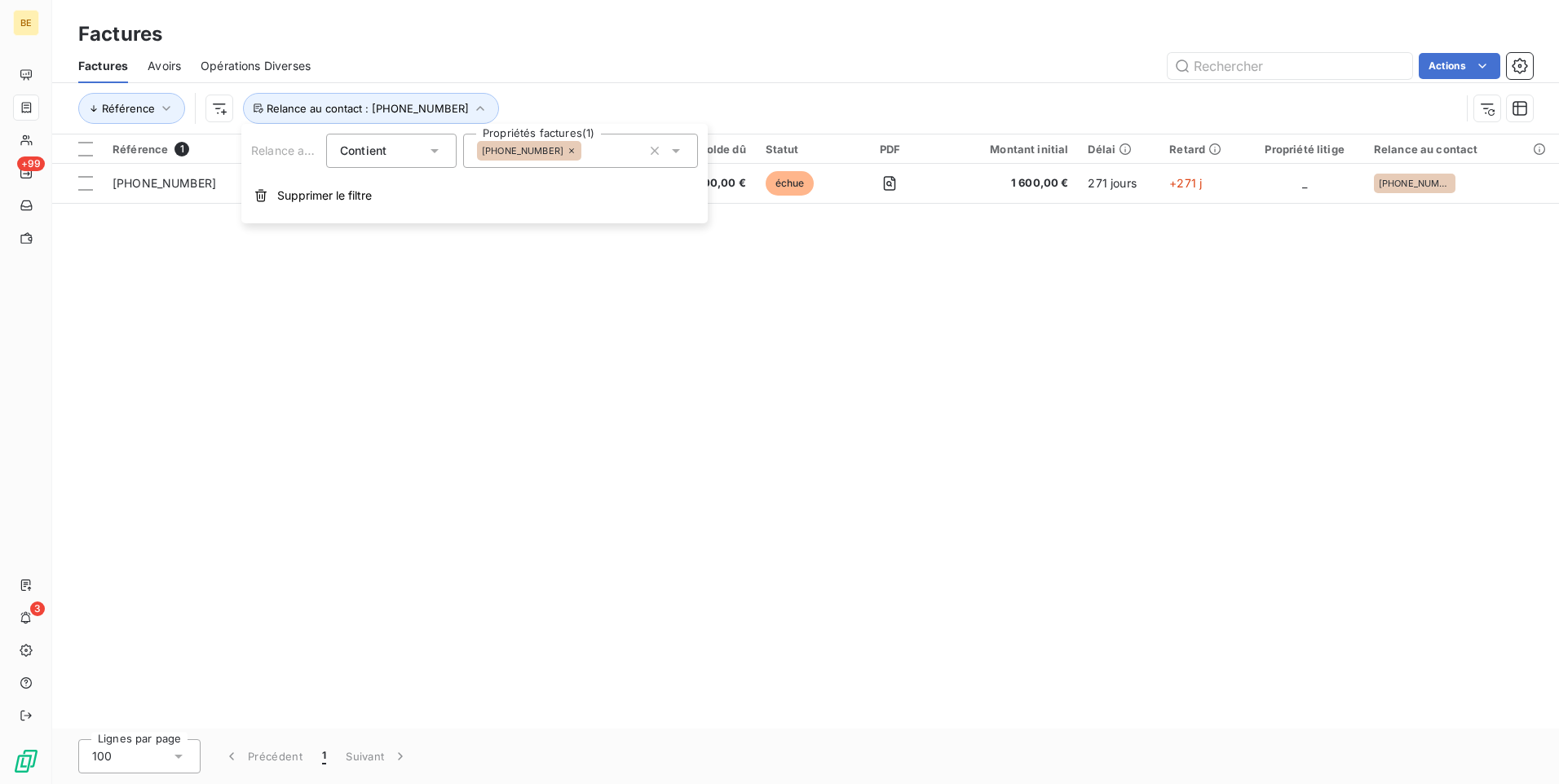
click at [566, 151] on icon at bounding box center [571, 151] width 10 height 10
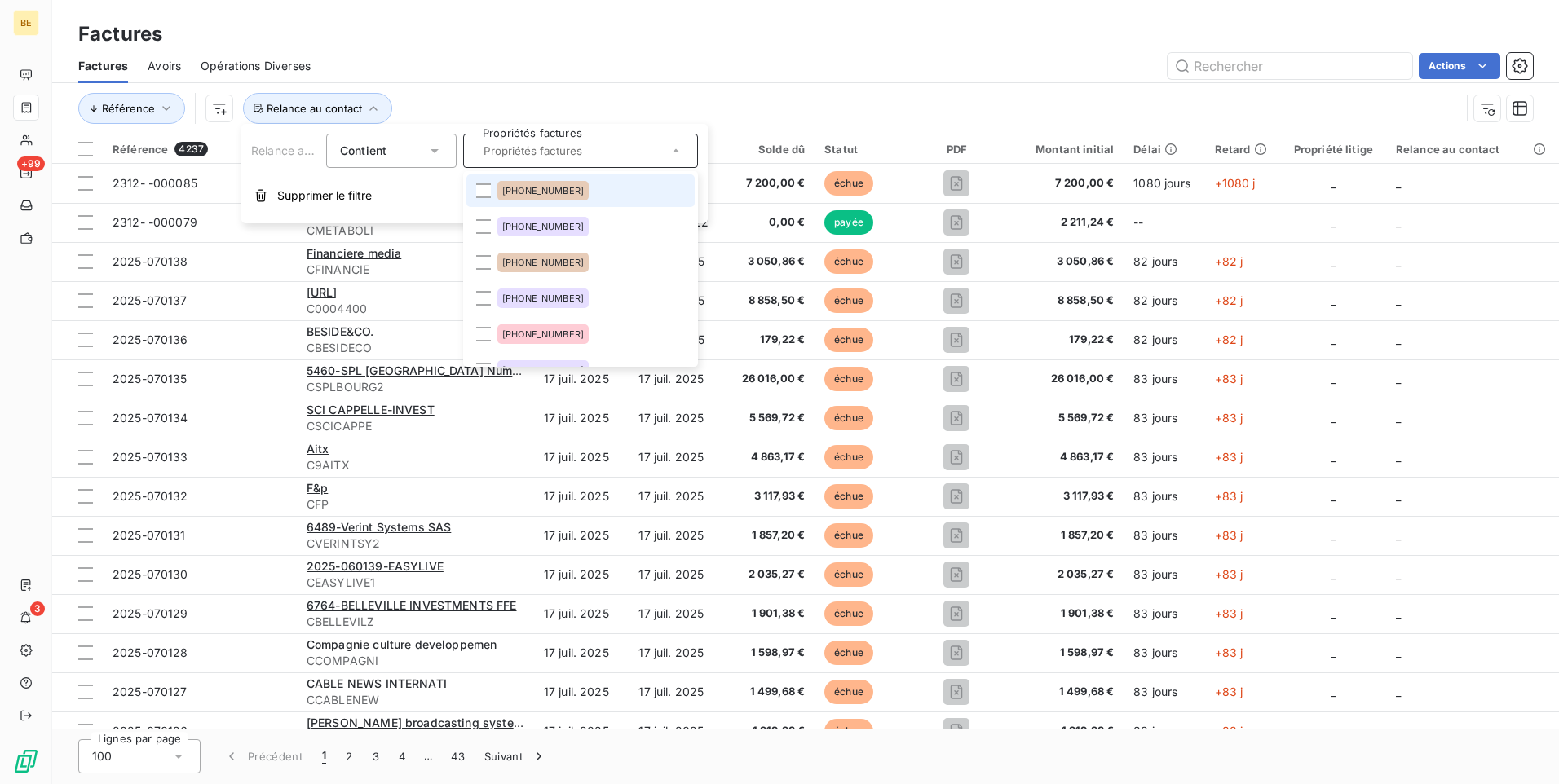
click at [557, 155] on input "text" at bounding box center [572, 151] width 190 height 15
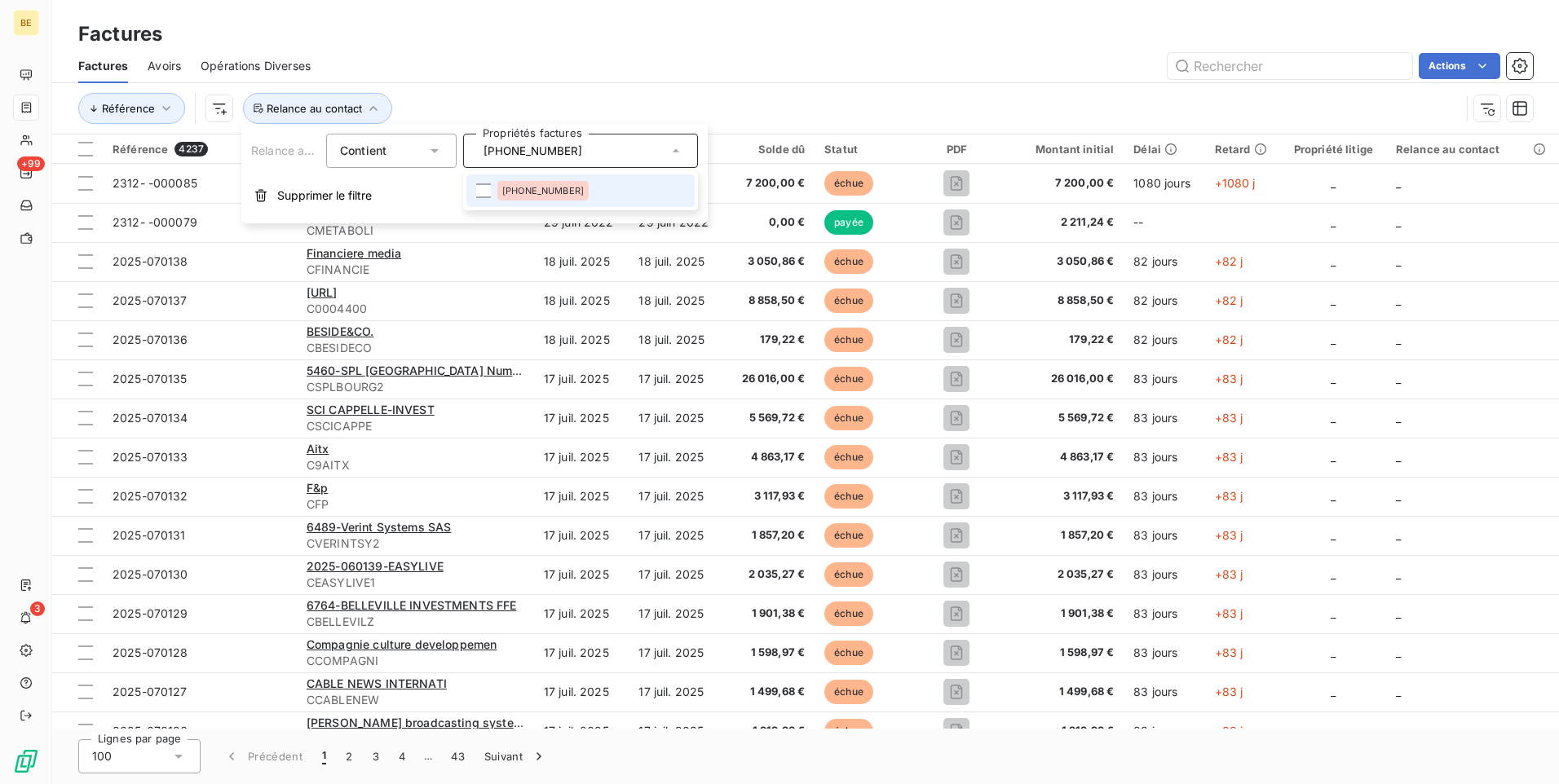
type input "[PHONE_NUMBER]"
click at [556, 191] on span "[PHONE_NUMBER]" at bounding box center [543, 190] width 81 height 10
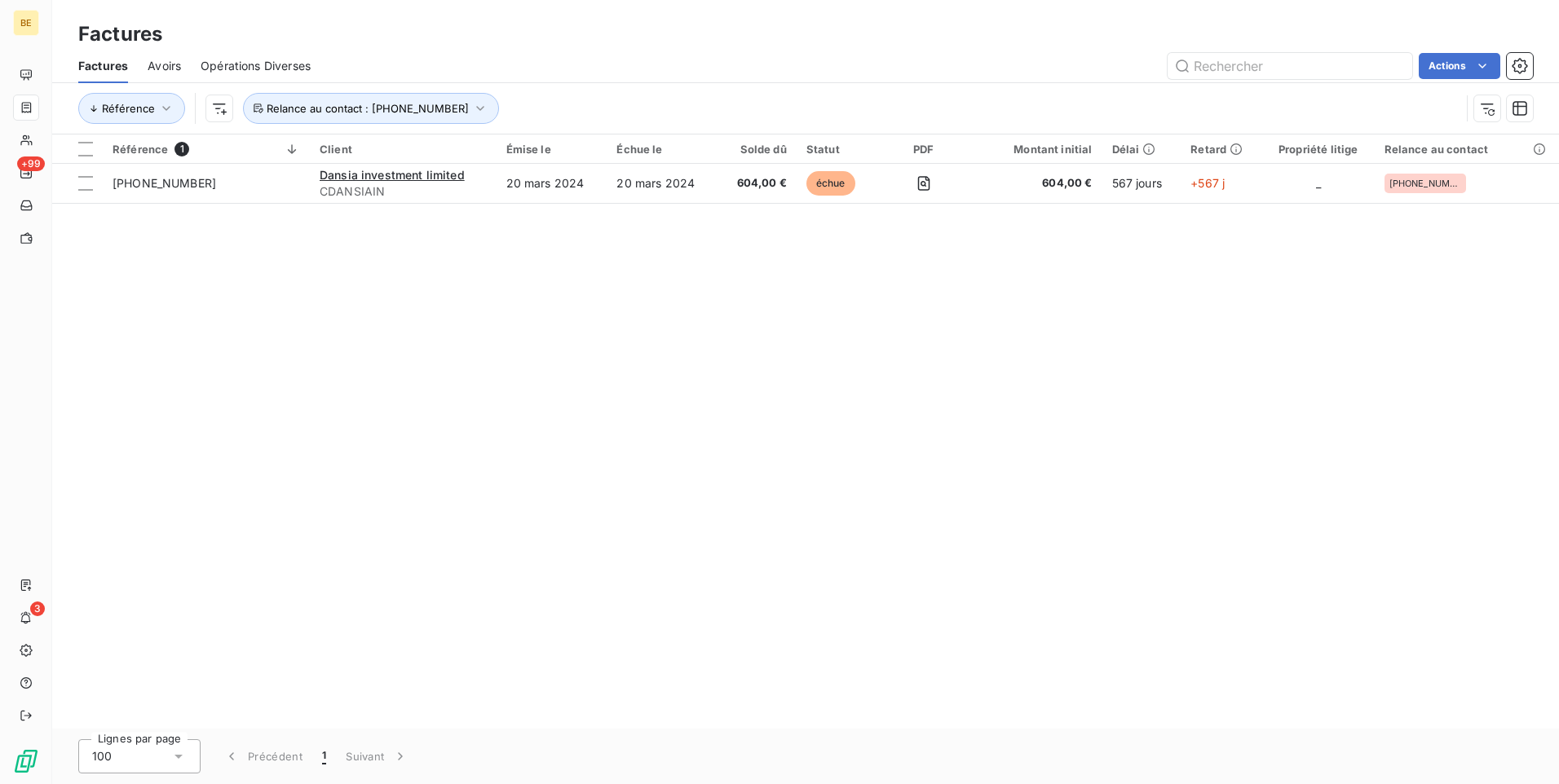
click at [683, 248] on div "Référence 1 Client Émise le Échue le Solde dû Statut PDF Montant initial Délai …" at bounding box center [806, 431] width 1507 height 594
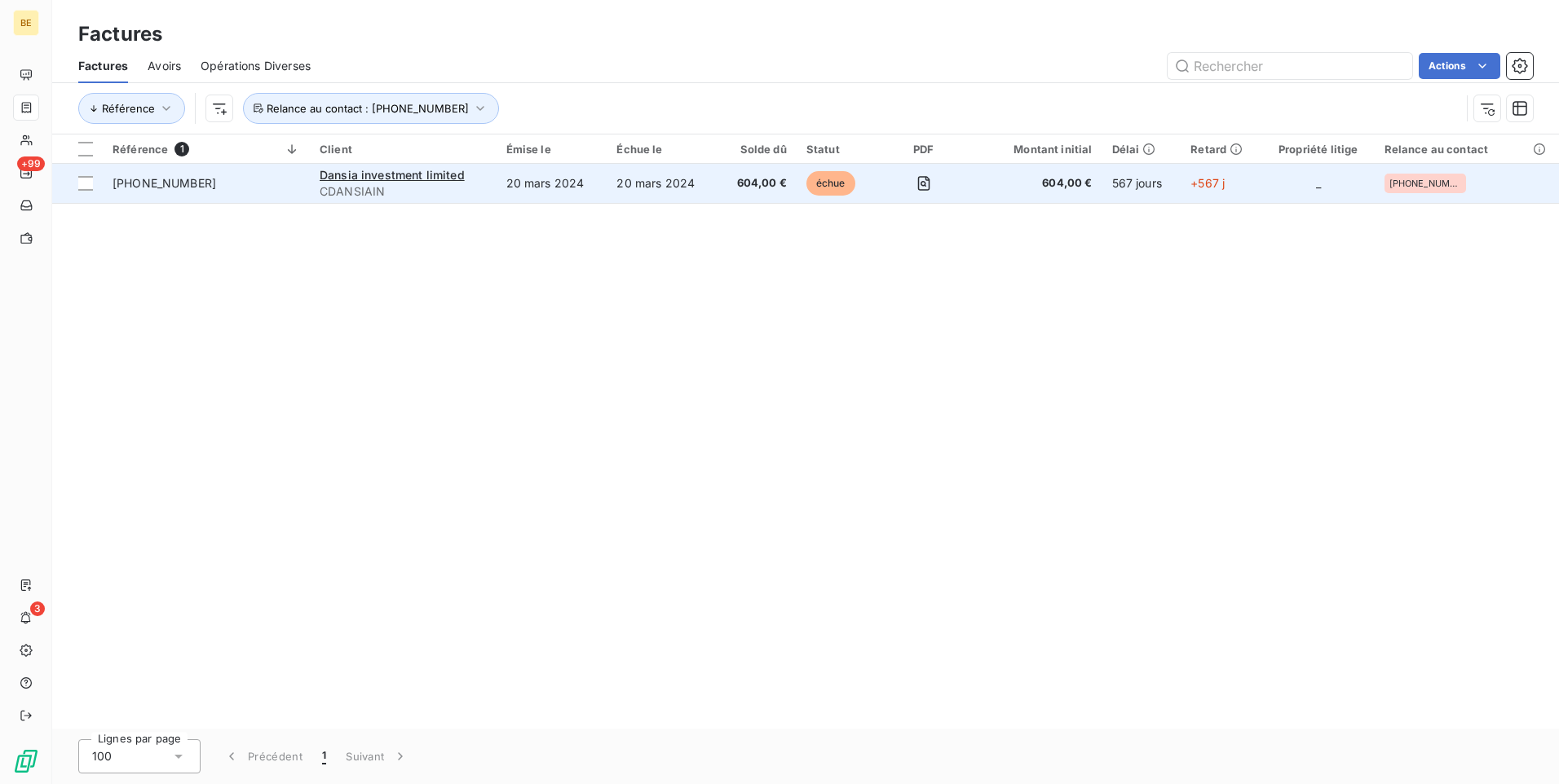
click at [593, 184] on td "20 mars 2024" at bounding box center [552, 182] width 111 height 39
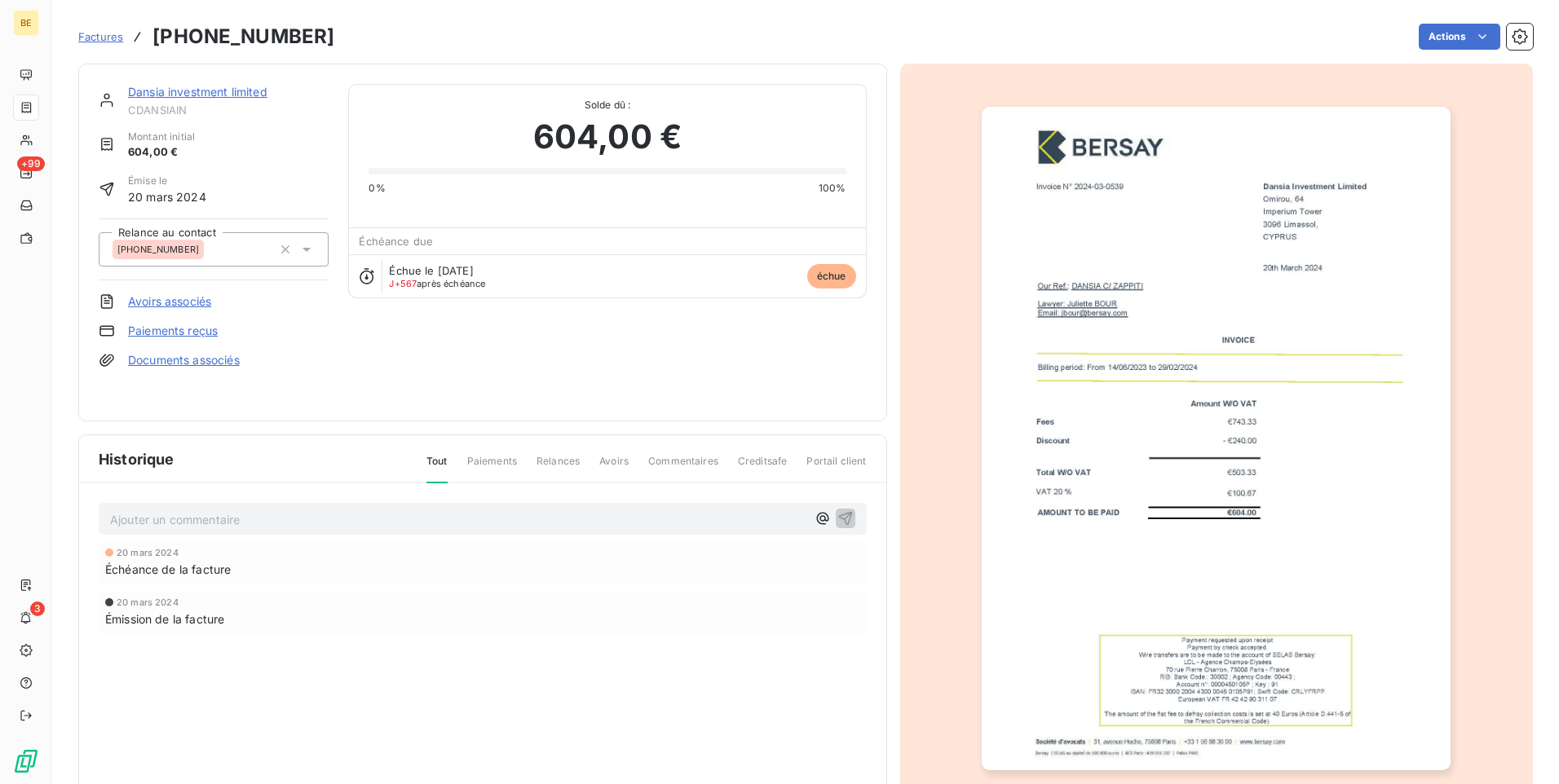
click at [209, 86] on link "Dansia investment limited" at bounding box center [197, 92] width 140 height 14
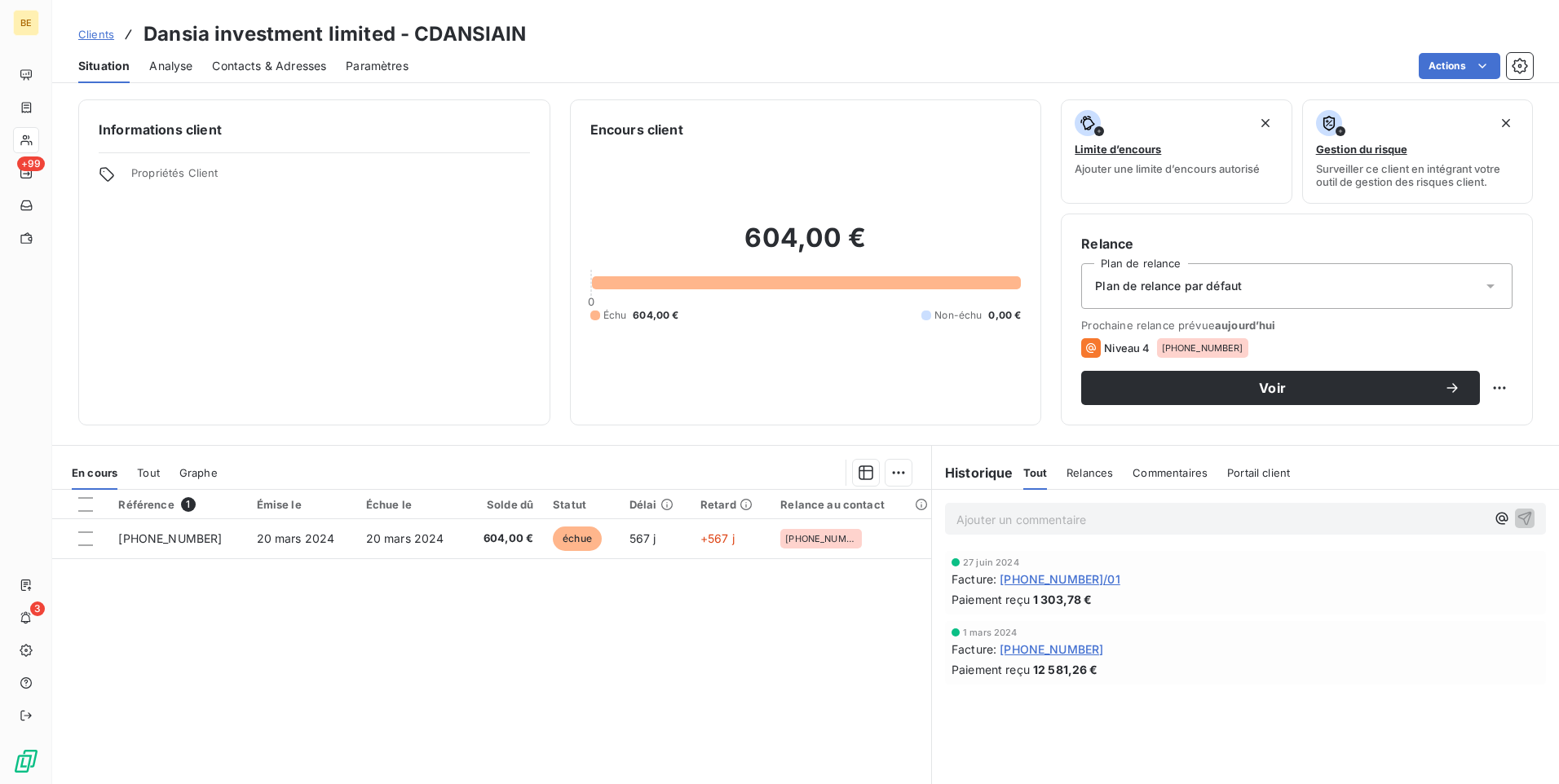
click at [259, 60] on span "Contacts & Adresses" at bounding box center [269, 65] width 114 height 16
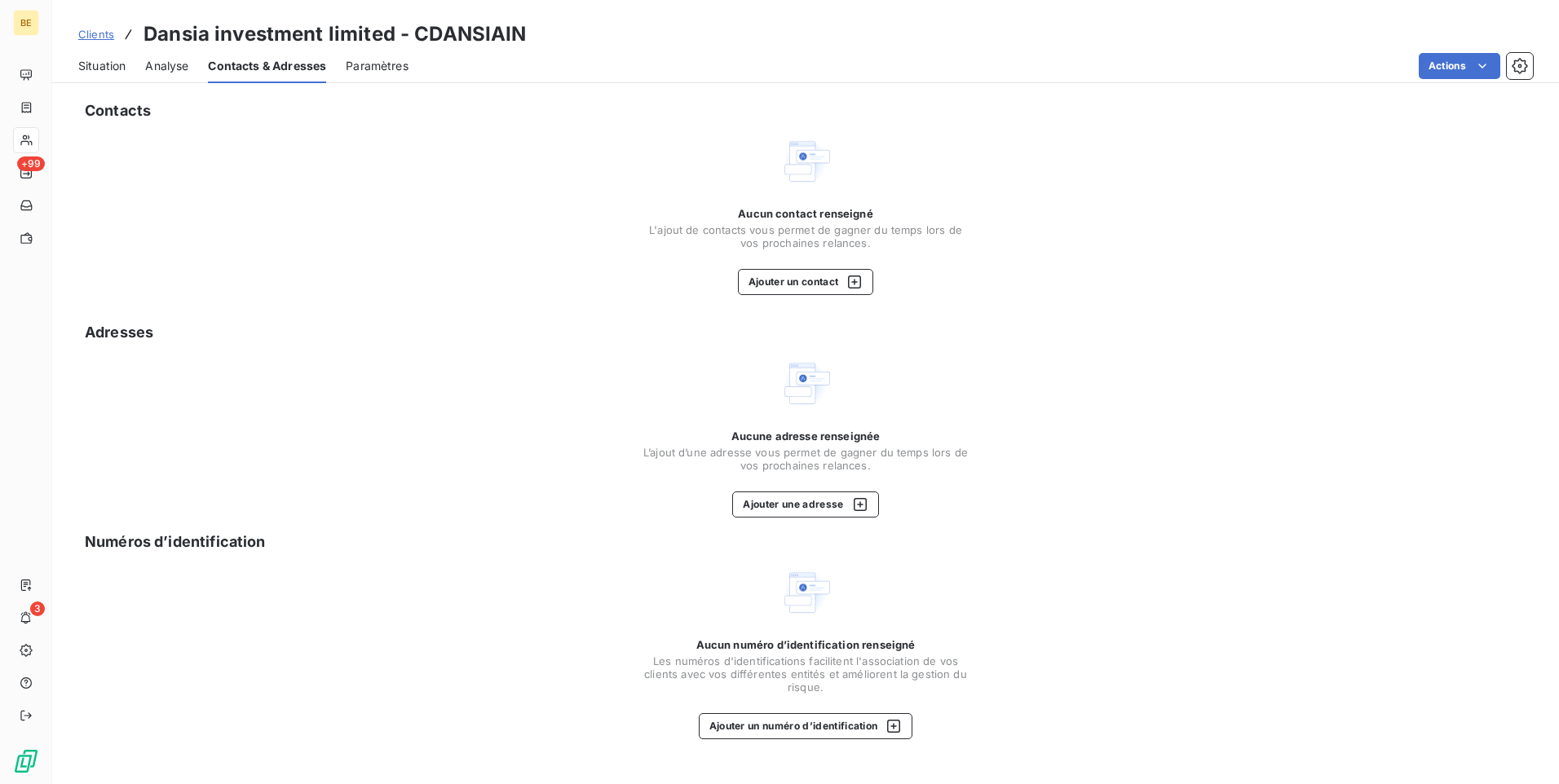
click at [553, 167] on div "Aucun contact renseigné L'ajout de contacts vous permet de gagner du temps lors…" at bounding box center [805, 214] width 1455 height 160
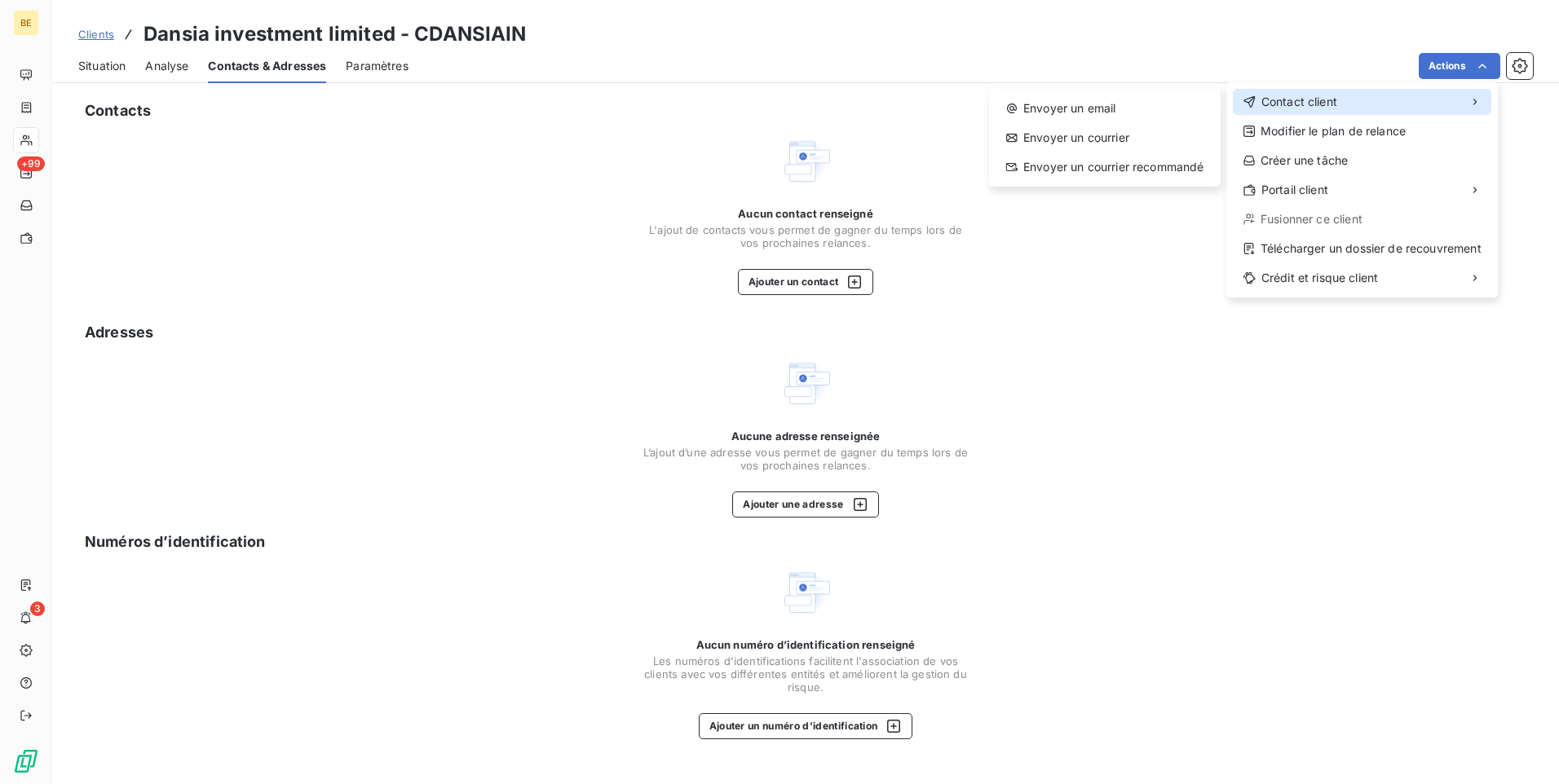
click at [1415, 103] on div "Contact client" at bounding box center [1362, 102] width 259 height 26
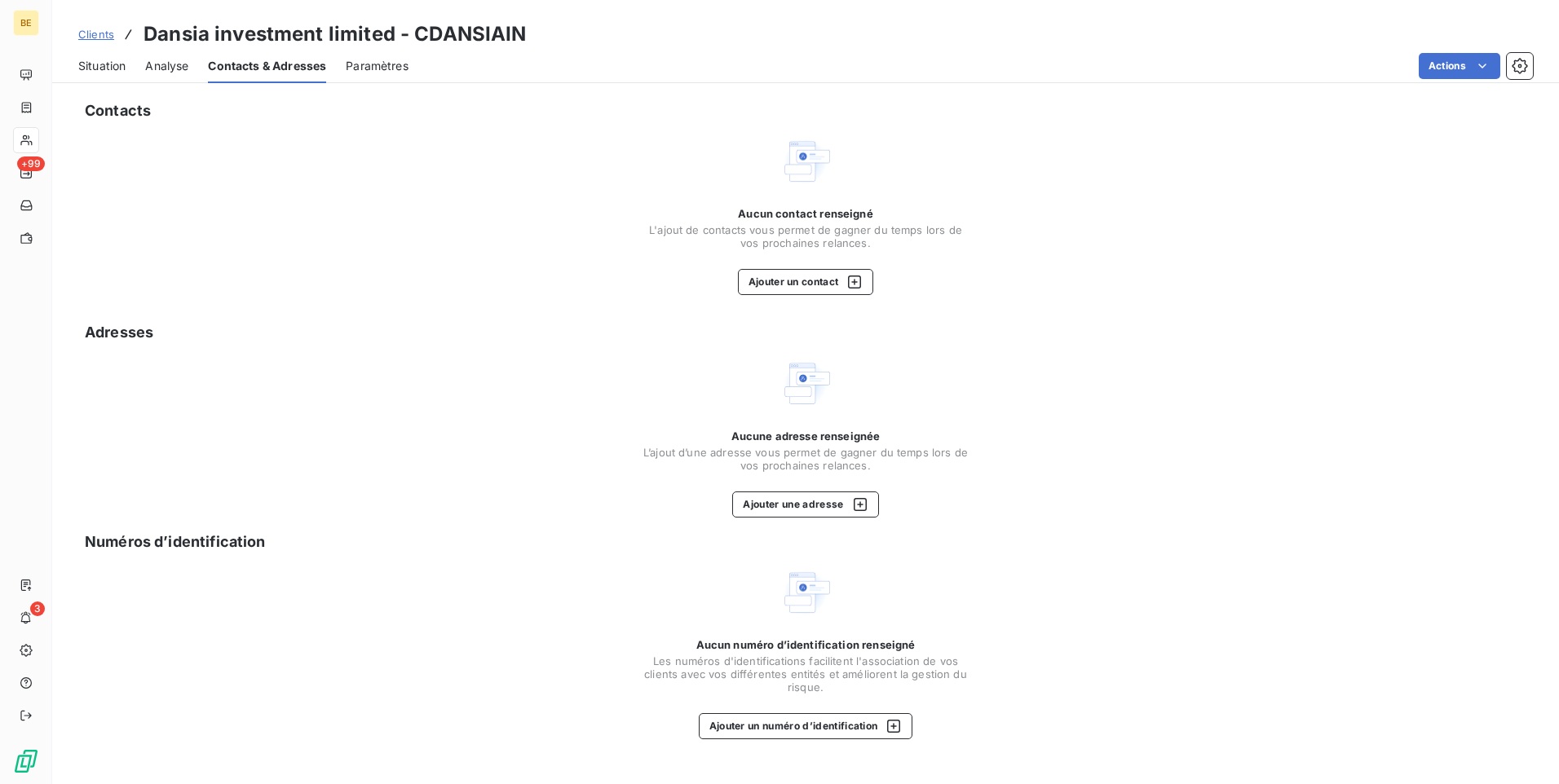
click at [1090, 282] on html "BE +99 3 Clients Dansia investment limited - CDANSIAIN Situation Analyse Contac…" at bounding box center [780, 392] width 1559 height 784
click at [793, 276] on button "Ajouter un contact" at bounding box center [805, 281] width 136 height 26
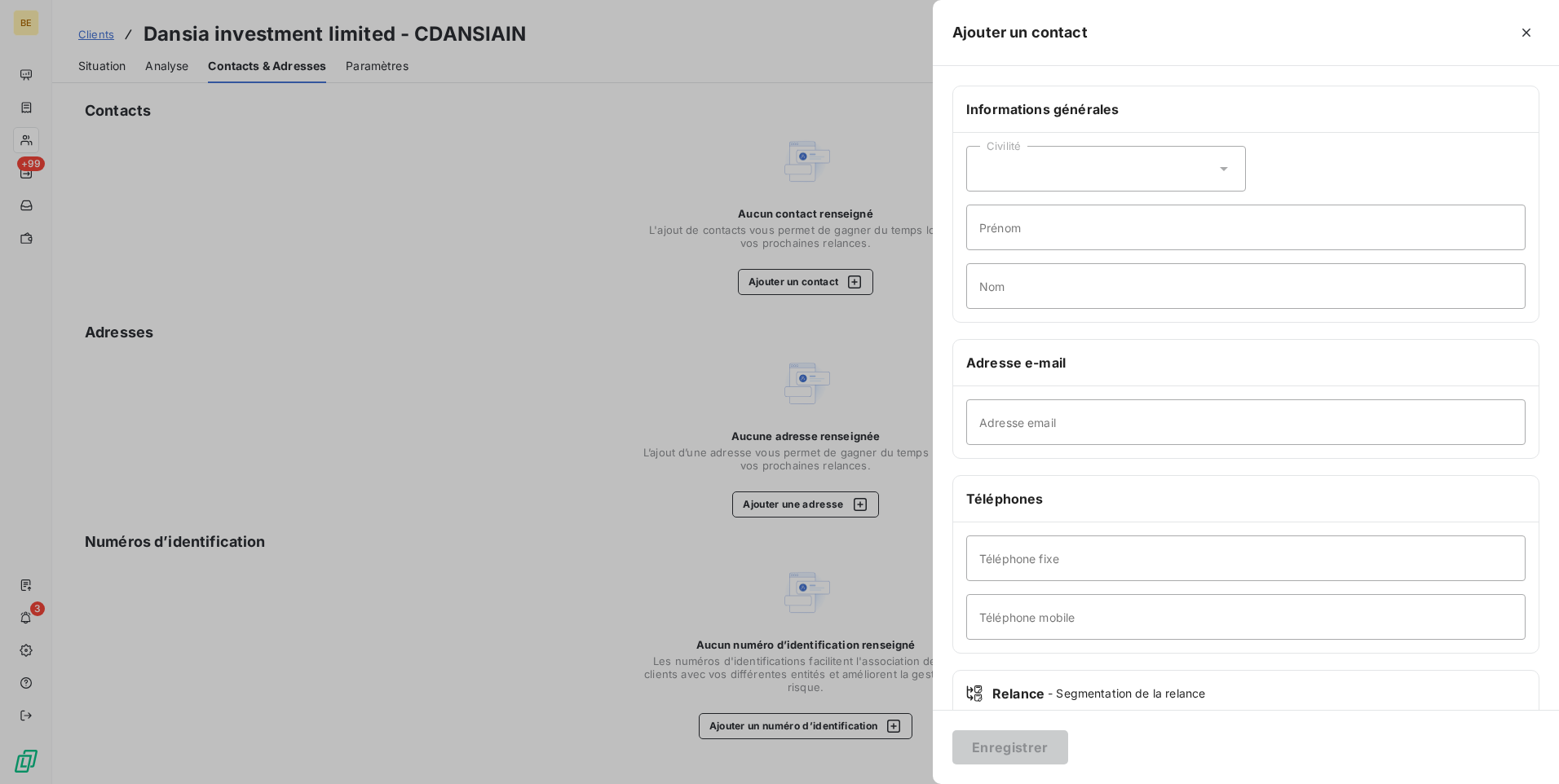
click at [1133, 173] on div "Civilité" at bounding box center [1106, 168] width 280 height 46
click at [559, 287] on div at bounding box center [780, 392] width 1559 height 784
